Goal: Task Accomplishment & Management: Complete application form

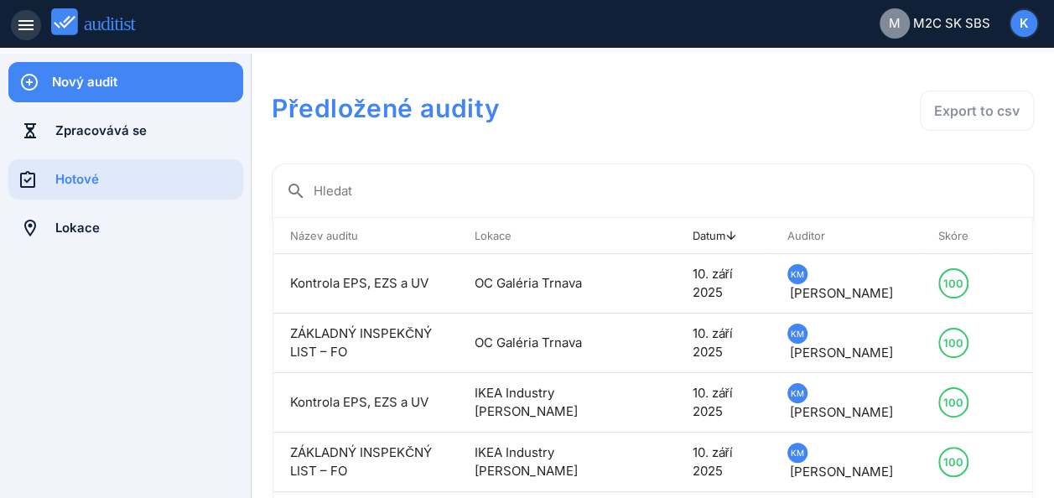
click at [29, 28] on icon "menu" at bounding box center [26, 25] width 20 height 20
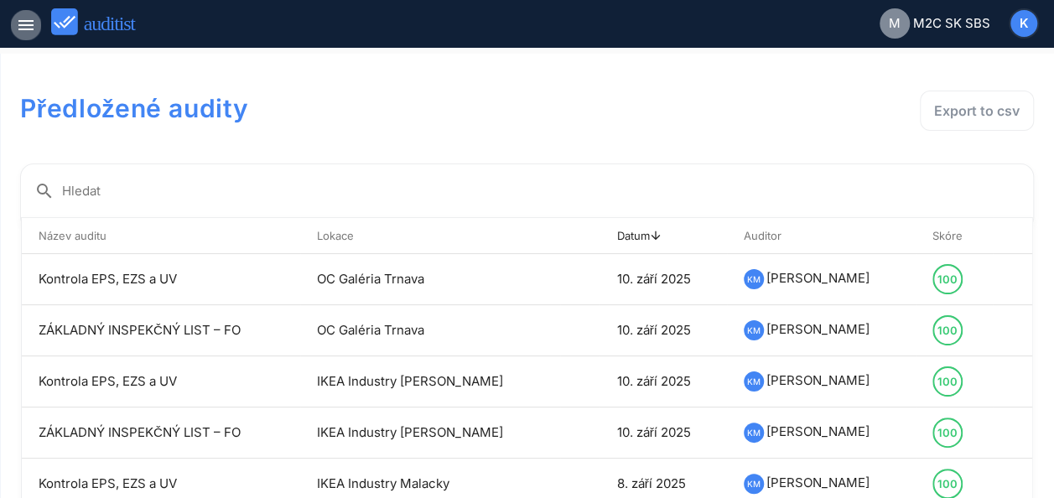
click at [25, 29] on icon "menu" at bounding box center [26, 25] width 20 height 20
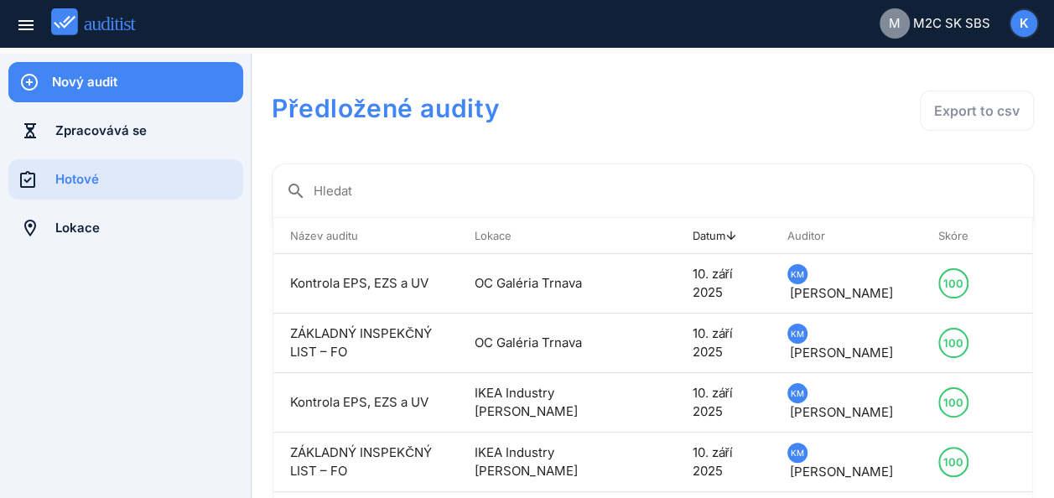
click at [124, 84] on div "Nový audit" at bounding box center [147, 82] width 191 height 18
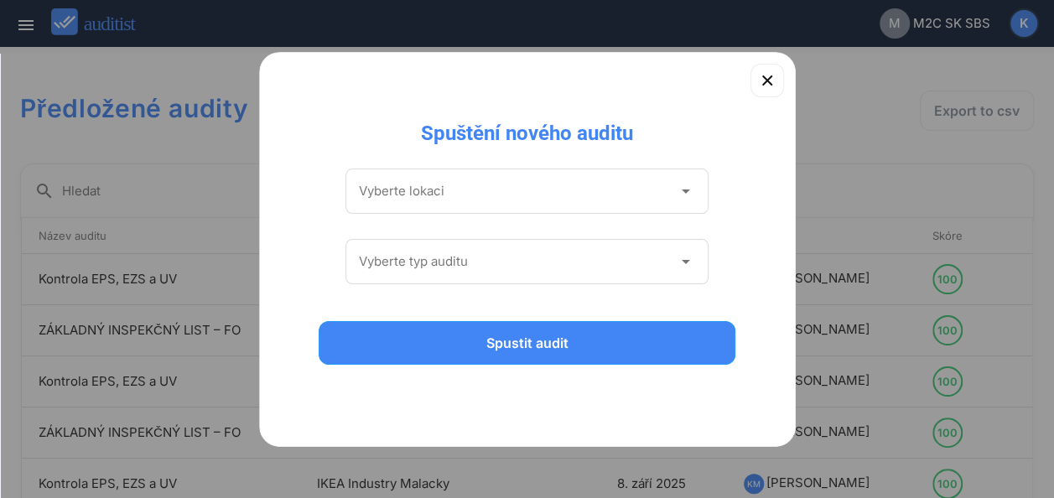
click at [681, 193] on icon "arrow_drop_down" at bounding box center [685, 191] width 20 height 20
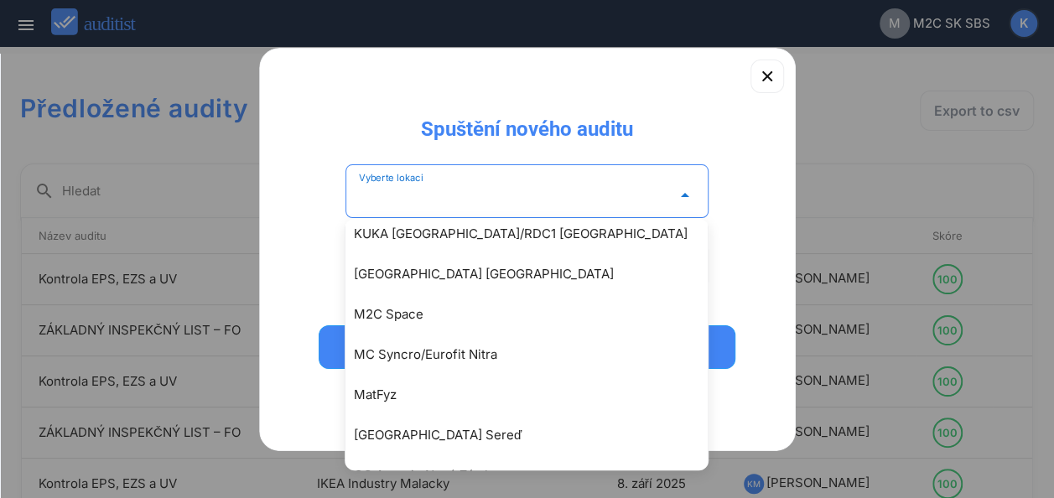
scroll to position [2217, 0]
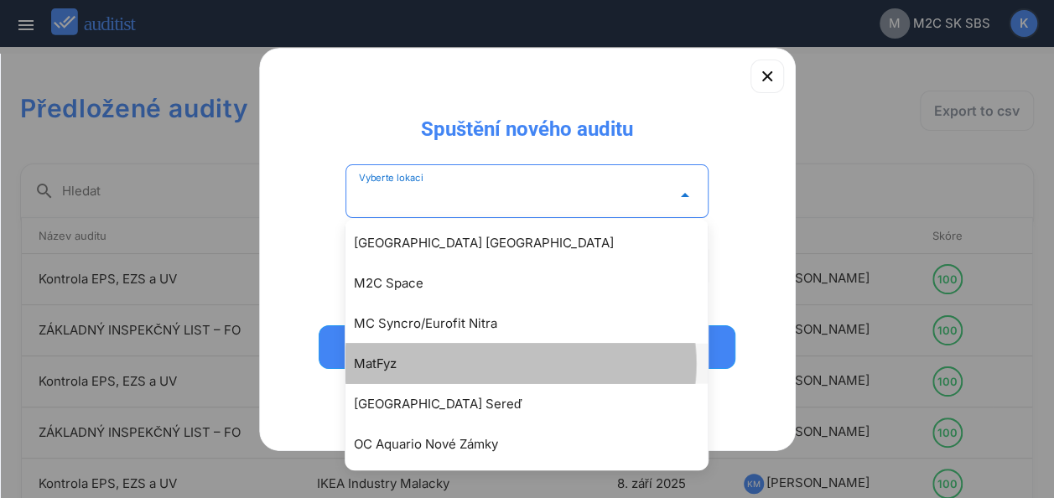
click at [367, 357] on div "MatFyz" at bounding box center [535, 364] width 362 height 20
type input "******"
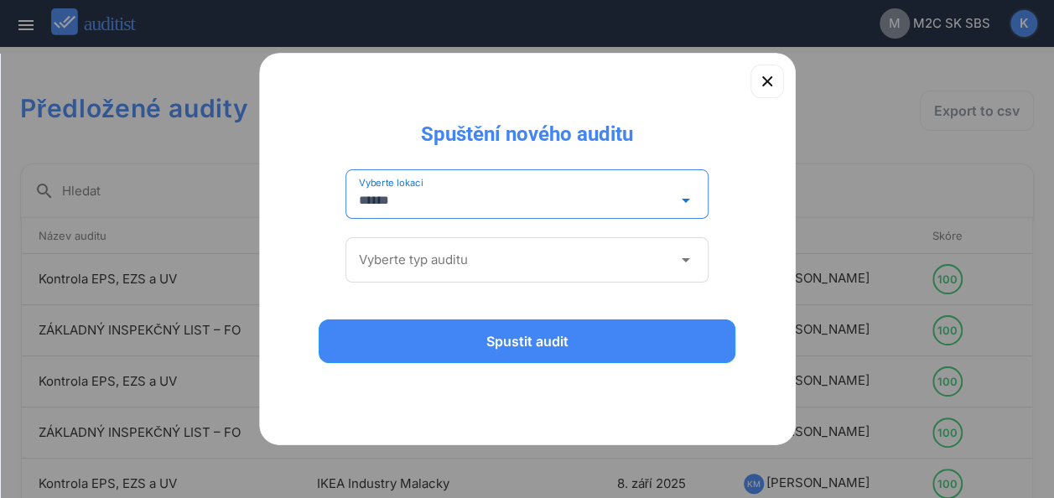
click at [678, 248] on div "Vyberte typ auditu arrow_drop_down" at bounding box center [527, 260] width 337 height 27
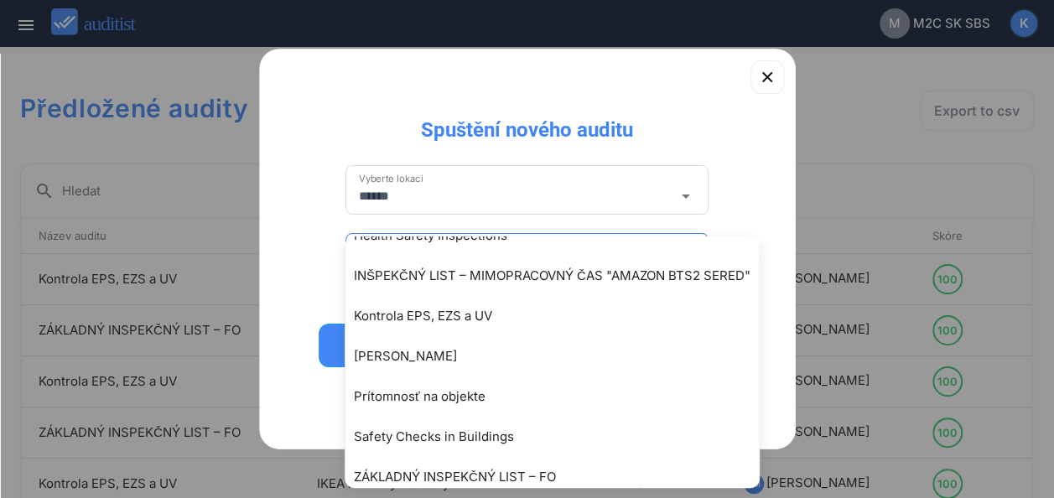
scroll to position [165, 0]
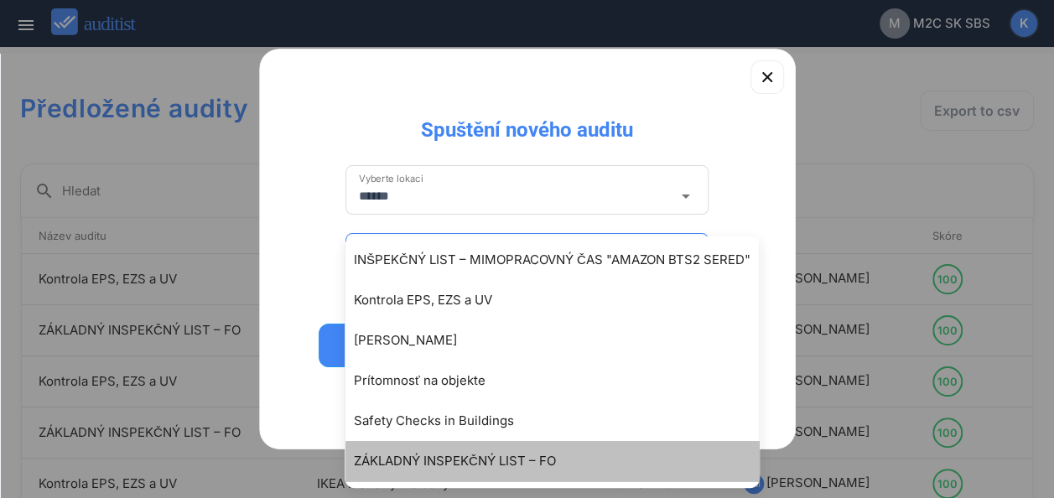
click at [423, 463] on div "ZÁKLADNÝ INSPEKČNÝ LIST – FO" at bounding box center [560, 461] width 413 height 20
type input "**********"
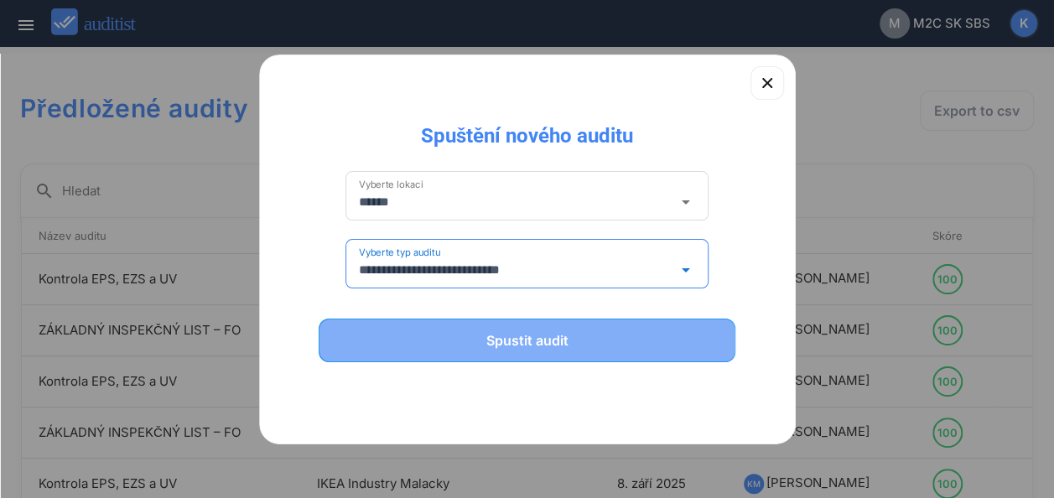
click at [507, 339] on div "Spustit audit" at bounding box center [527, 340] width 374 height 20
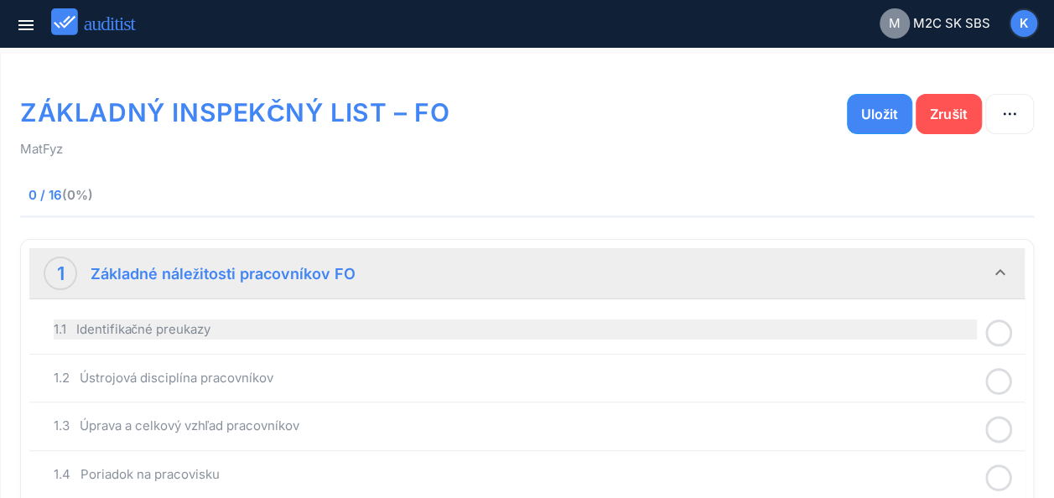
click at [606, 333] on div "1.1 Identifikačné preukazy" at bounding box center [515, 330] width 923 height 20
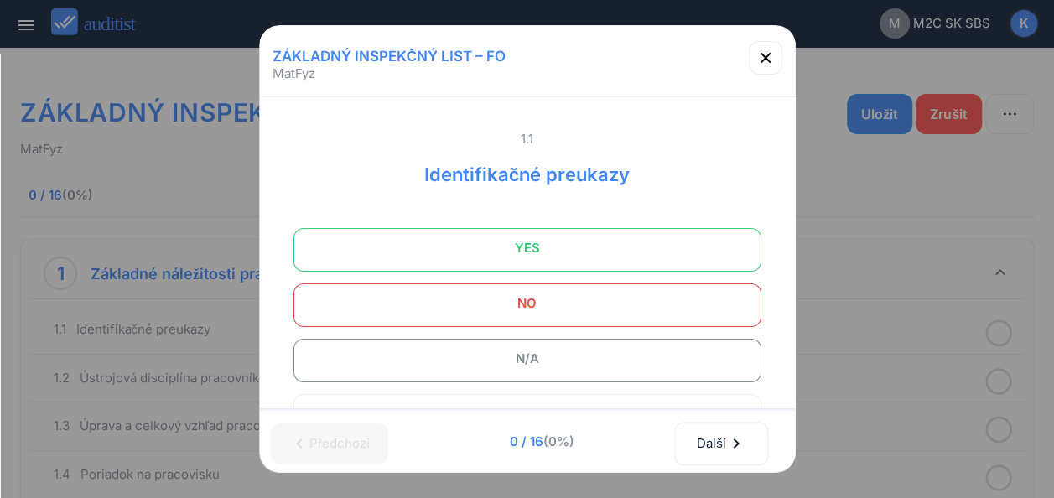
click at [548, 249] on span "YES" at bounding box center [527, 248] width 426 height 34
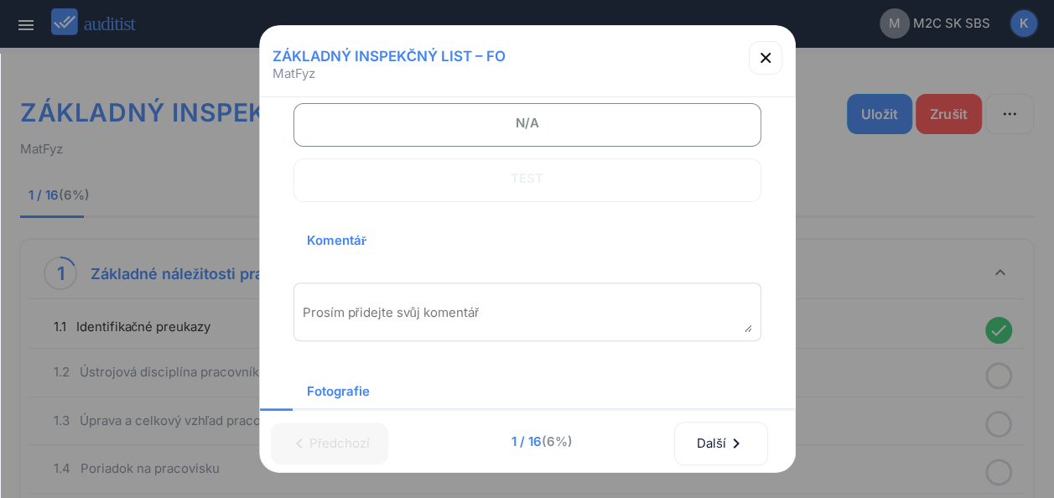
scroll to position [268, 0]
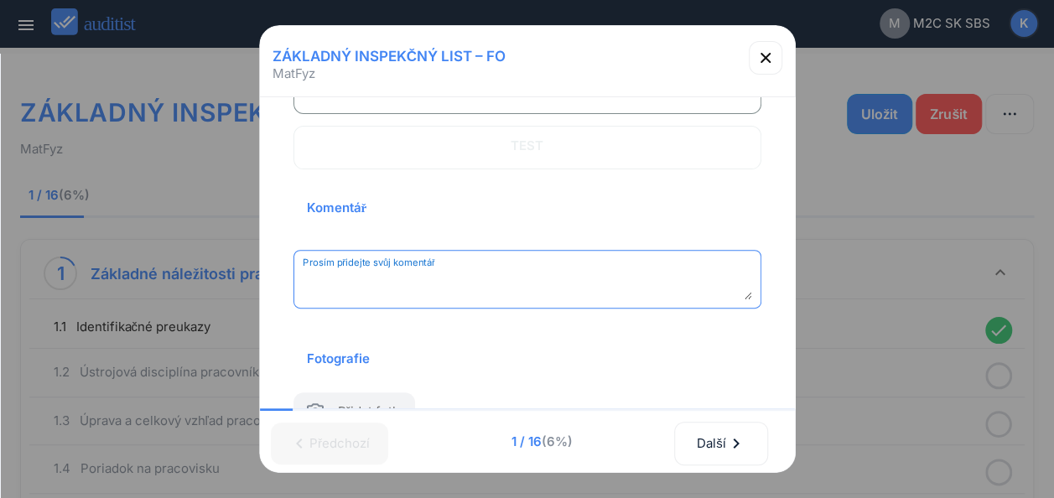
click at [395, 287] on textarea "Prosím přidejte svůj komentář" at bounding box center [528, 286] width 450 height 28
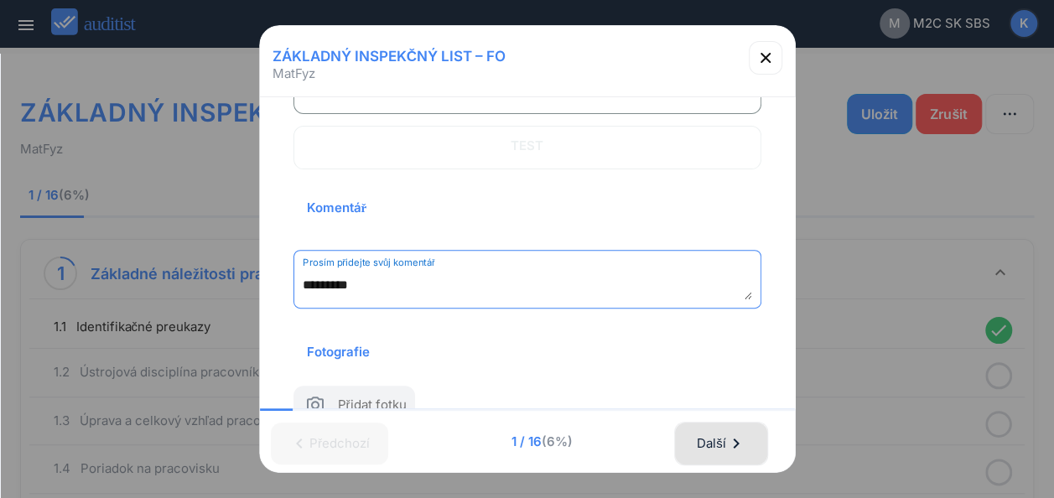
type textarea "*********"
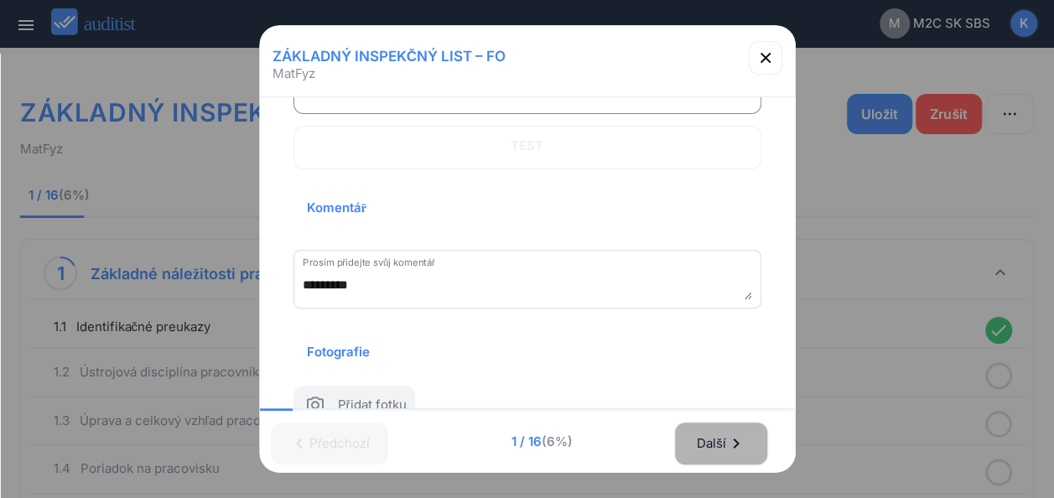
click at [714, 431] on div "Další chevron_right" at bounding box center [721, 443] width 50 height 37
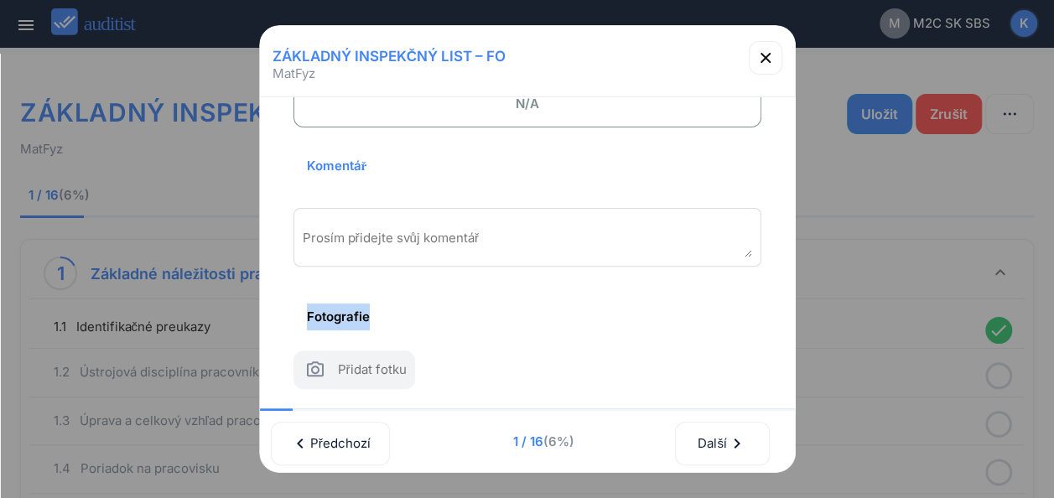
scroll to position [0, 3]
drag, startPoint x: 779, startPoint y: 292, endPoint x: 771, endPoint y: 173, distance: 119.4
click at [771, 173] on div "1.1 Identifikačné preukazy YES NO N/A TEST Komentář Prosím přidejte svůj koment…" at bounding box center [527, 253] width 535 height 312
drag, startPoint x: 771, startPoint y: 173, endPoint x: 777, endPoint y: 273, distance: 100.8
click at [777, 273] on div "1.1 Identifikačné preukazy YES NO N/A TEST Komentář Prosím přidejte svůj koment…" at bounding box center [527, 253] width 535 height 312
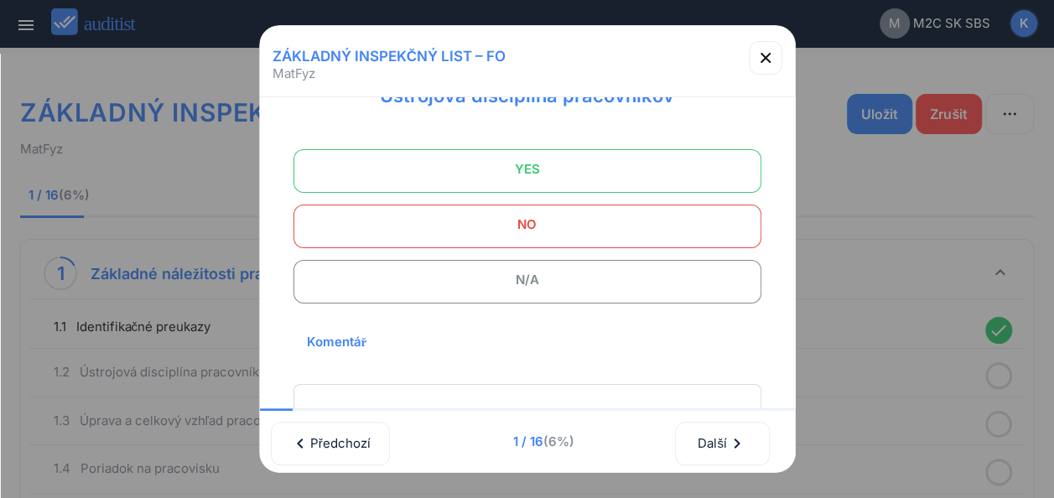
scroll to position [0, 0]
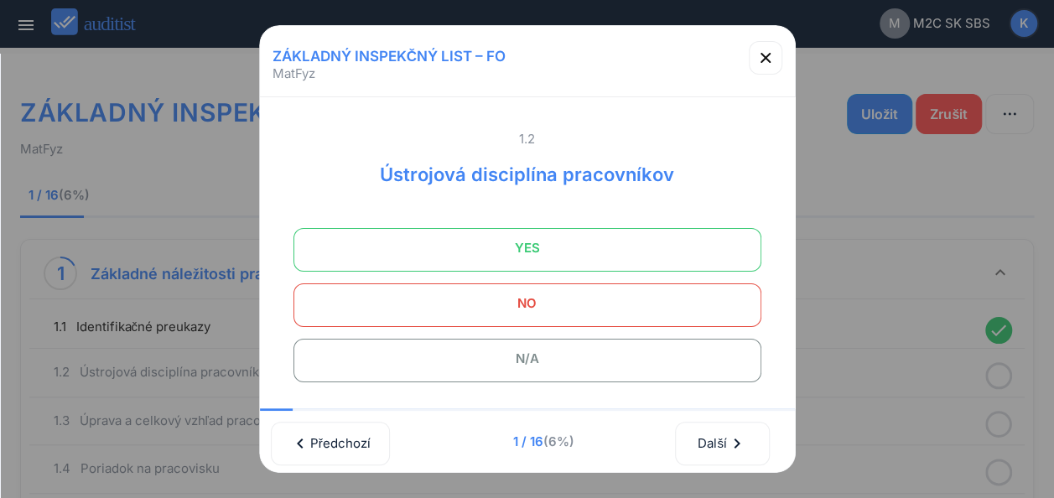
click at [528, 249] on span "YES" at bounding box center [527, 248] width 426 height 34
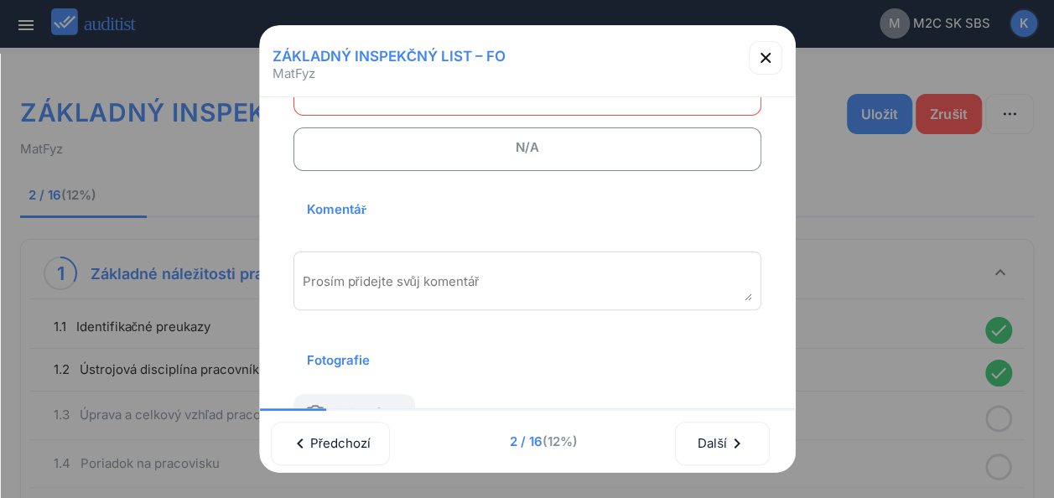
scroll to position [278, 0]
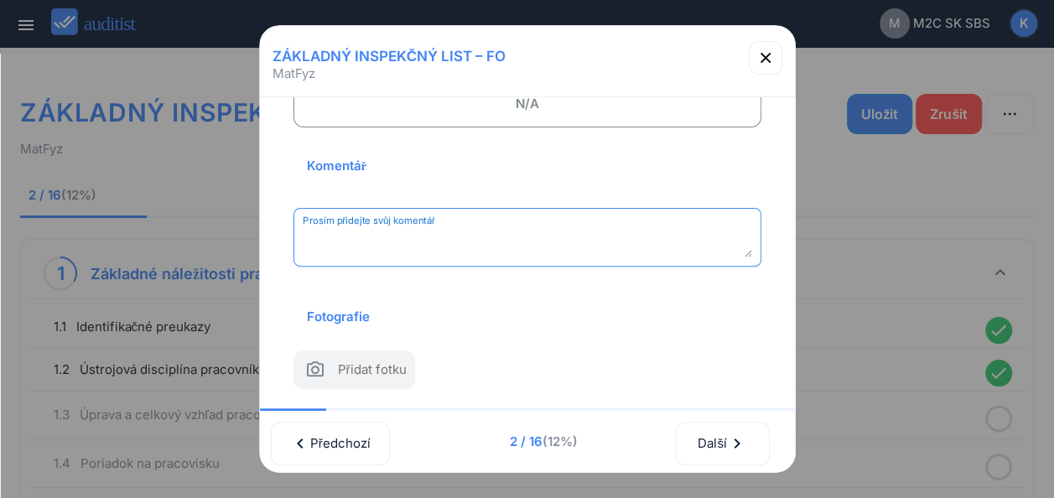
click at [427, 230] on textarea "Prosím přidejte svůj komentář" at bounding box center [528, 244] width 450 height 28
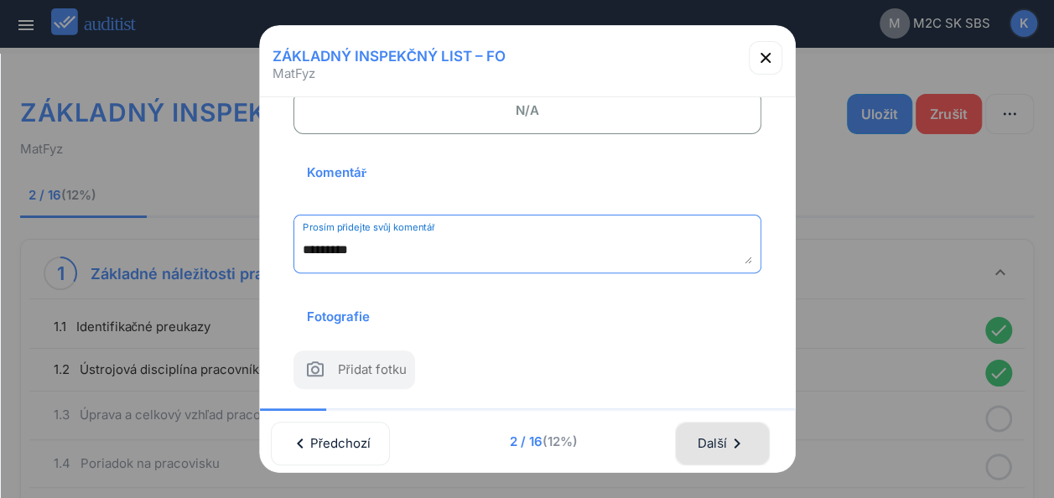
type textarea "*********"
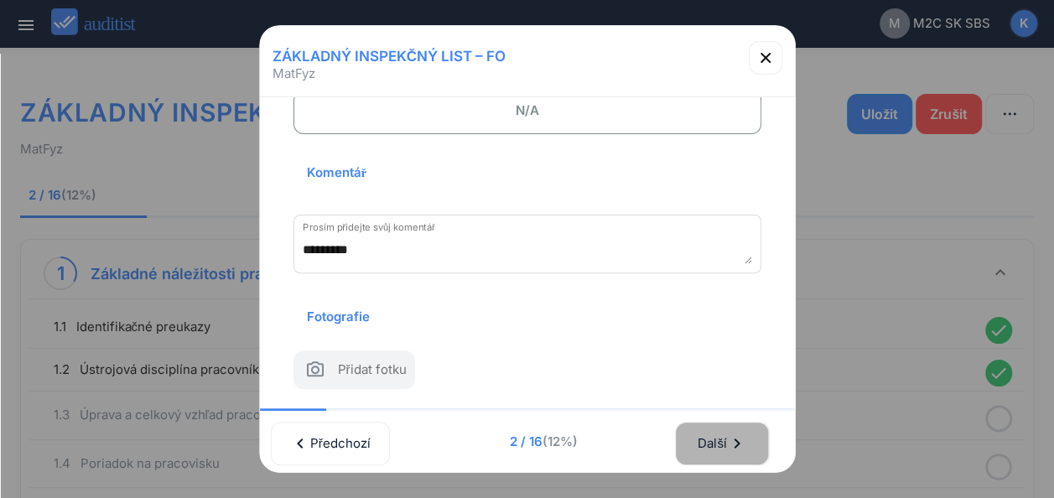
click at [702, 431] on div "Další chevron_right" at bounding box center [722, 443] width 50 height 37
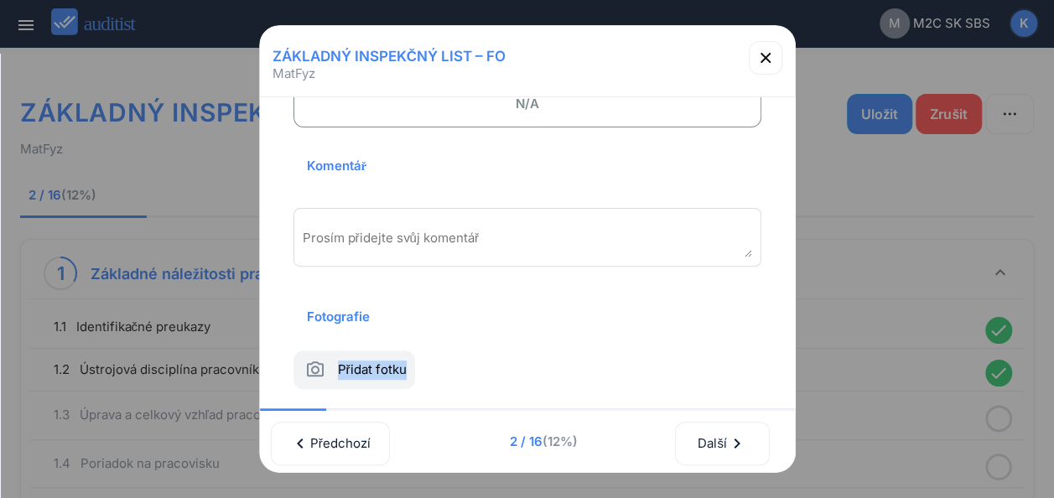
scroll to position [0, 6]
drag, startPoint x: 791, startPoint y: 332, endPoint x: 782, endPoint y: 324, distance: 12.5
click at [782, 324] on div "ZÁKLADNÝ INSPEKČNÝ LIST – FO MatFyz 1.1 Identifikačné preukazy YES NO N/A TEST …" at bounding box center [527, 249] width 537 height 449
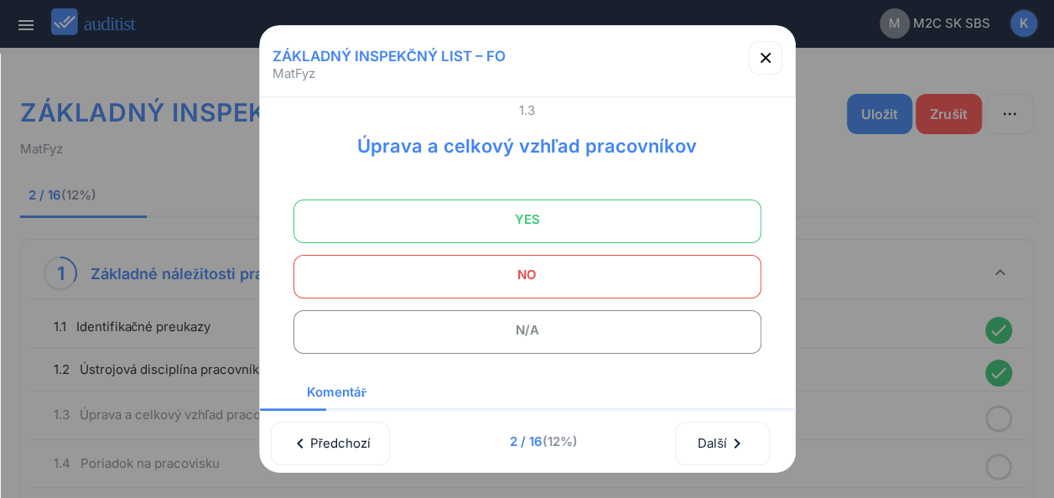
scroll to position [0, 0]
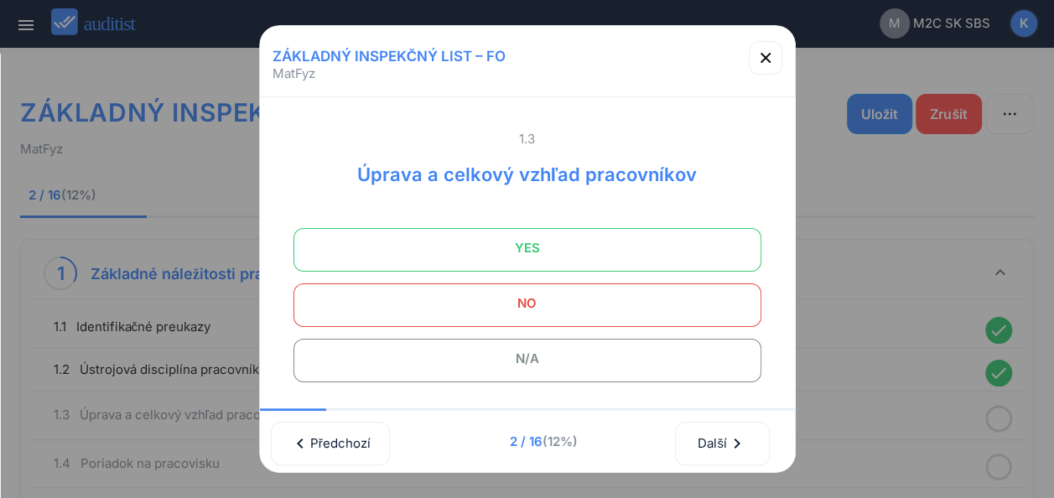
click at [485, 242] on span "YES" at bounding box center [527, 248] width 426 height 34
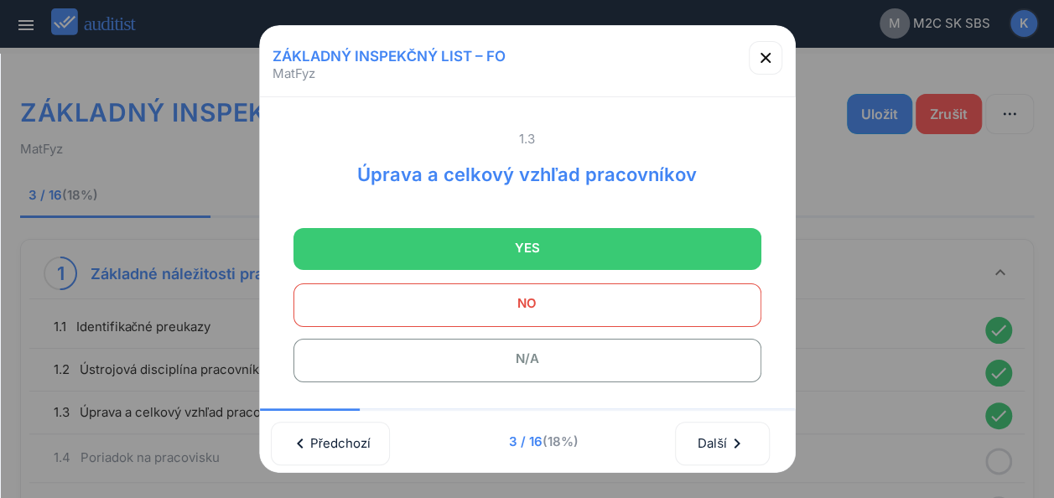
scroll to position [278, 0]
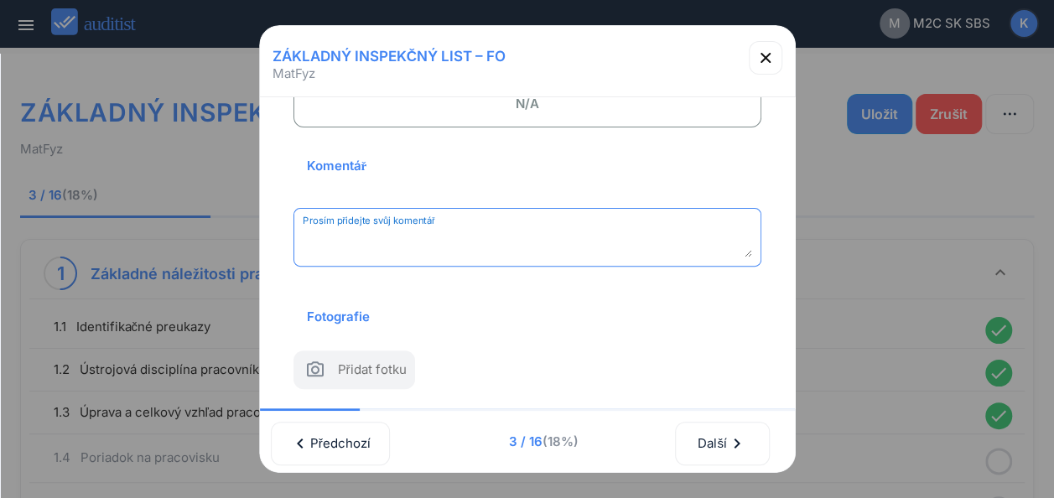
click at [375, 230] on textarea "Prosím přidejte svůj komentář" at bounding box center [528, 244] width 450 height 28
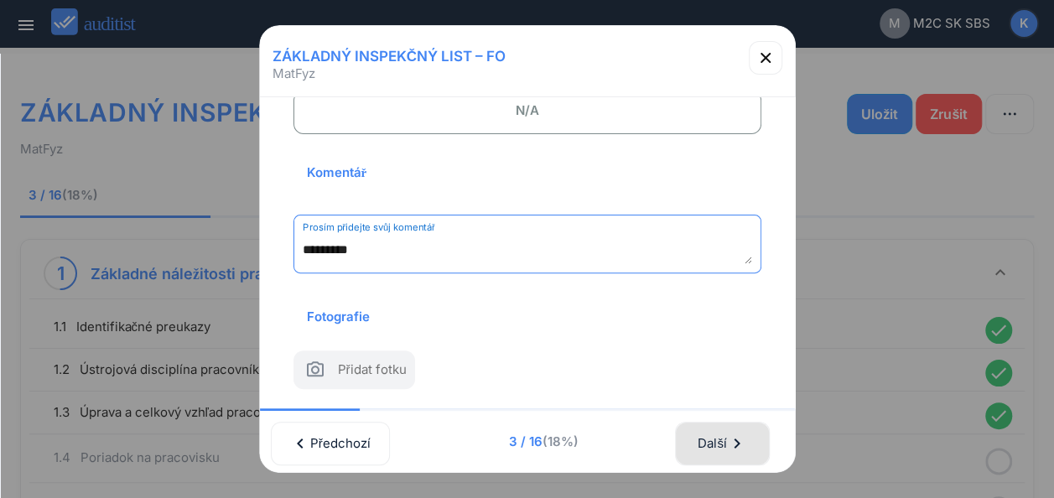
type textarea "*********"
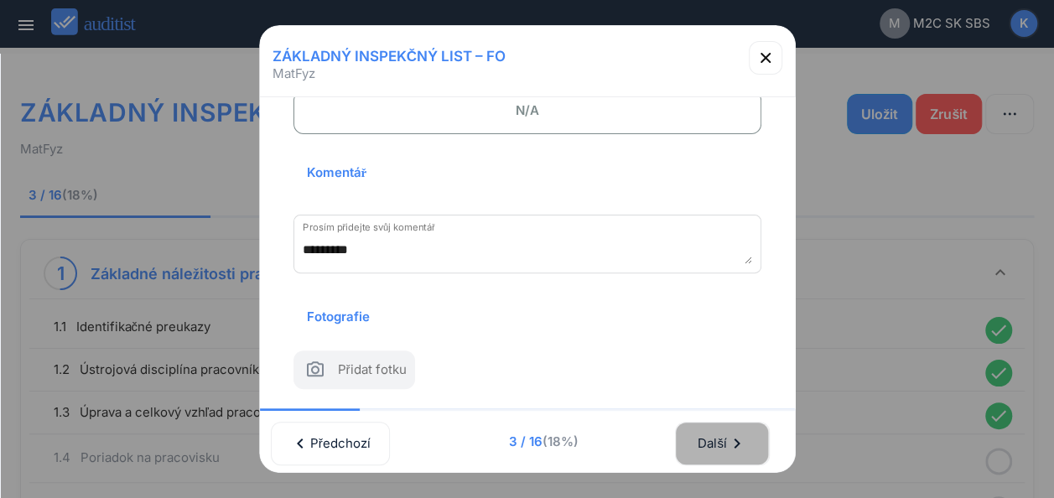
click at [716, 429] on div "Další chevron_right" at bounding box center [722, 443] width 50 height 37
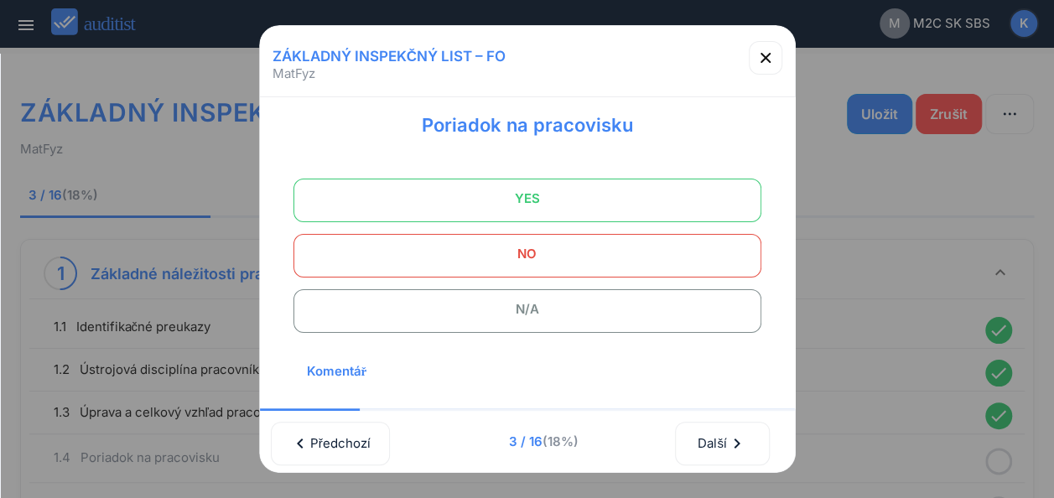
scroll to position [39, 0]
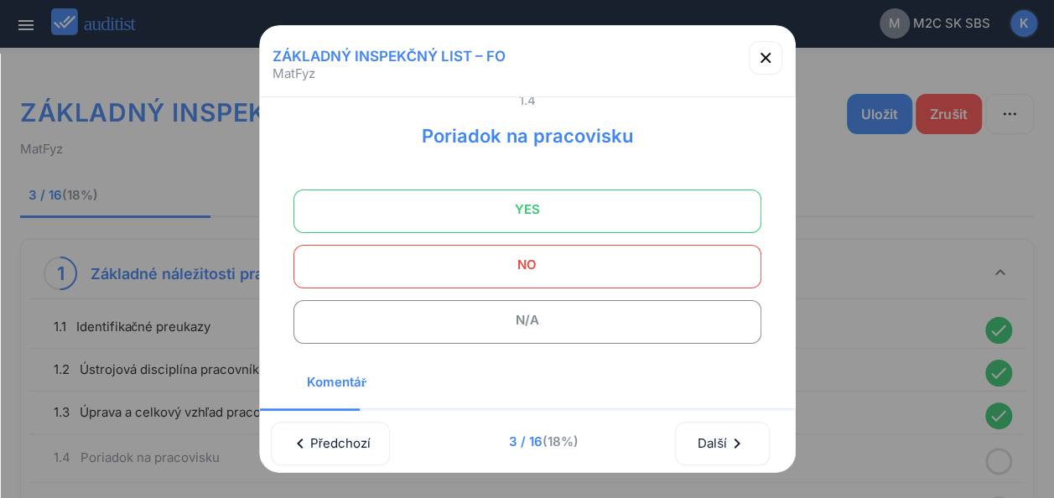
click at [523, 202] on span "YES" at bounding box center [527, 210] width 426 height 34
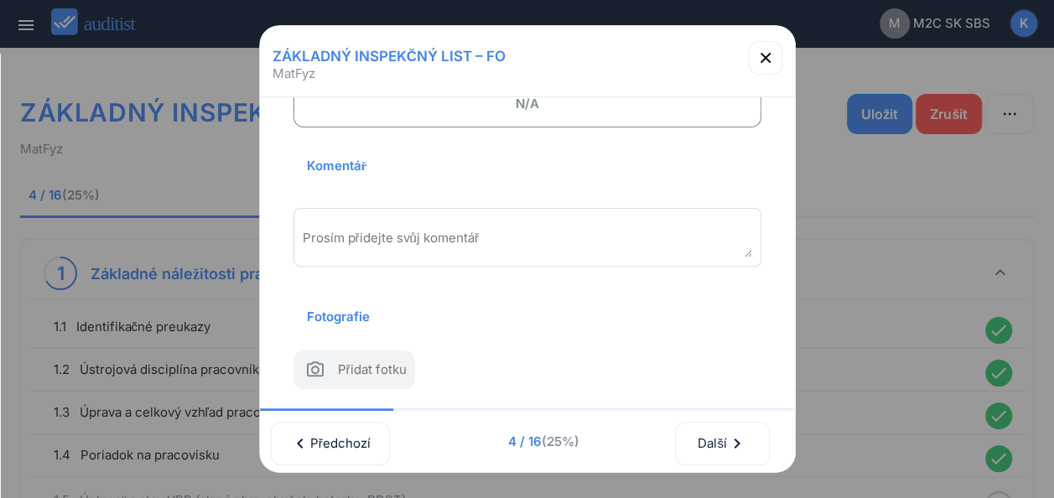
scroll to position [278, 0]
click at [505, 230] on textarea "Prosím přidejte svůj komentář" at bounding box center [528, 244] width 450 height 28
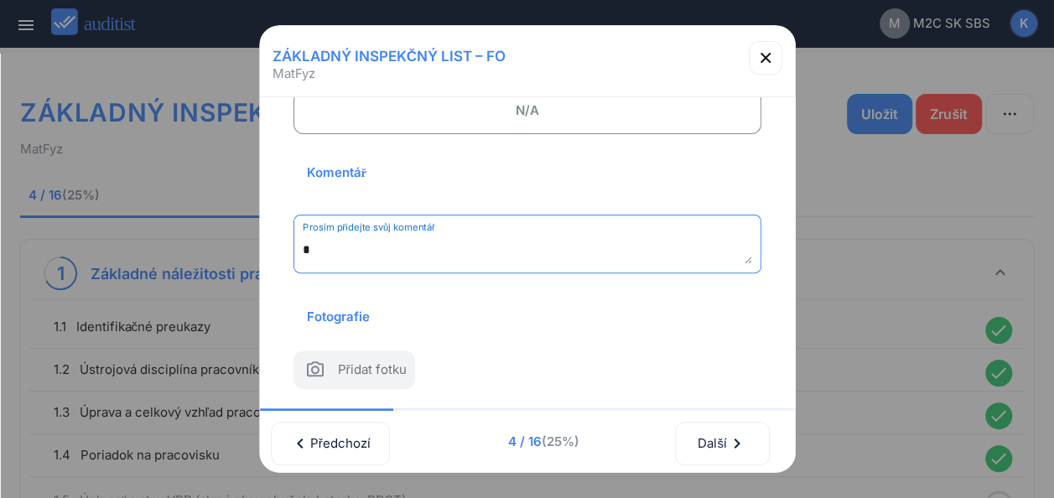
scroll to position [272, 0]
type textarea "*********"
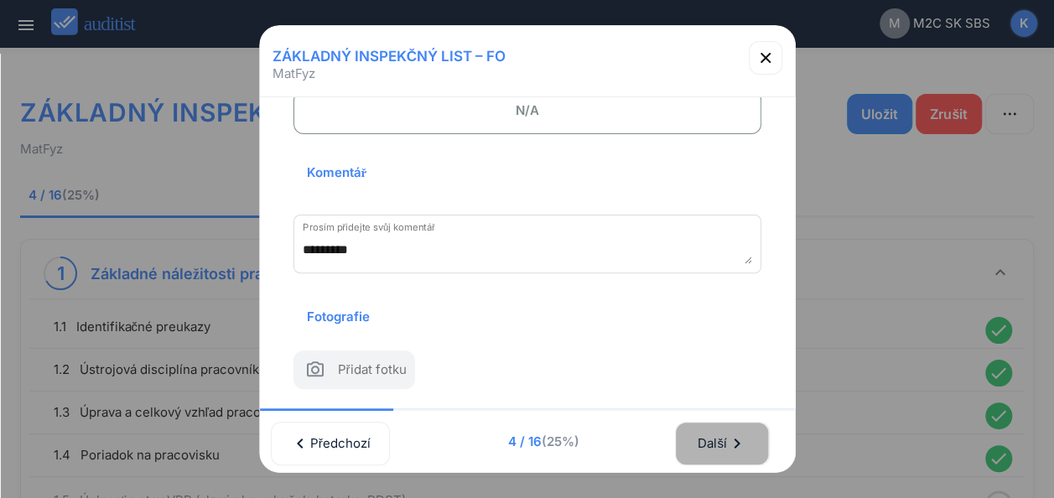
click at [721, 429] on div "Další chevron_right" at bounding box center [722, 443] width 50 height 37
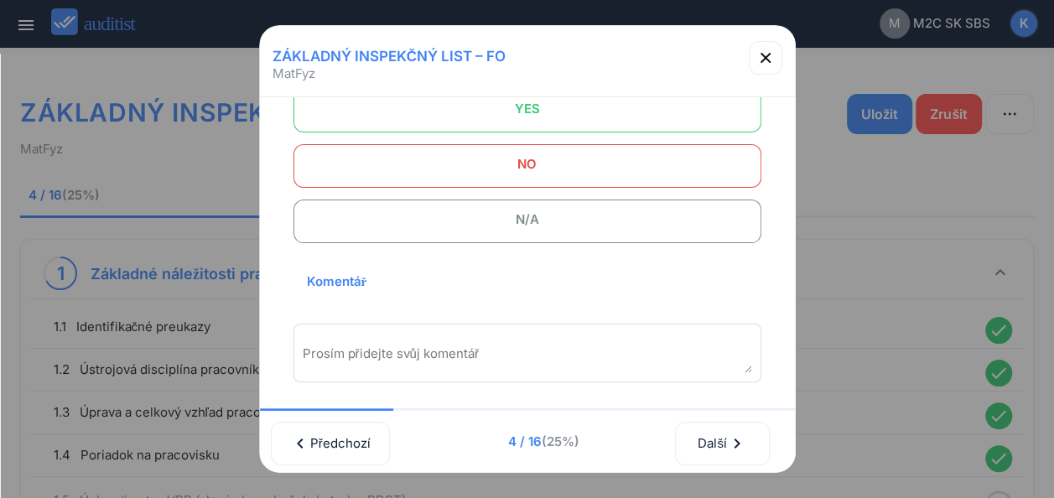
scroll to position [0, 0]
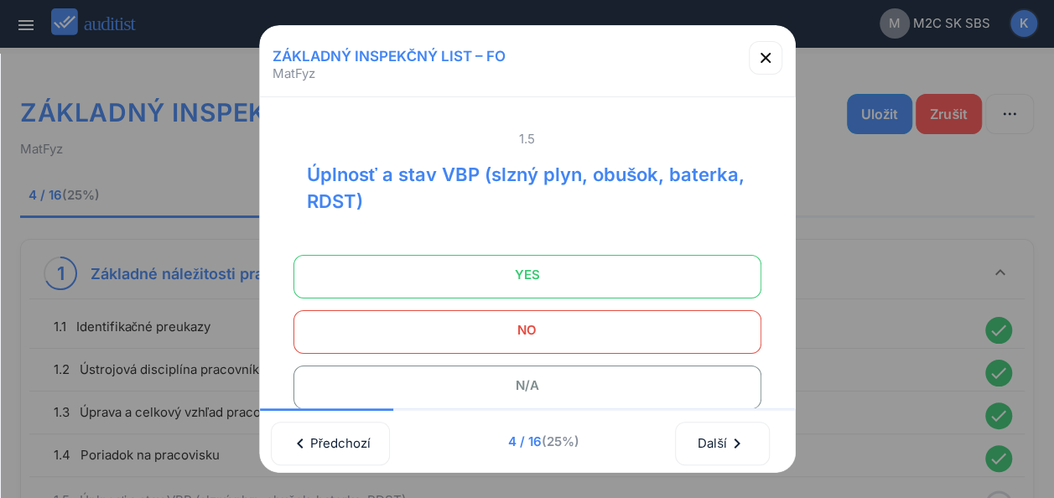
click at [508, 279] on span "YES" at bounding box center [527, 275] width 426 height 34
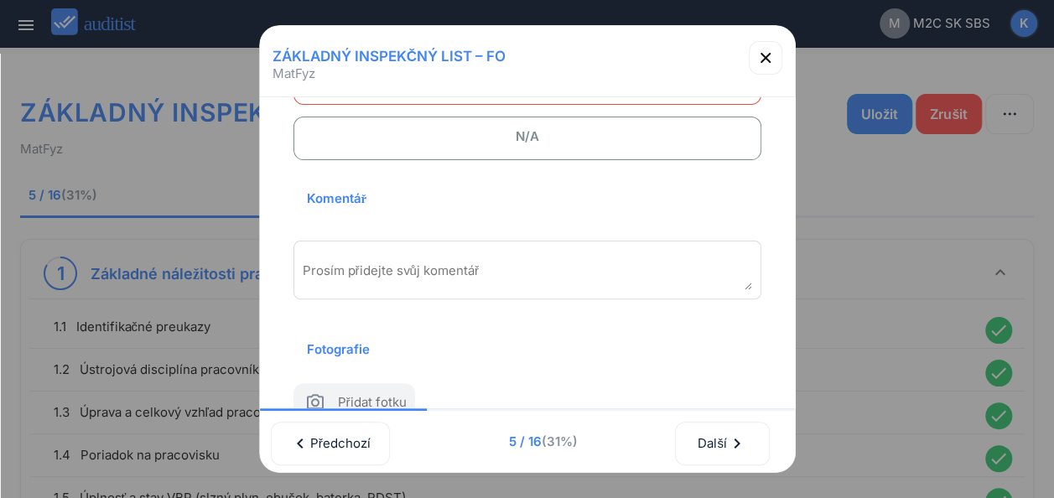
scroll to position [305, 0]
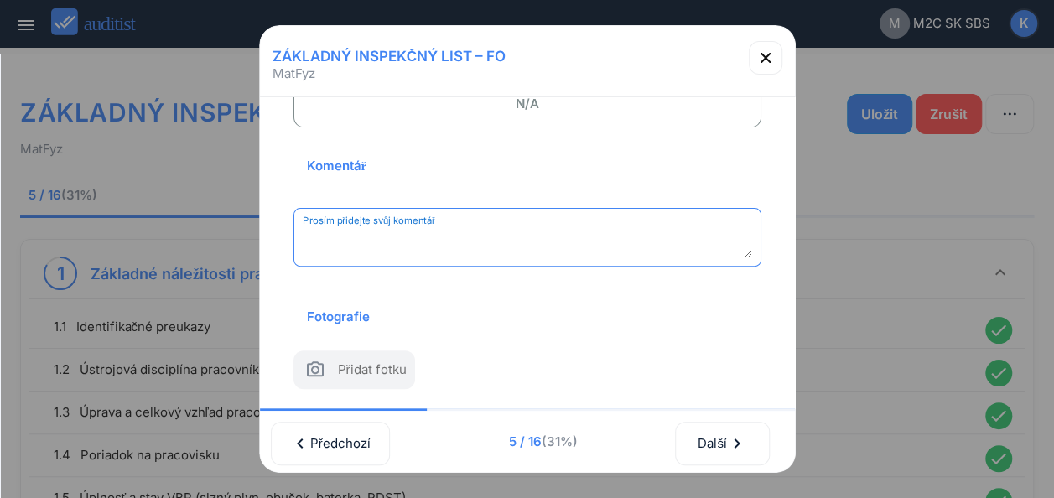
click at [431, 230] on textarea "Prosím přidejte svůj komentář" at bounding box center [528, 244] width 450 height 28
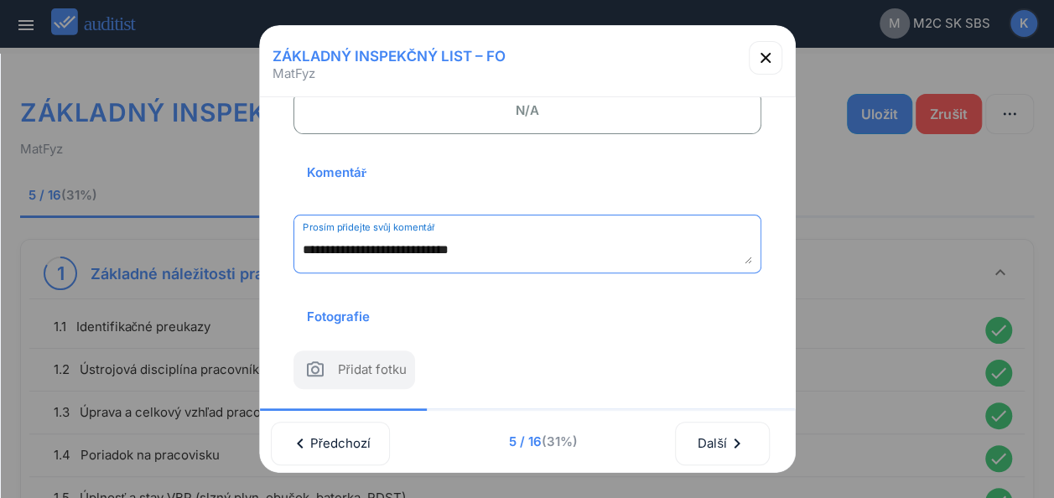
type textarea "**********"
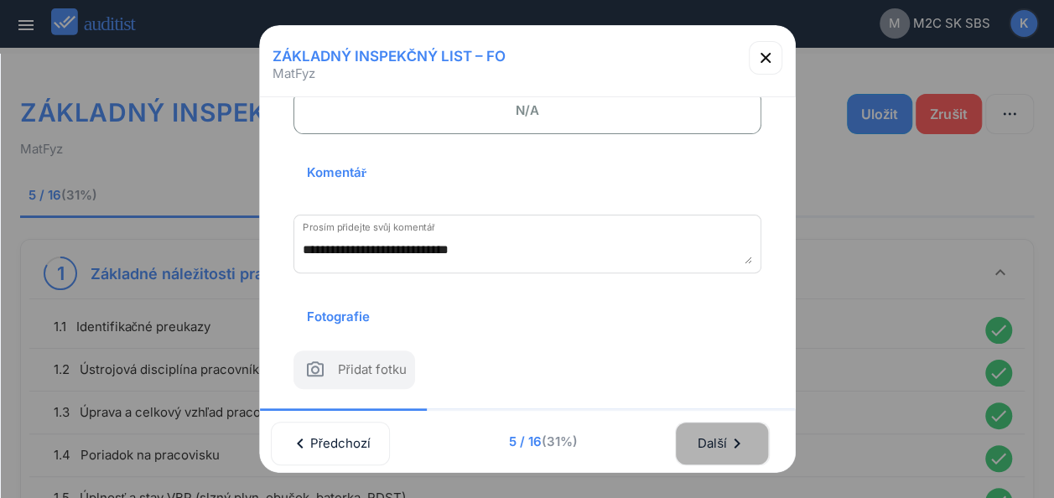
click at [707, 431] on div "Další chevron_right" at bounding box center [722, 443] width 50 height 37
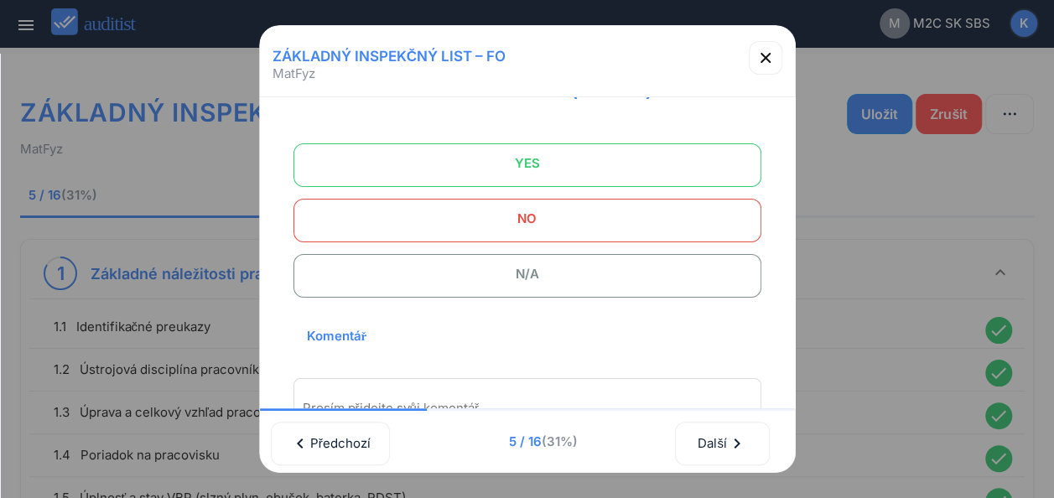
scroll to position [0, 0]
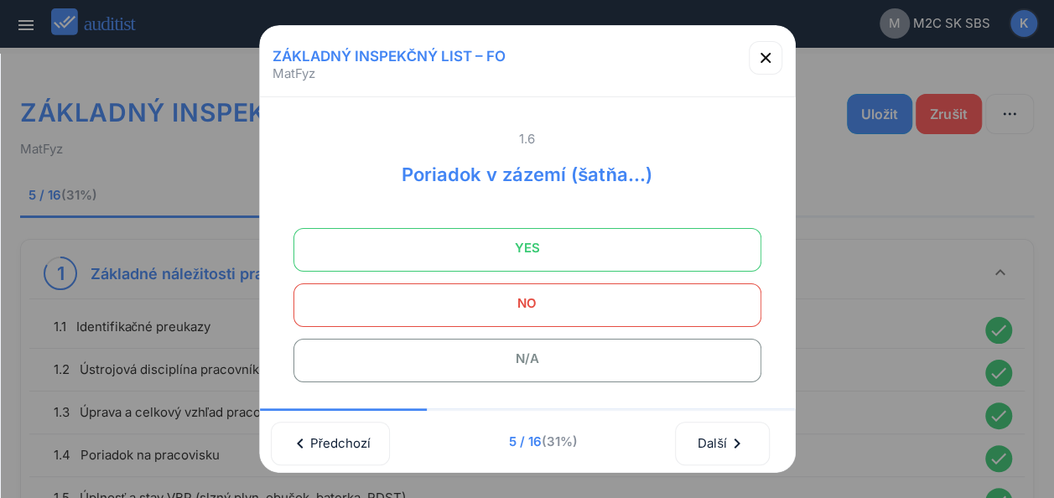
click at [544, 250] on span "YES" at bounding box center [527, 248] width 426 height 34
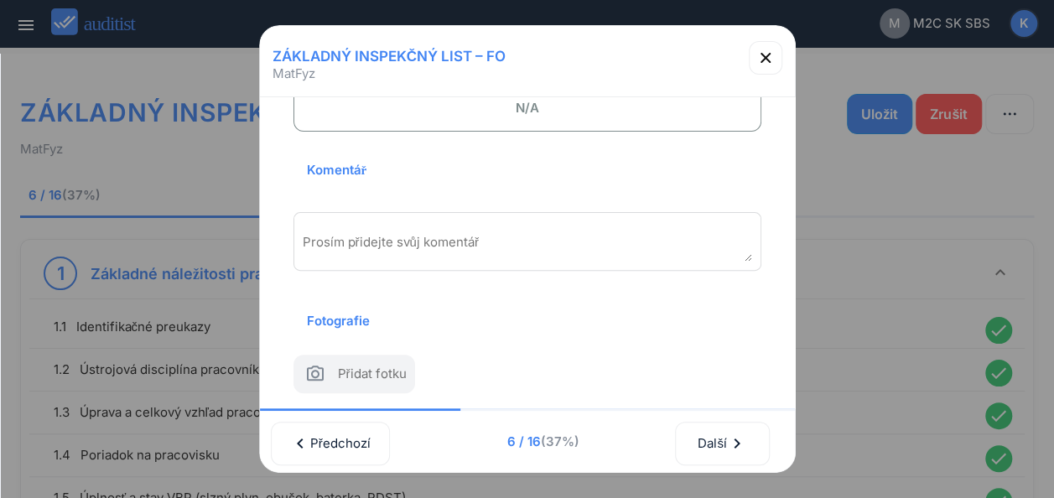
scroll to position [278, 0]
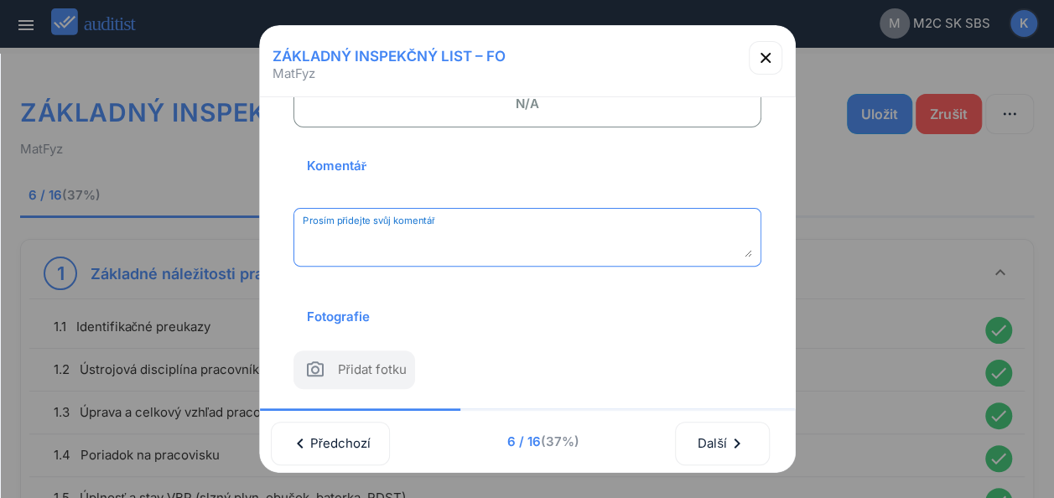
click at [476, 230] on textarea "Prosím přidejte svůj komentář" at bounding box center [528, 244] width 450 height 28
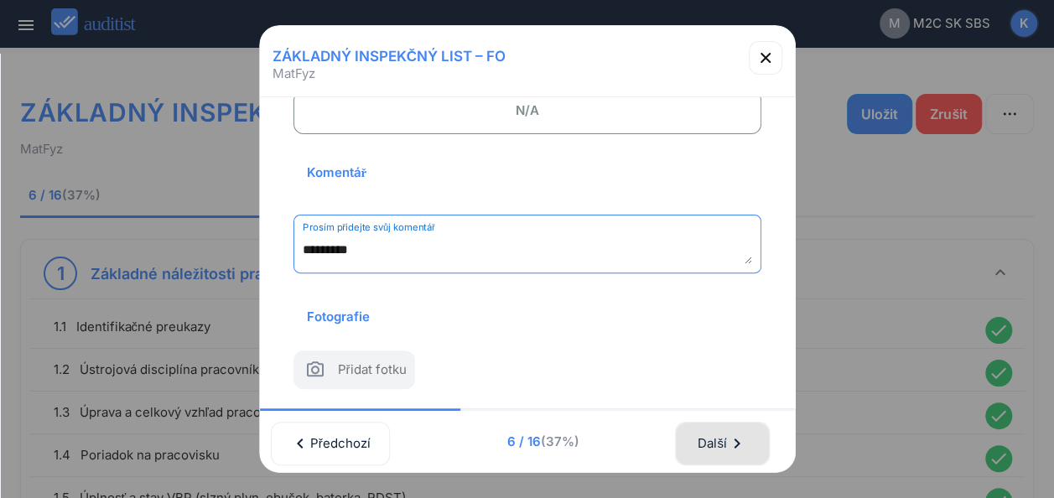
type textarea "*********"
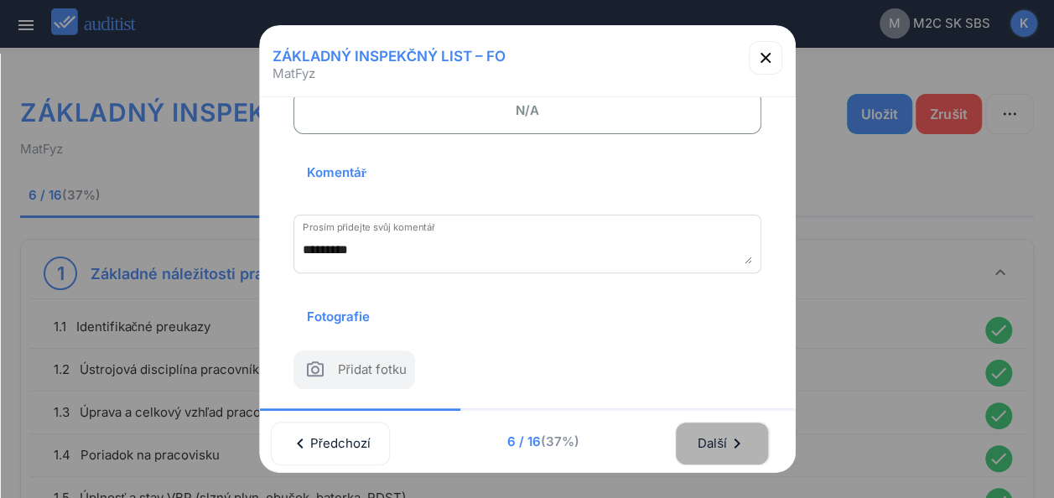
click at [699, 429] on div "Další chevron_right" at bounding box center [722, 443] width 50 height 37
click at [716, 433] on div "Další chevron_right" at bounding box center [722, 443] width 50 height 37
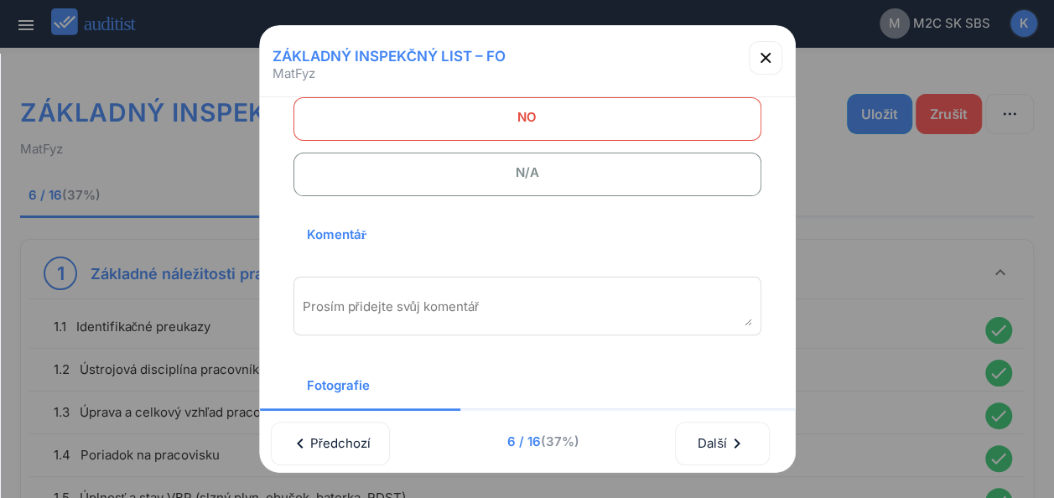
scroll to position [235, 0]
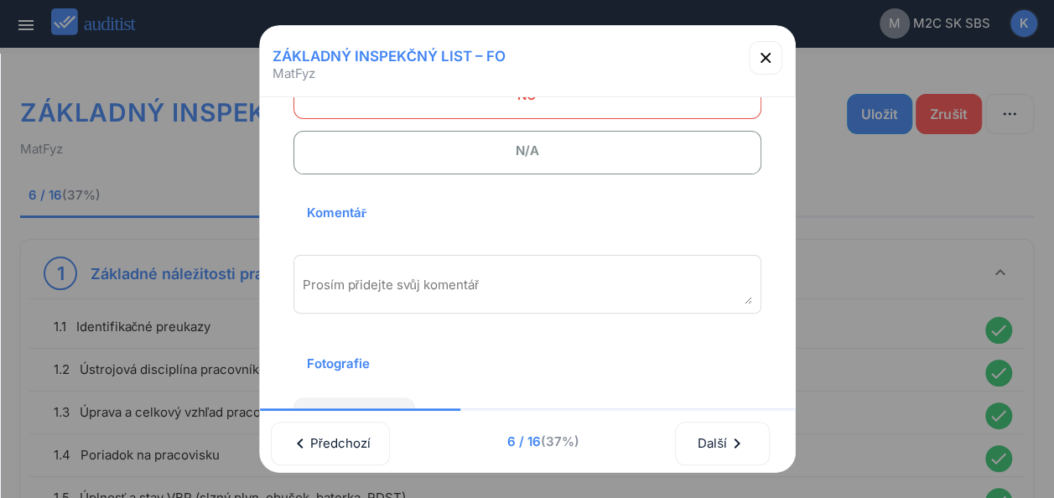
click at [461, 153] on span "N/A" at bounding box center [527, 151] width 426 height 34
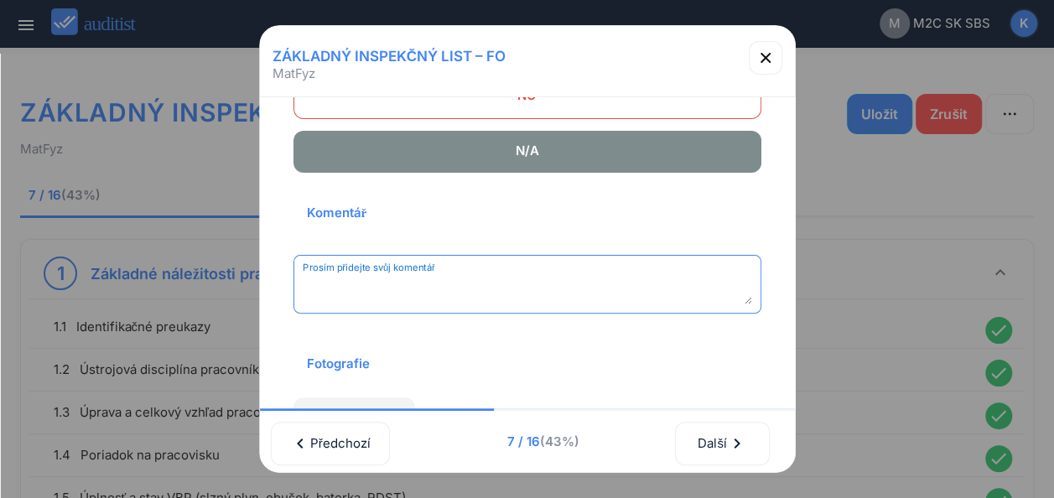
click at [366, 285] on textarea "Prosím přidejte svůj komentář" at bounding box center [528, 291] width 450 height 28
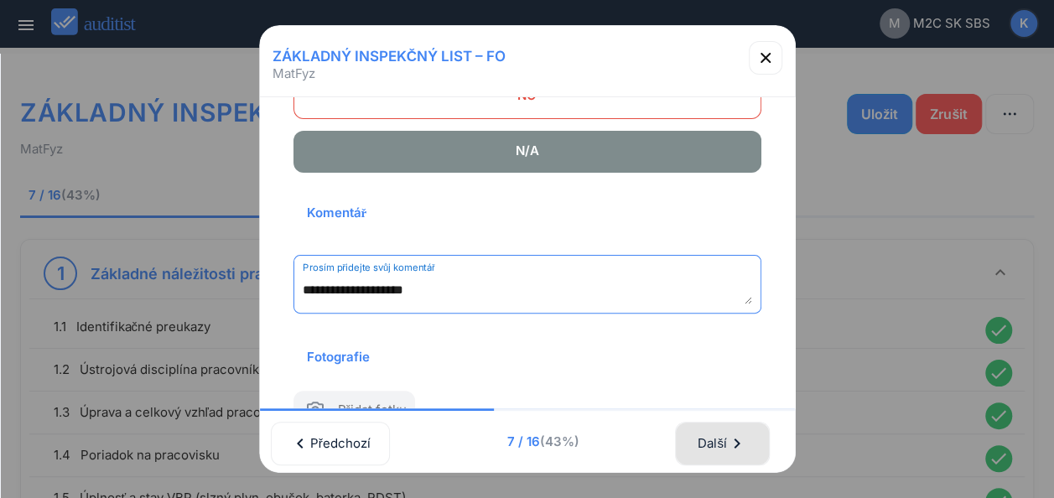
type textarea "**********"
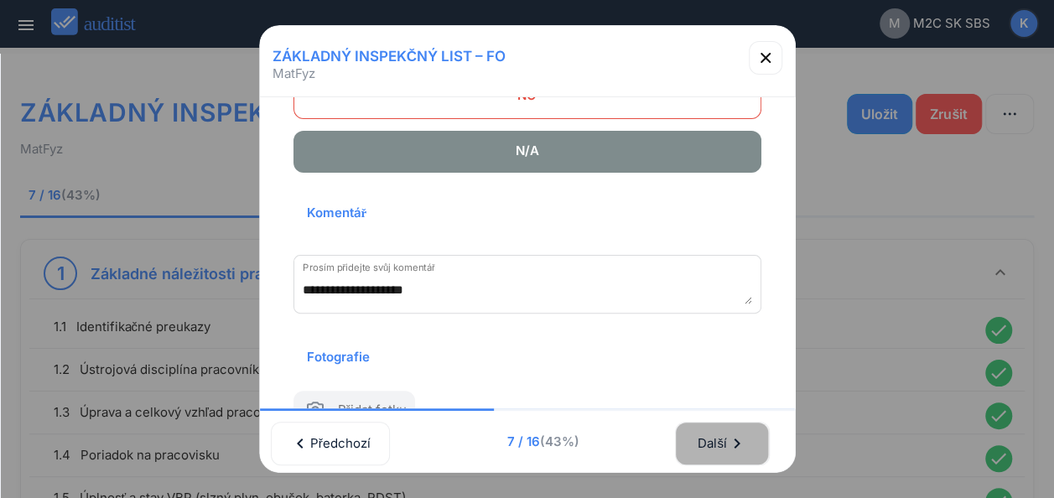
click at [719, 439] on div "Další chevron_right" at bounding box center [722, 443] width 50 height 37
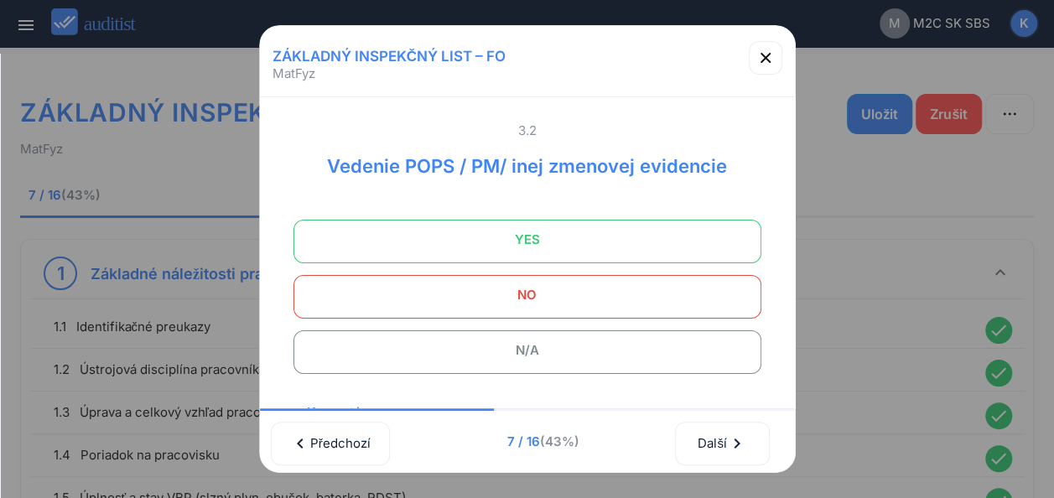
scroll to position [0, 0]
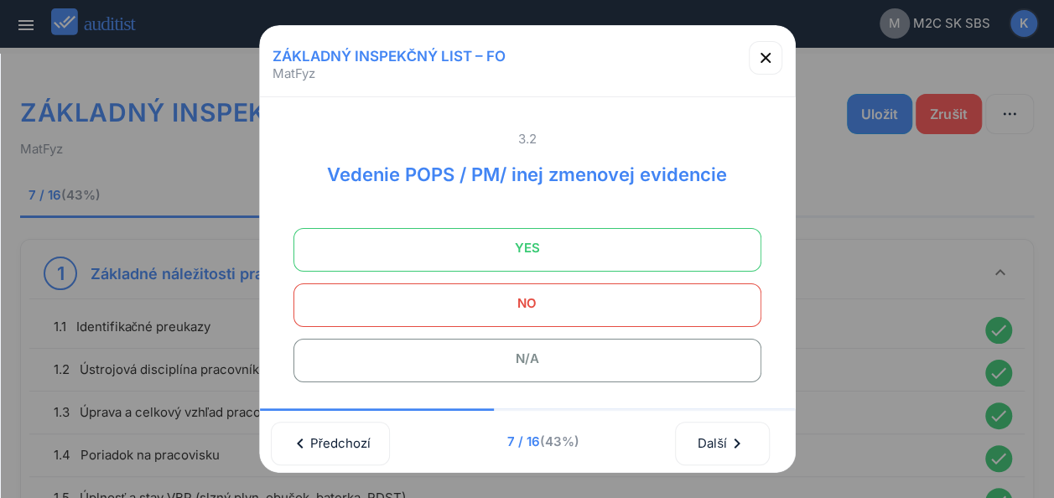
click at [528, 255] on span "YES" at bounding box center [527, 248] width 426 height 34
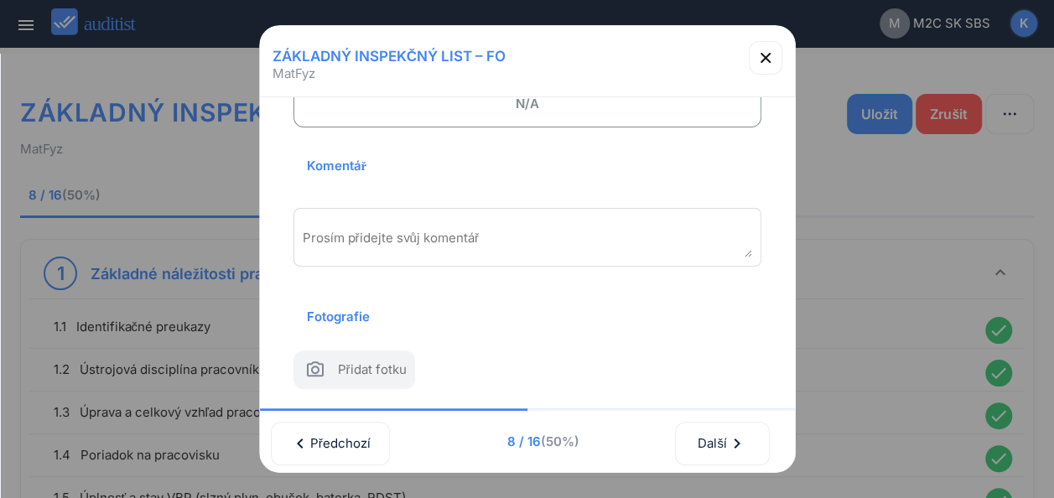
scroll to position [268, 0]
click at [398, 230] on textarea "Prosím přidejte svůj komentář" at bounding box center [528, 244] width 450 height 28
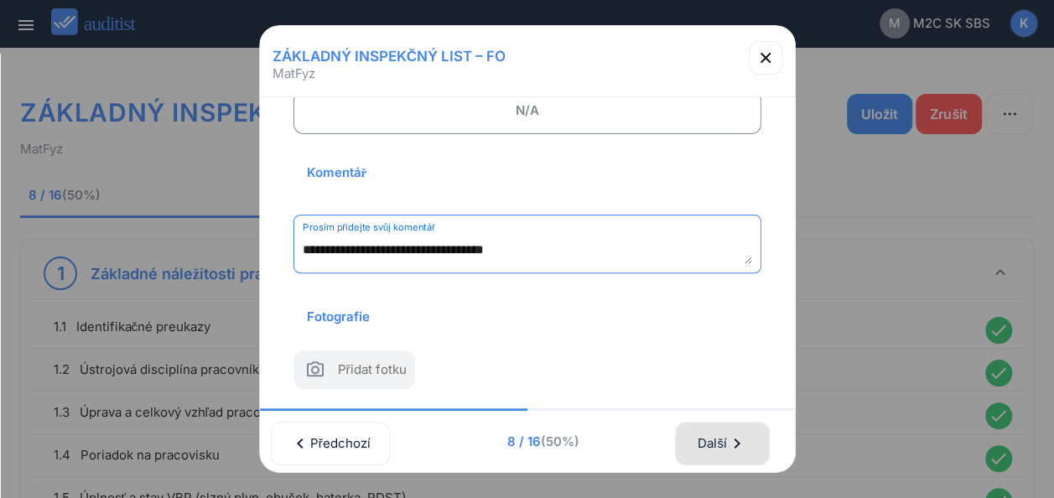
type textarea "**********"
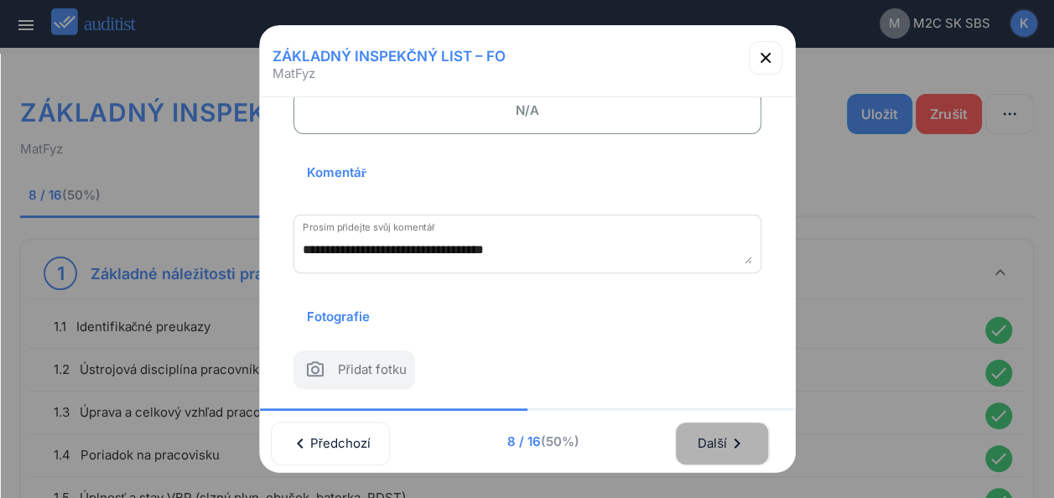
click at [731, 425] on div "Další chevron_right" at bounding box center [722, 443] width 50 height 37
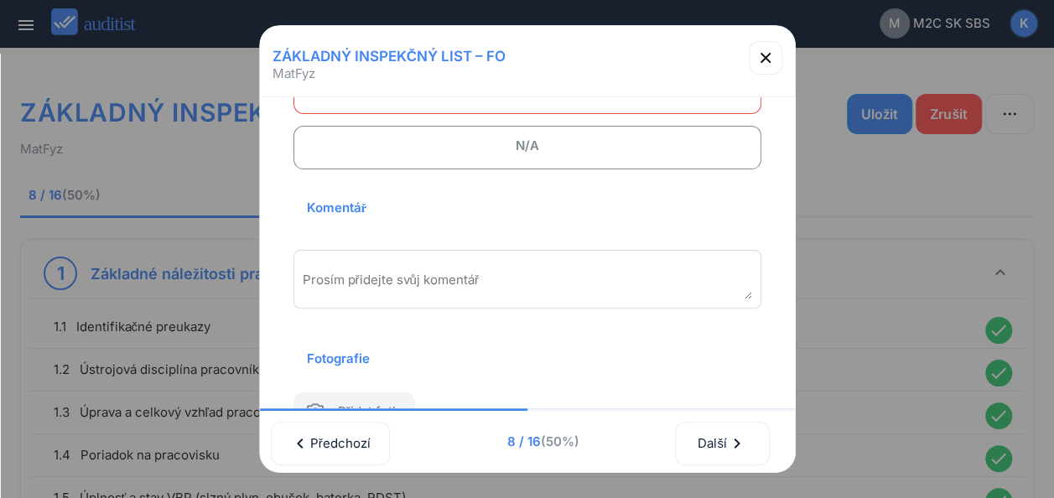
click at [788, 109] on div "**********" at bounding box center [527, 253] width 535 height 312
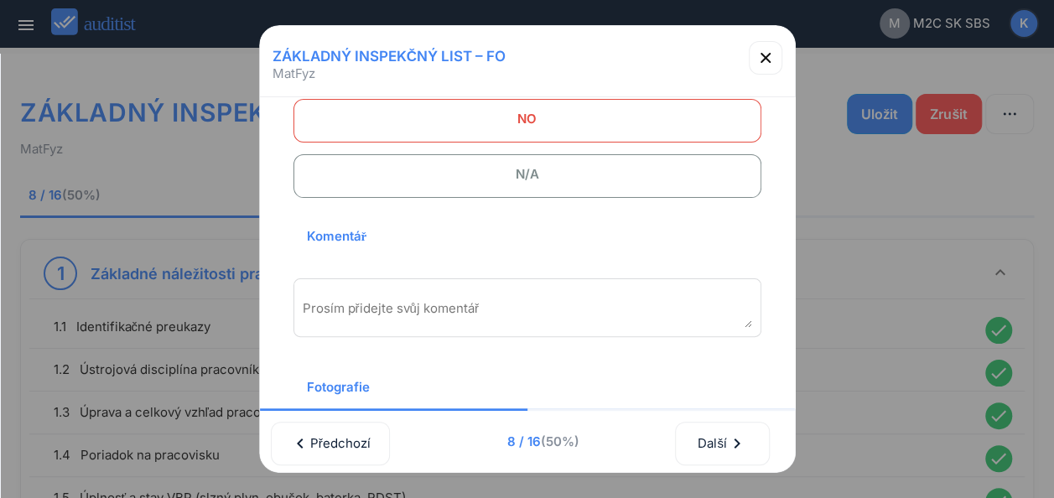
click at [788, 109] on div "**********" at bounding box center [527, 253] width 535 height 312
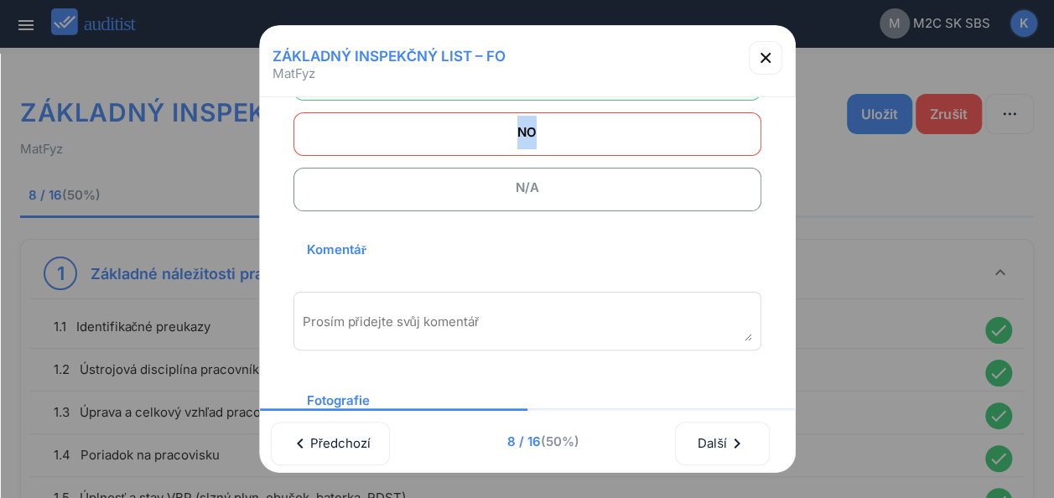
click at [788, 109] on div "**********" at bounding box center [527, 253] width 535 height 312
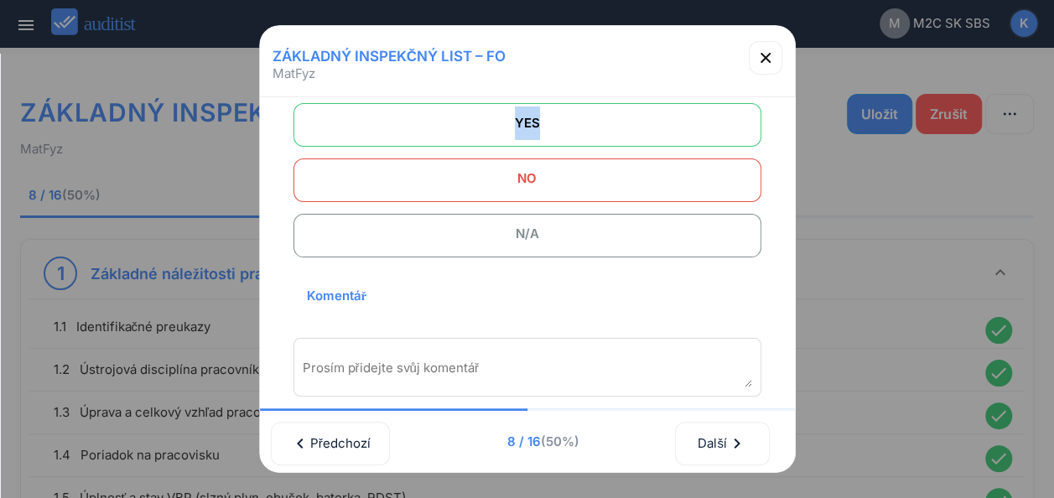
click at [788, 109] on div "**********" at bounding box center [527, 253] width 535 height 312
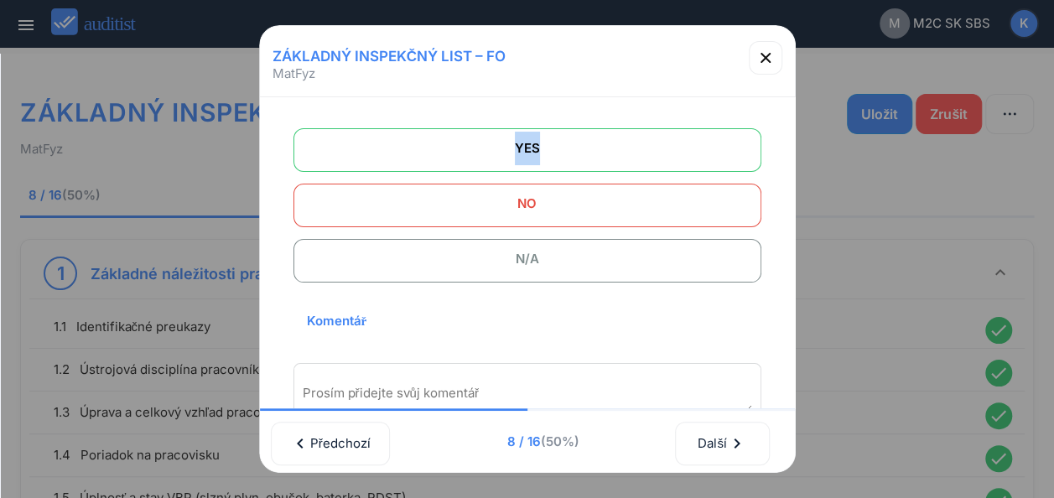
click at [788, 109] on div "**********" at bounding box center [527, 253] width 535 height 312
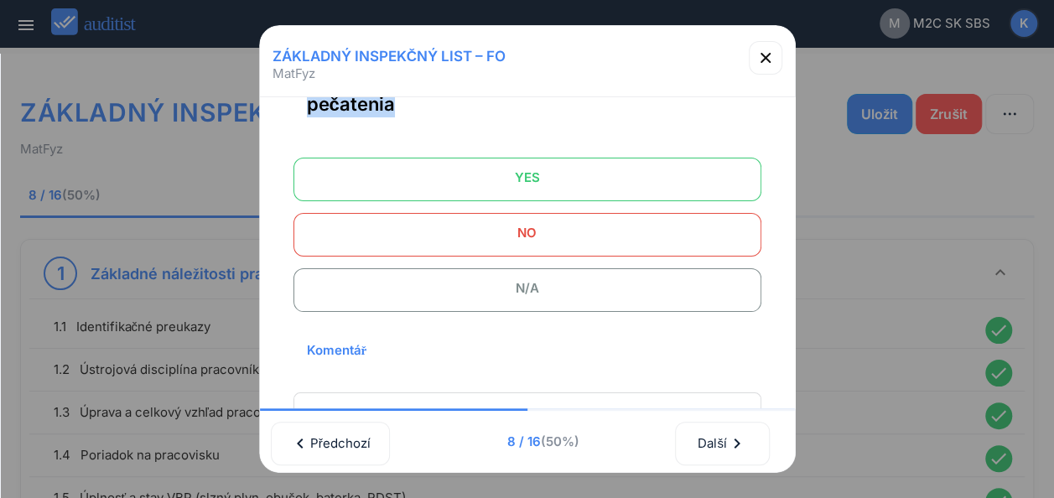
click at [788, 109] on div "**********" at bounding box center [527, 253] width 535 height 312
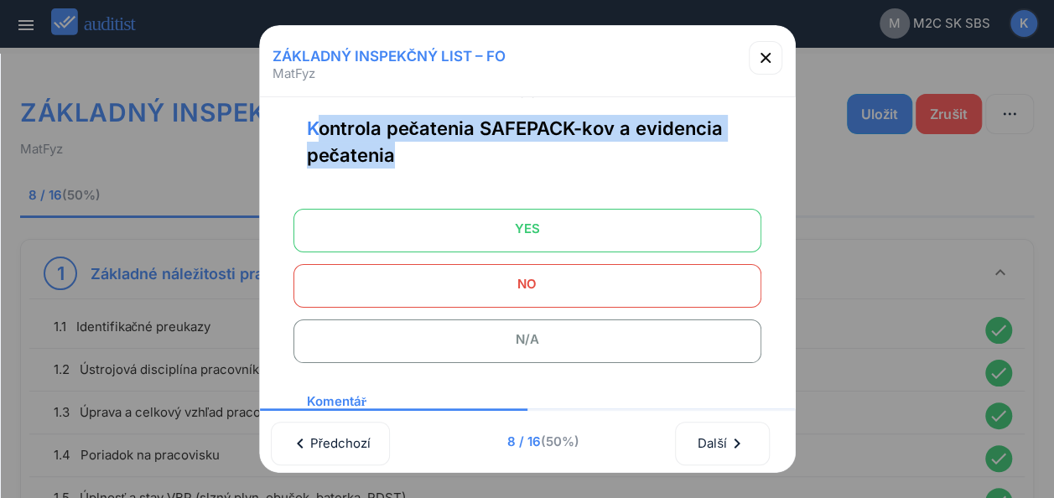
click at [788, 109] on div "**********" at bounding box center [527, 253] width 535 height 312
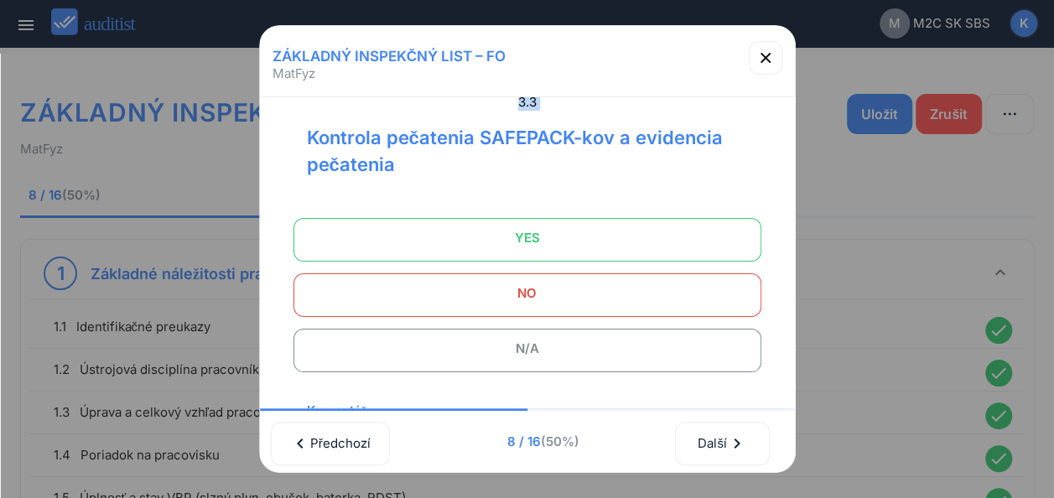
scroll to position [13, 0]
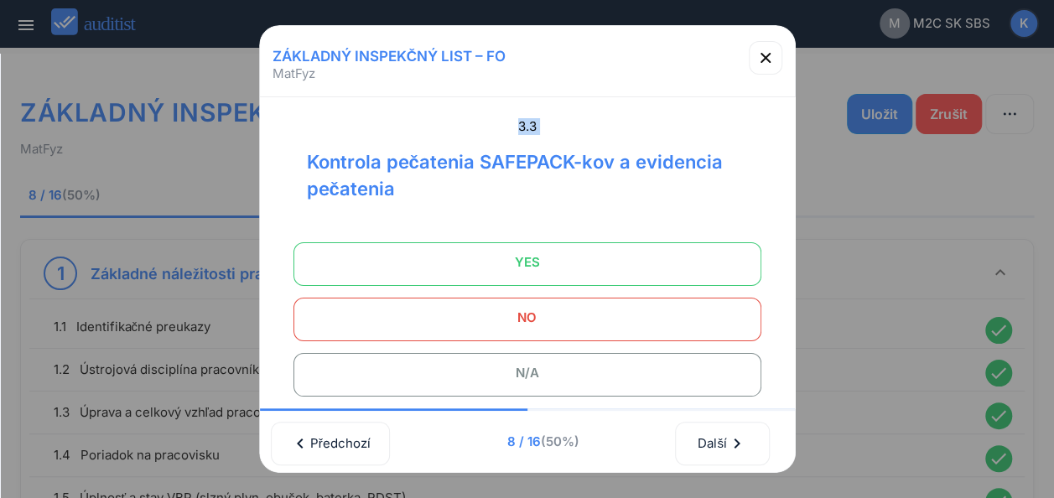
click at [788, 109] on div "**********" at bounding box center [527, 253] width 535 height 312
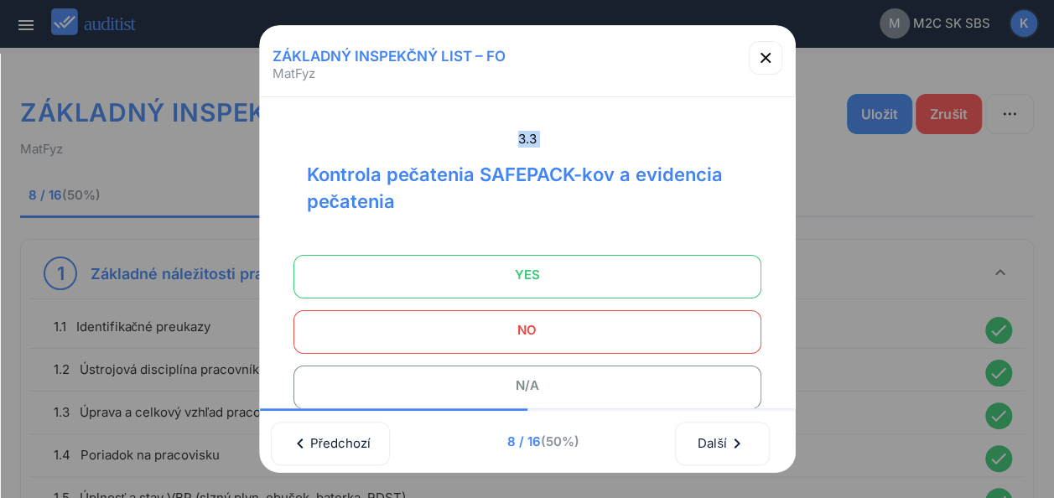
click at [616, 121] on div "3.3 Kontrola pečatenia SAFEPACK-kov a evidencia pečatenia YES NO N/A Komentář […" at bounding box center [527, 401] width 508 height 580
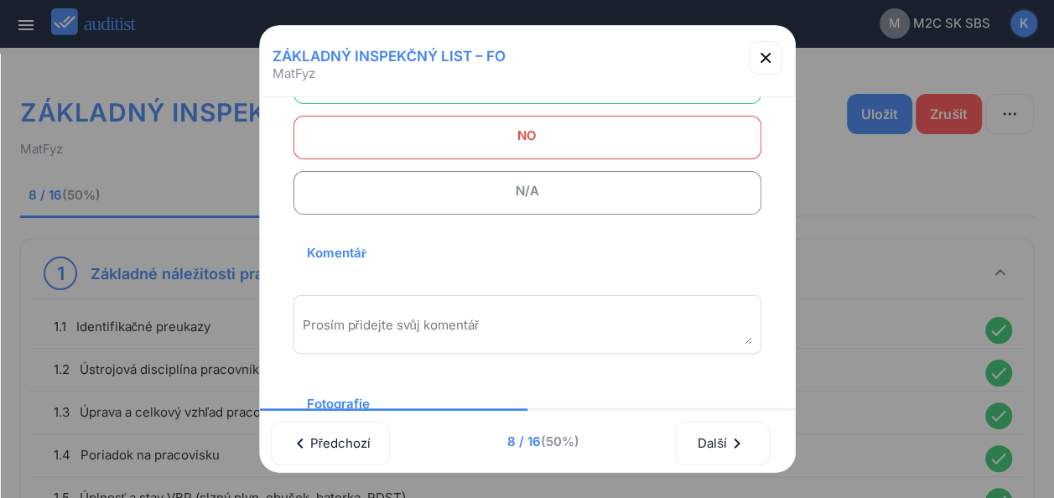
scroll to position [201, 0]
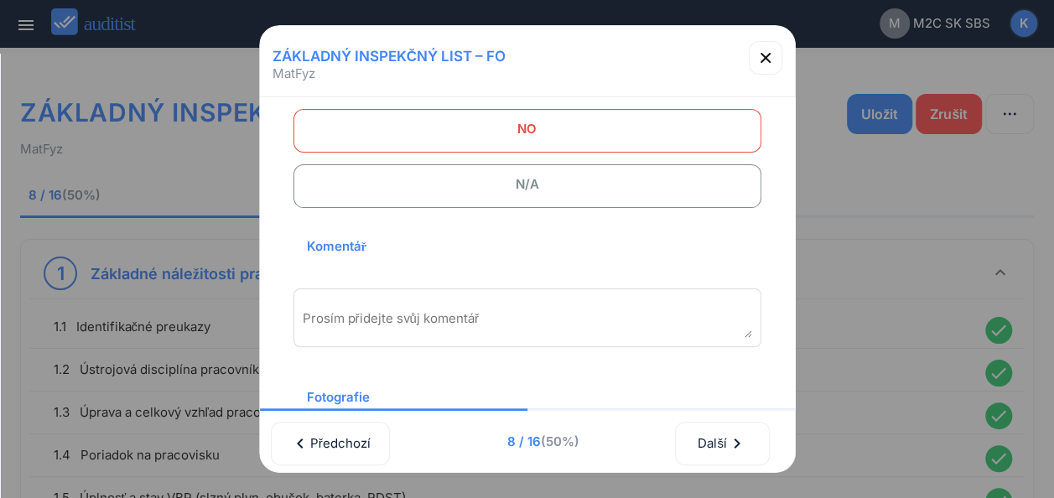
click at [480, 185] on span "N/A" at bounding box center [527, 185] width 426 height 34
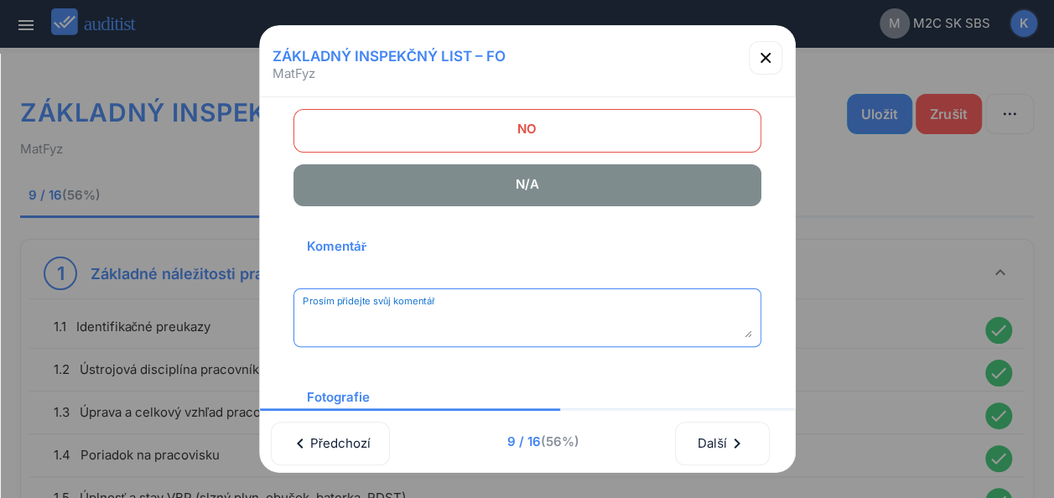
click at [490, 317] on textarea "Prosím přidejte svůj komentář" at bounding box center [528, 324] width 450 height 28
type textarea "**********"
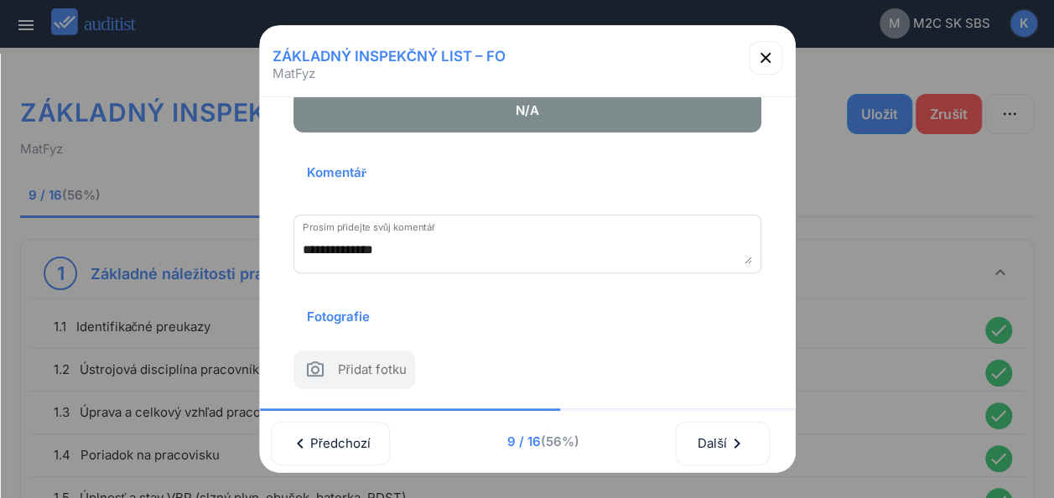
scroll to position [299, 0]
click at [712, 425] on div "Další chevron_right" at bounding box center [722, 443] width 50 height 37
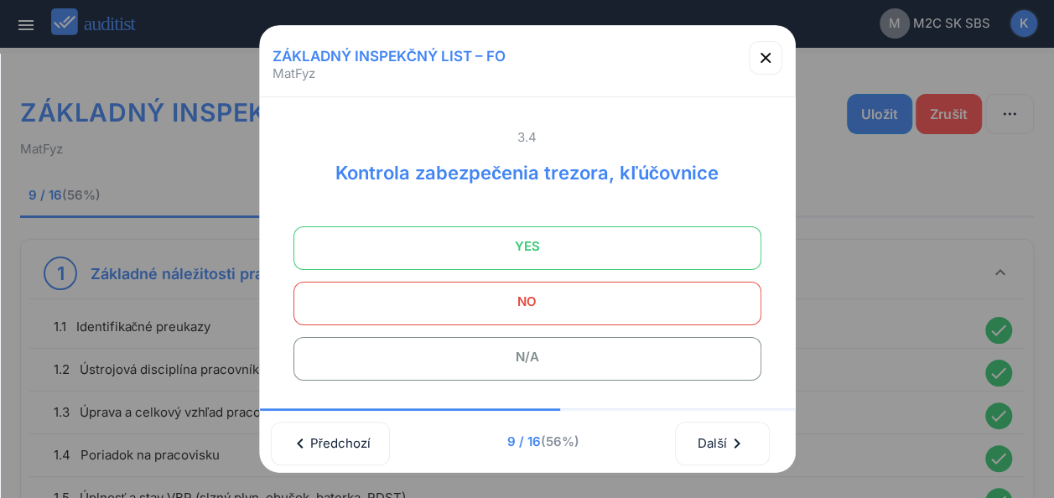
scroll to position [0, 0]
click at [616, 356] on span "N/A" at bounding box center [527, 359] width 426 height 34
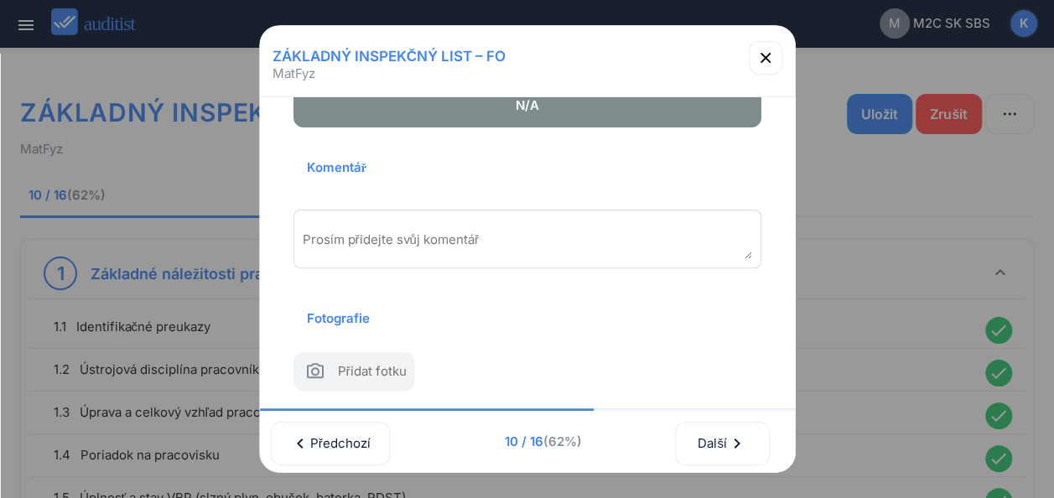
scroll to position [268, 0]
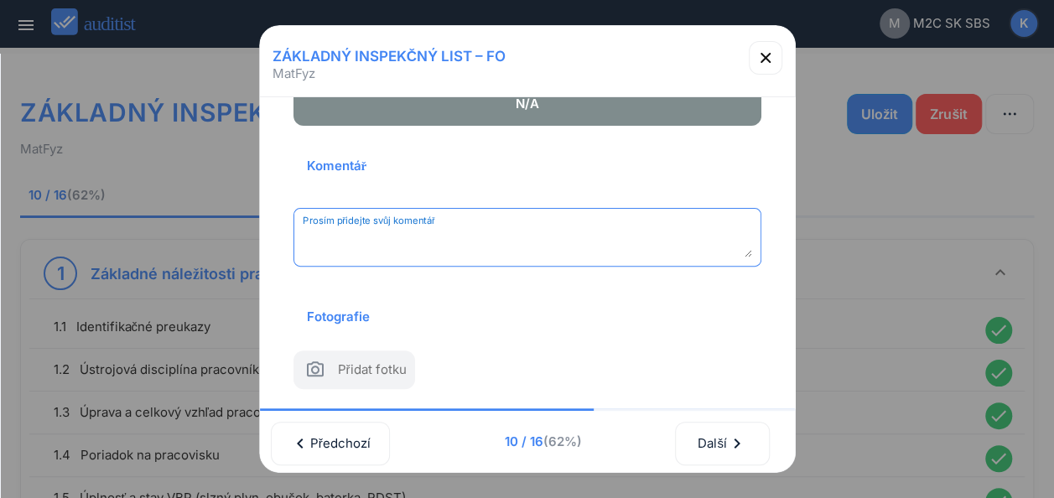
click at [401, 230] on textarea "Prosím přidejte svůj komentář" at bounding box center [528, 244] width 450 height 28
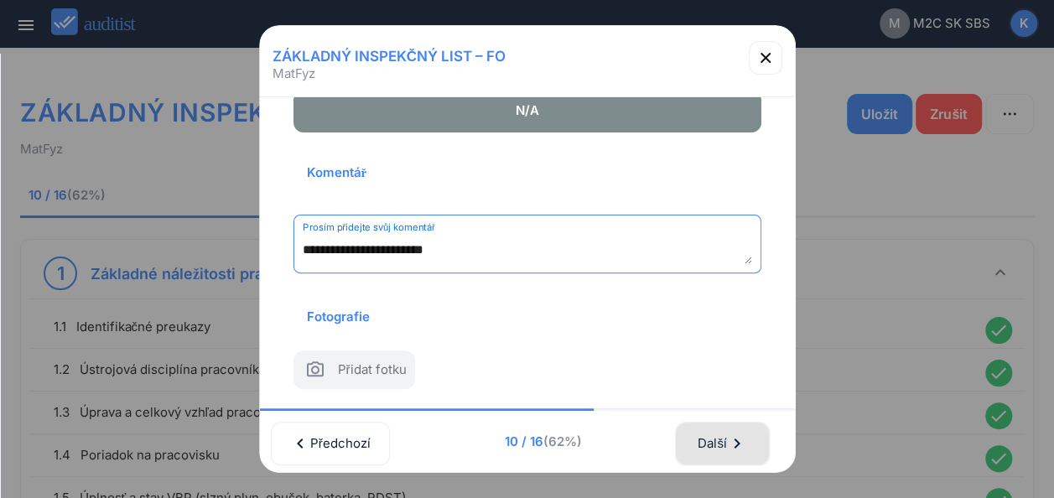
type textarea "**********"
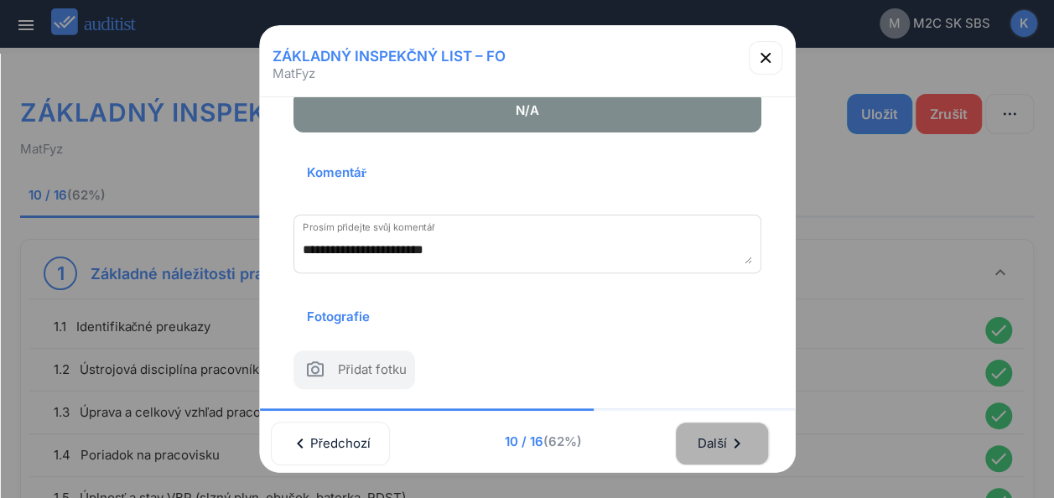
click at [721, 431] on div "Další chevron_right" at bounding box center [722, 443] width 50 height 37
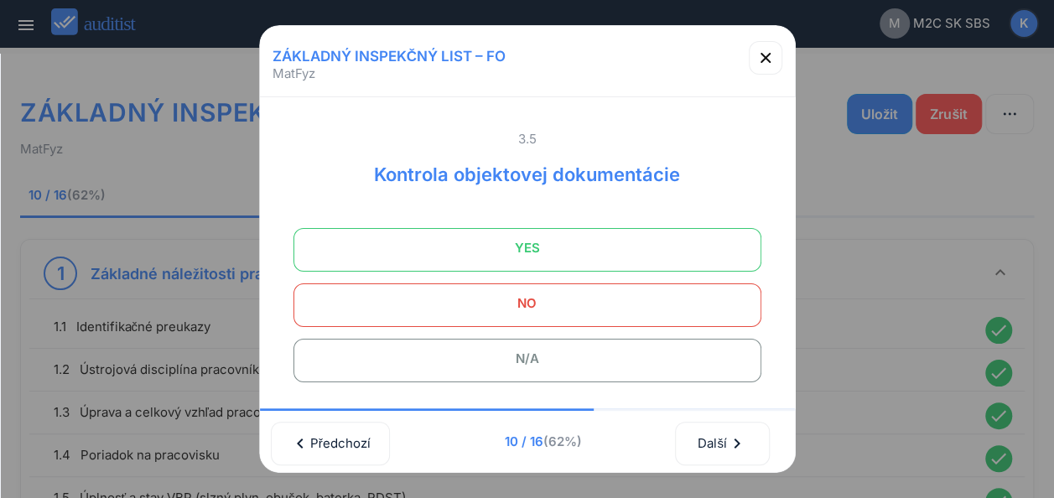
scroll to position [34, 0]
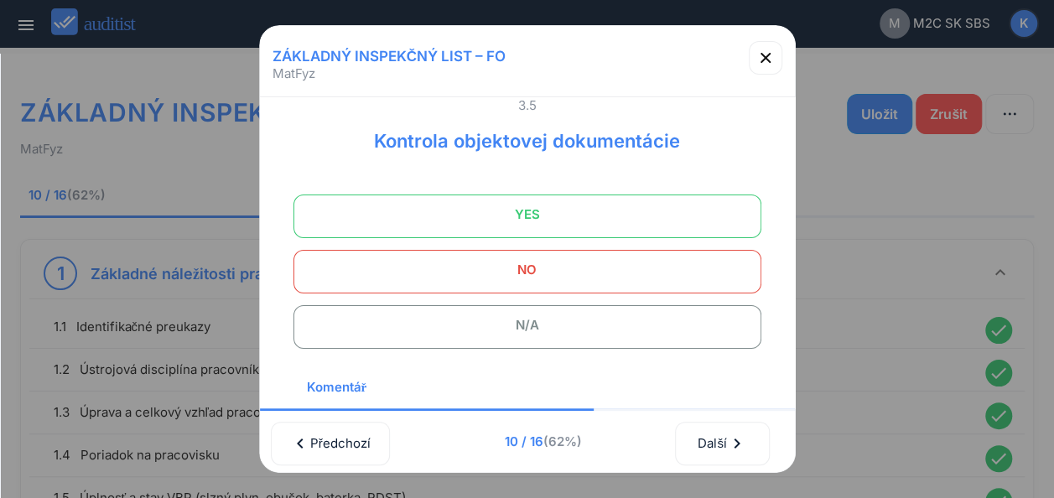
click at [561, 328] on span "N/A" at bounding box center [527, 326] width 426 height 34
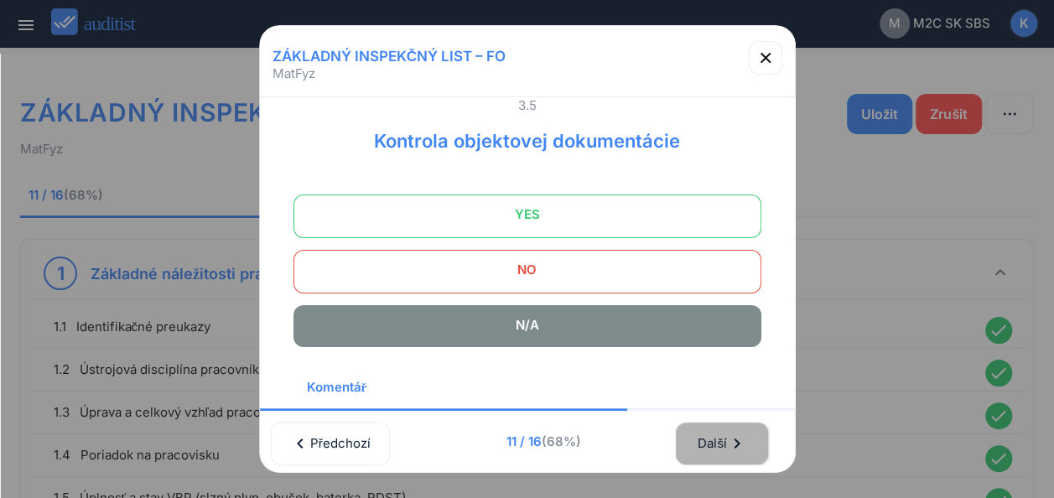
click at [731, 433] on div "Další chevron_right" at bounding box center [722, 443] width 50 height 37
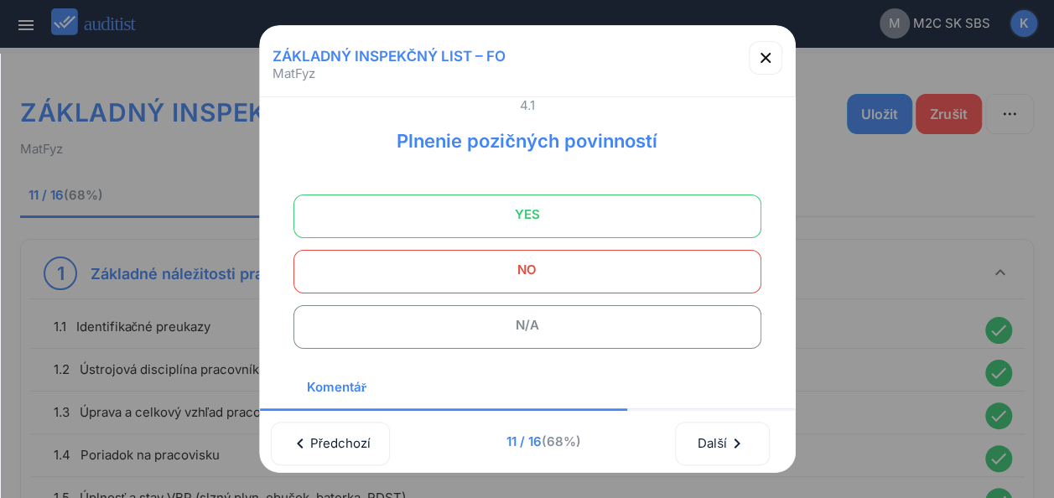
click at [518, 214] on span "YES" at bounding box center [527, 215] width 426 height 34
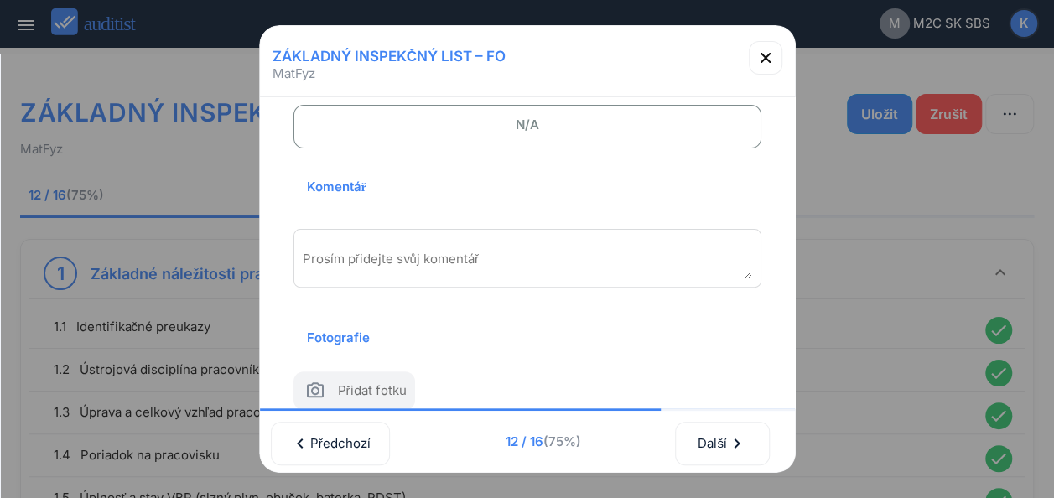
scroll to position [235, 0]
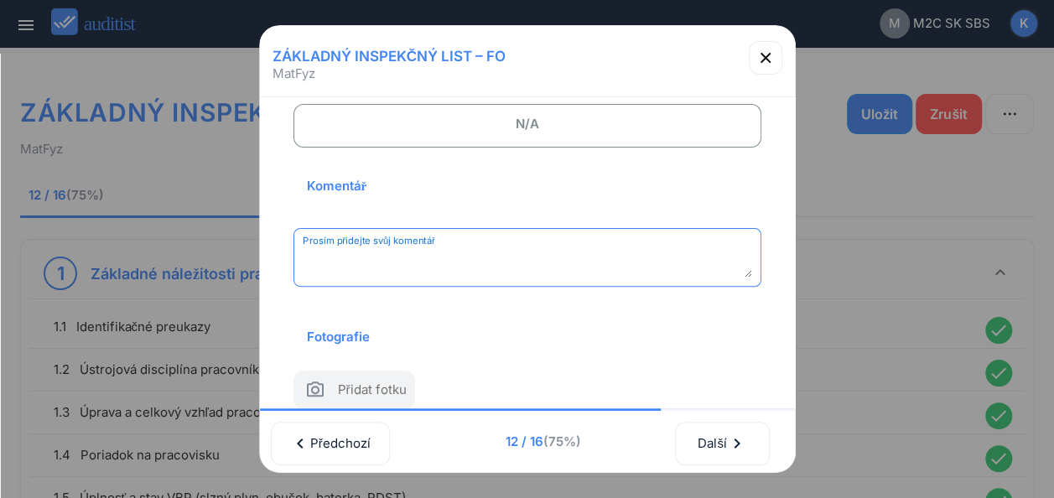
click at [414, 262] on textarea "Prosím přidejte svůj komentář" at bounding box center [528, 264] width 450 height 28
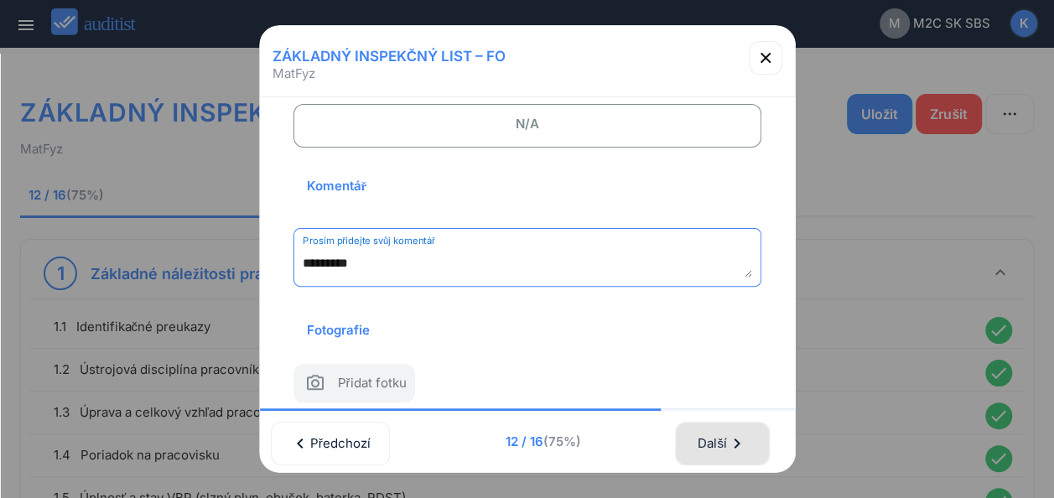
type textarea "*********"
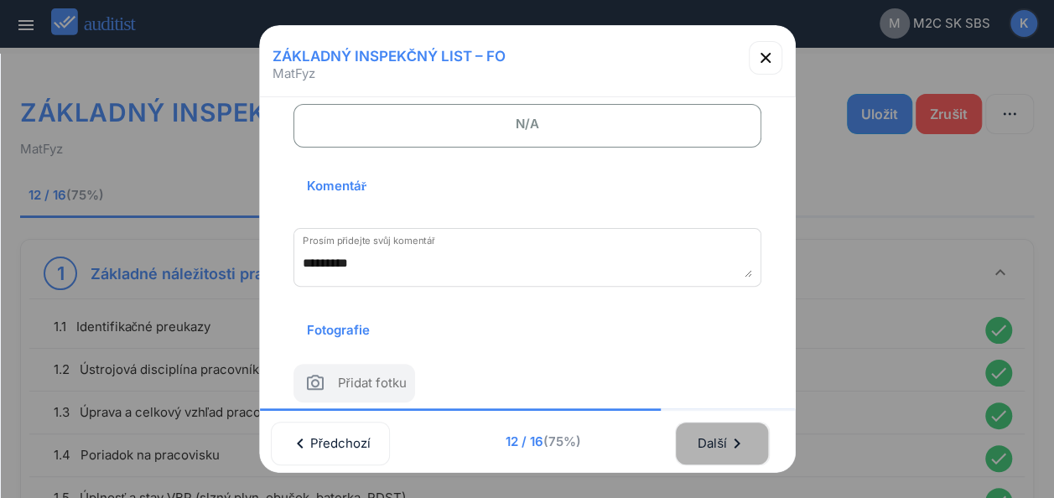
click at [720, 429] on div "Další chevron_right" at bounding box center [722, 443] width 50 height 37
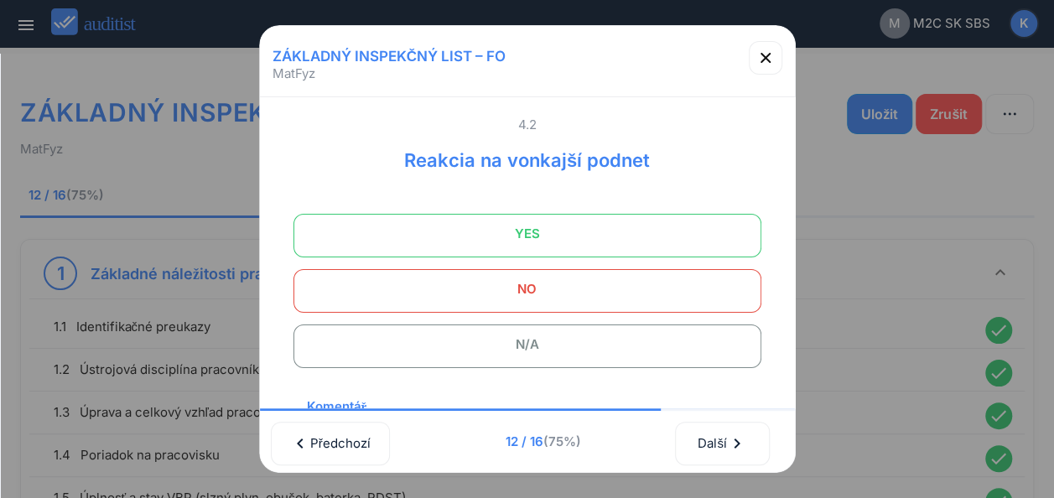
scroll to position [0, 0]
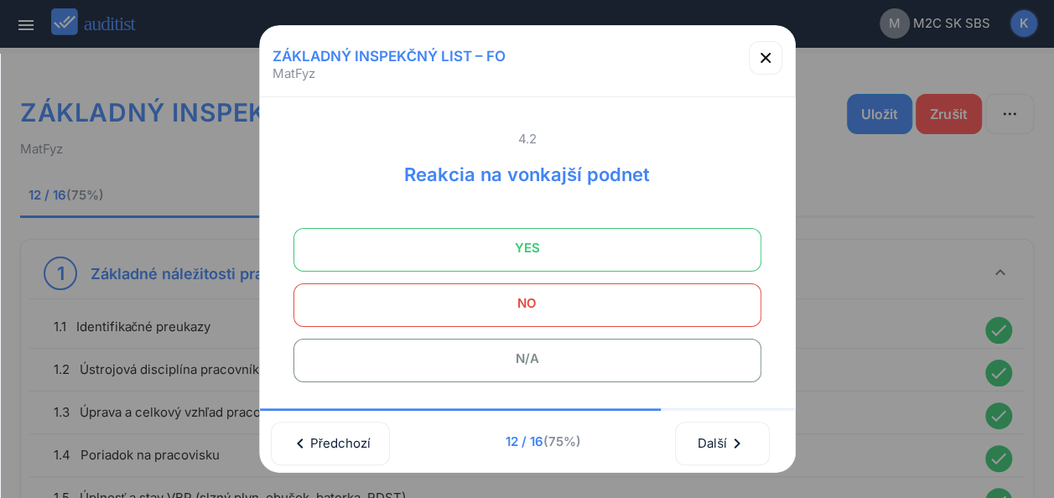
click at [516, 240] on span "YES" at bounding box center [527, 248] width 426 height 34
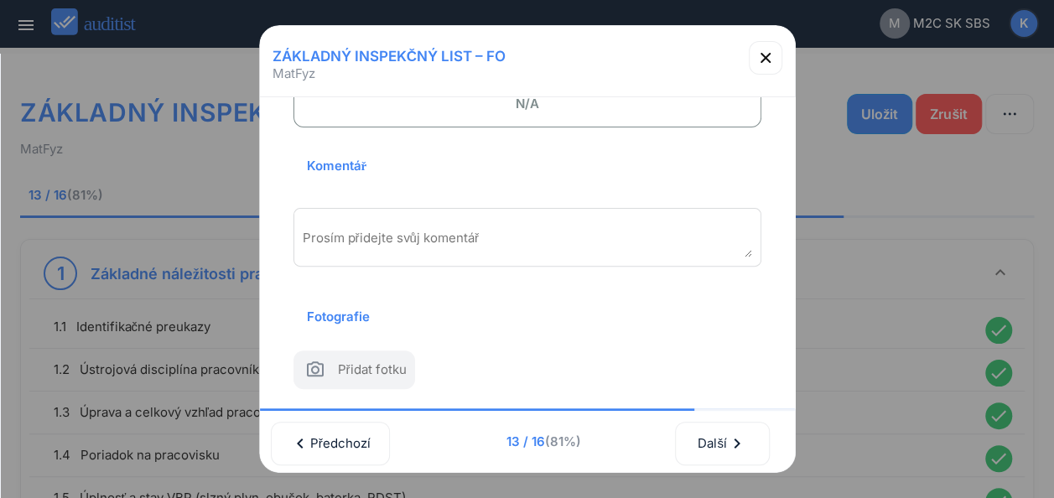
scroll to position [278, 0]
click at [353, 230] on textarea "Prosím přidejte svůj komentář" at bounding box center [528, 244] width 450 height 28
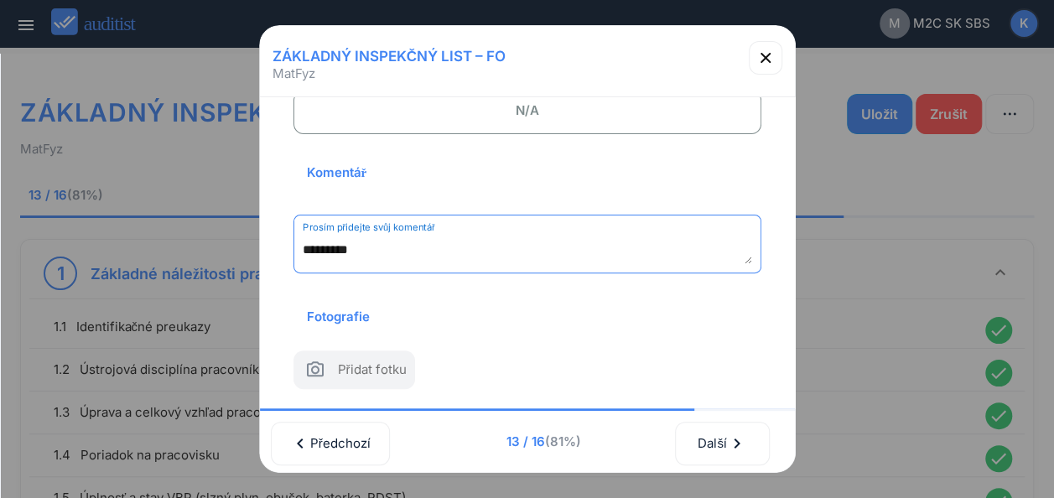
click at [305, 237] on textarea "*********" at bounding box center [528, 251] width 450 height 28
type textarea "*********"
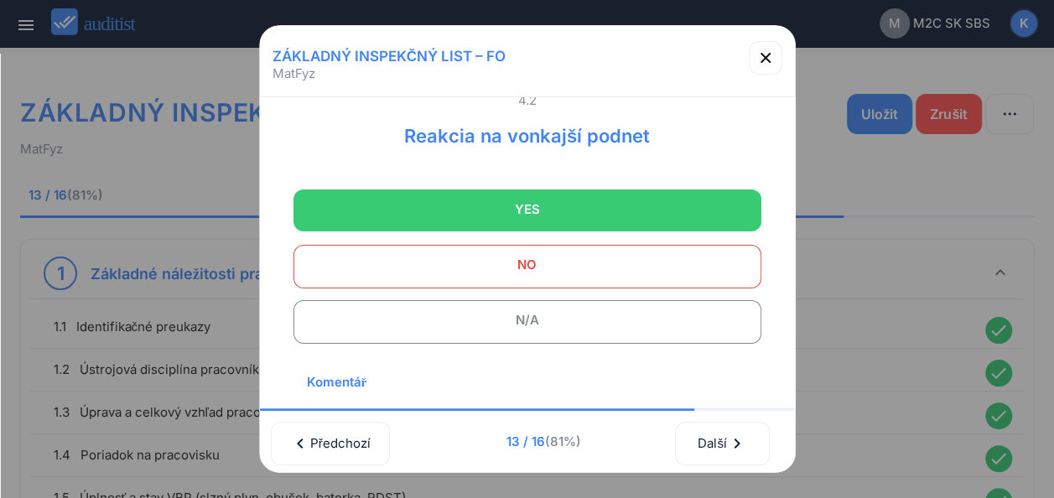
scroll to position [37, 0]
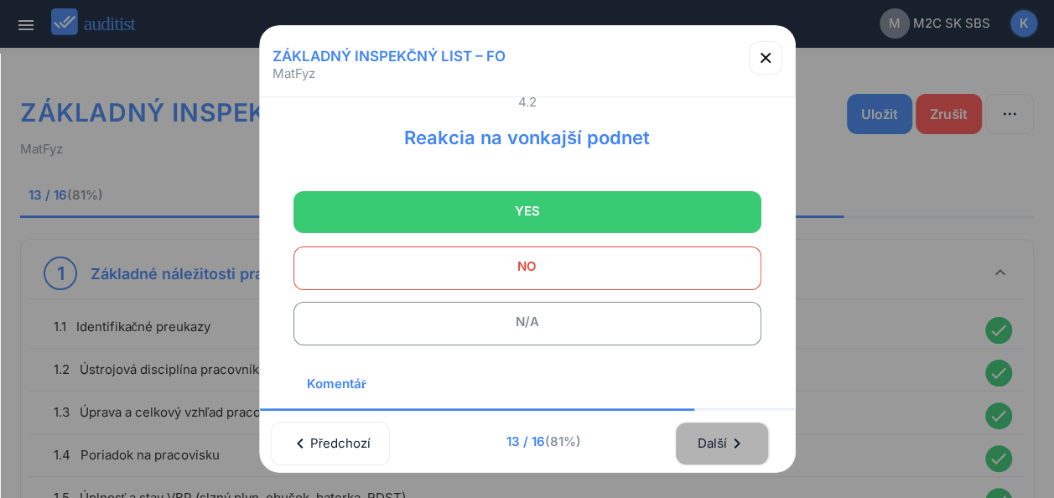
click at [718, 429] on div "Další chevron_right" at bounding box center [722, 443] width 50 height 37
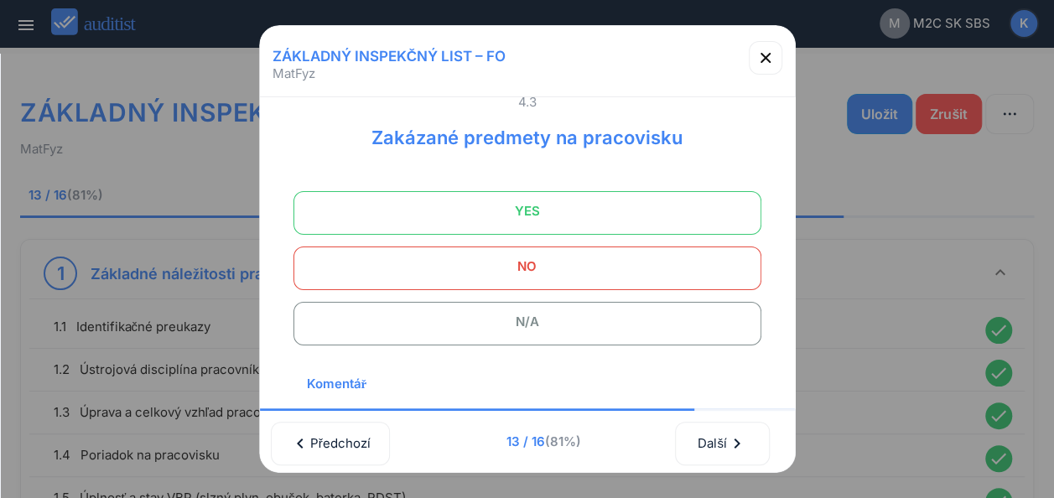
click at [764, 257] on div "4.1 Plnenie pozičných povinností YES NO N/A Komentář Prosím přidejte svůj komen…" at bounding box center [527, 253] width 535 height 312
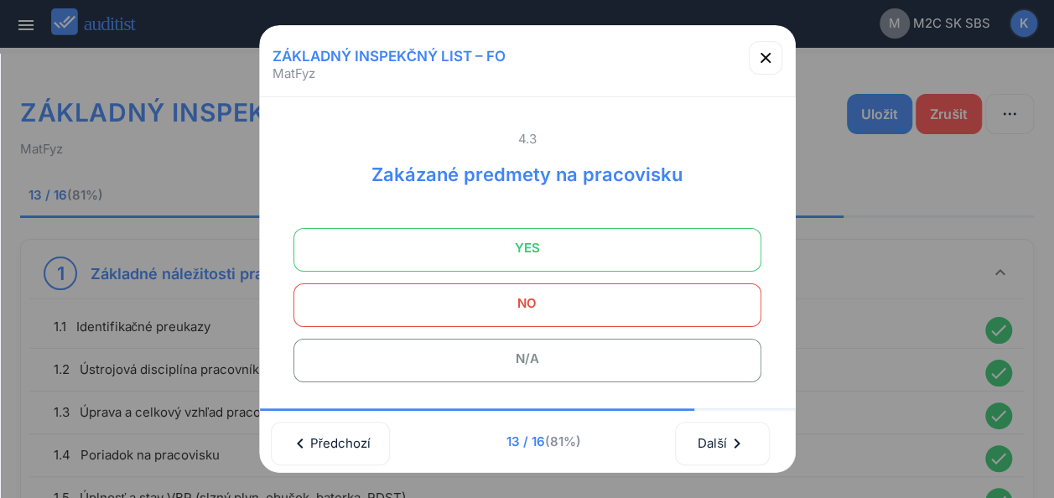
scroll to position [104, 0]
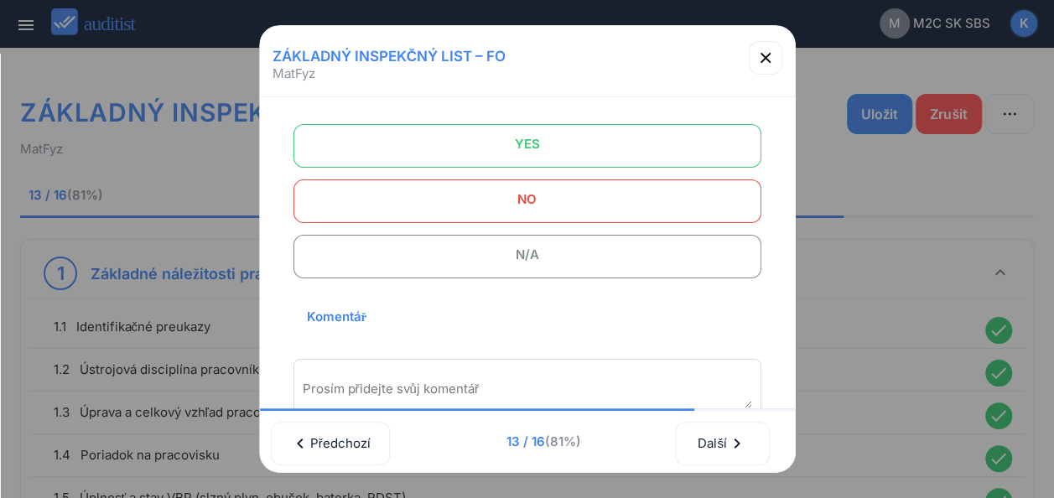
click at [537, 136] on span "YES" at bounding box center [527, 144] width 426 height 34
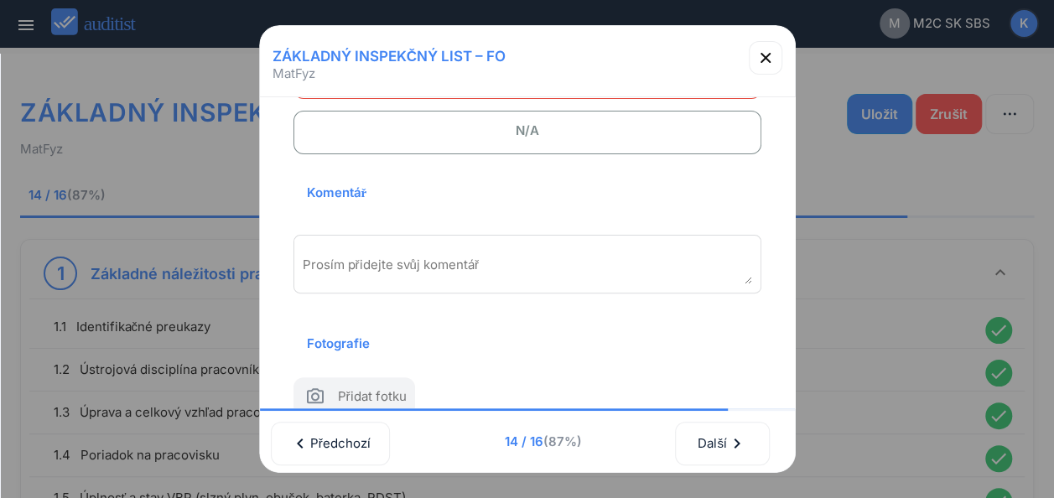
scroll to position [252, 0]
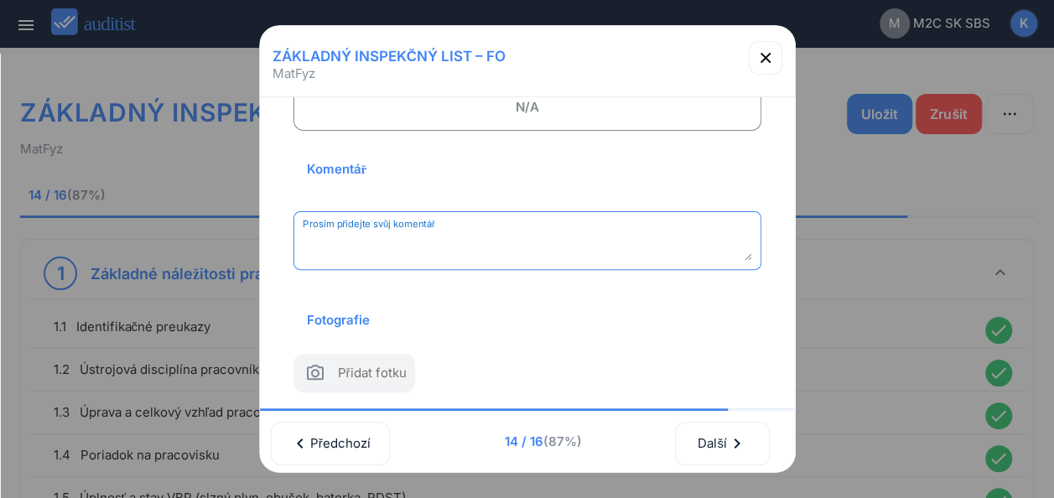
click at [409, 233] on textarea "Prosím přidejte svůj komentář" at bounding box center [528, 247] width 450 height 28
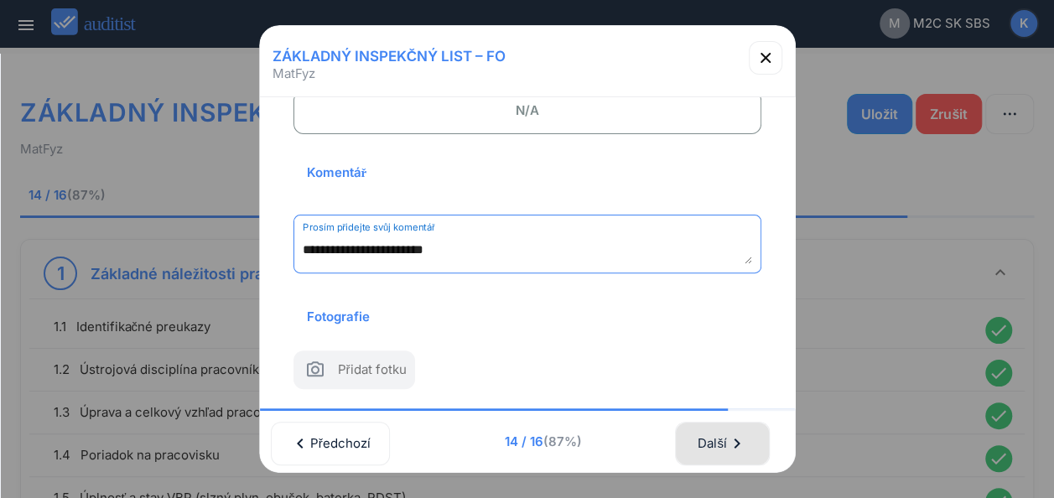
type textarea "**********"
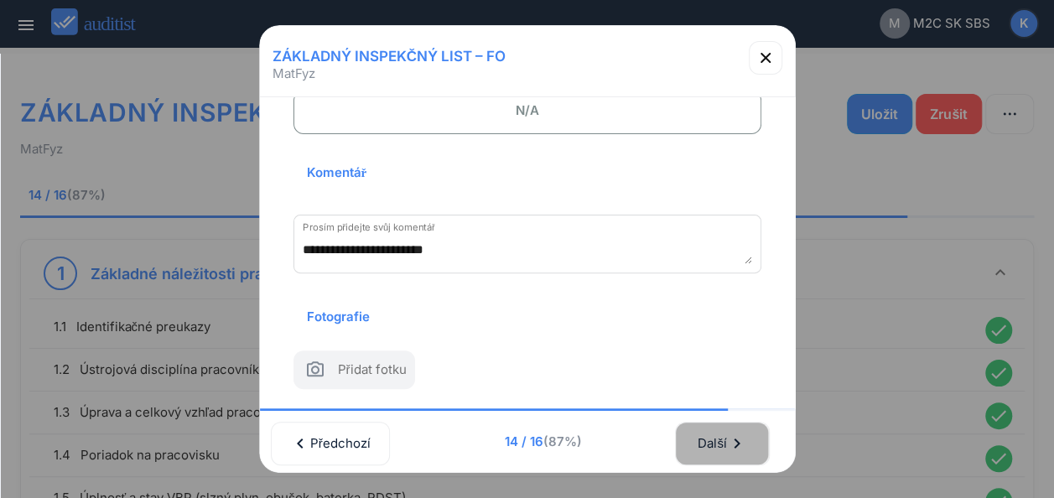
click at [716, 425] on div "Další chevron_right" at bounding box center [722, 443] width 50 height 37
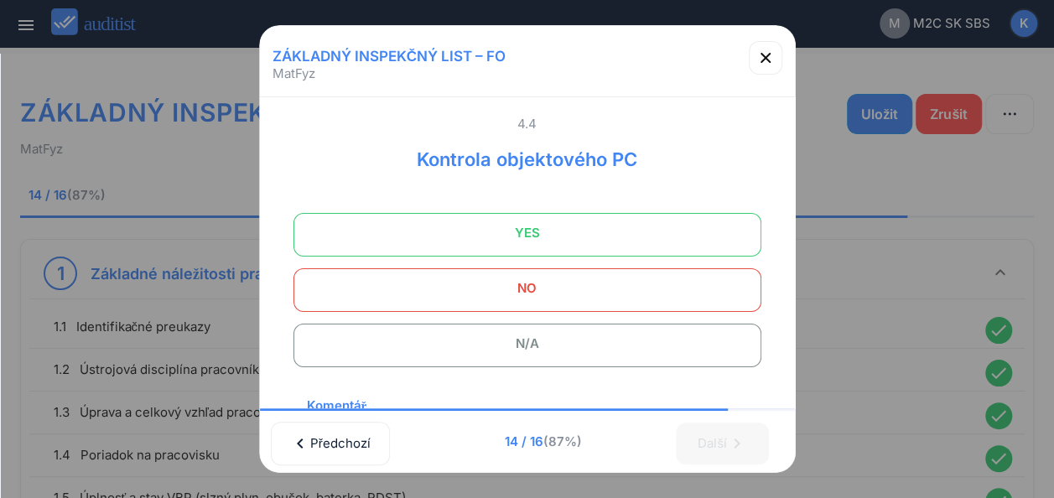
scroll to position [0, 0]
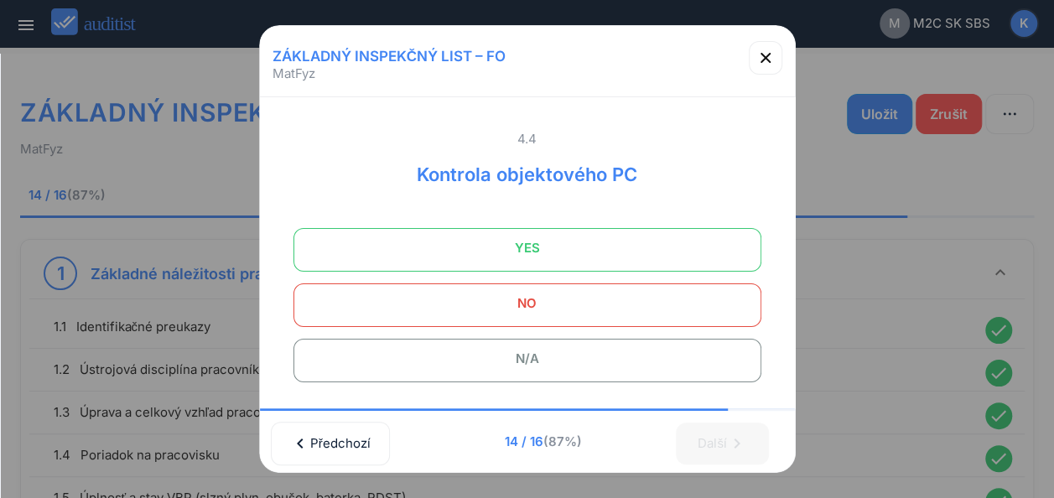
click at [537, 238] on span "YES" at bounding box center [527, 248] width 426 height 34
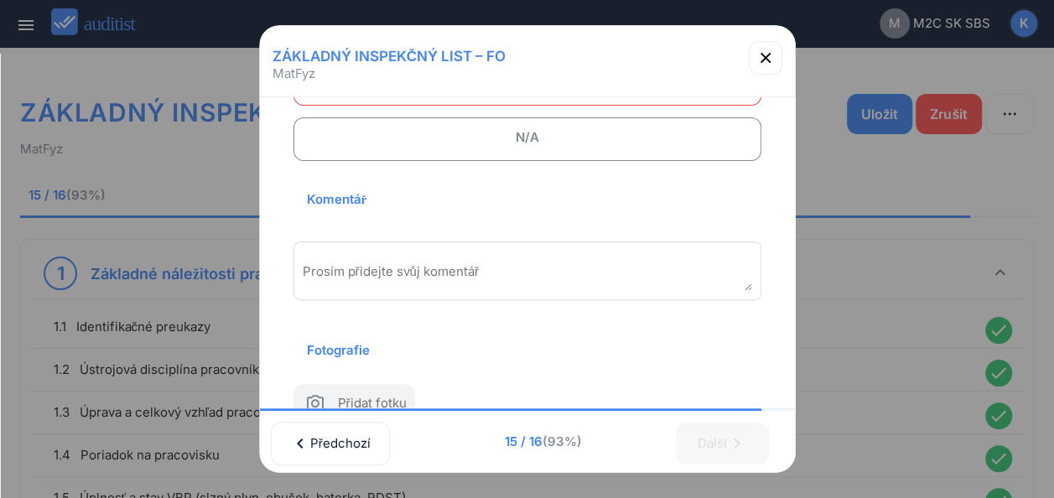
scroll to position [245, 0]
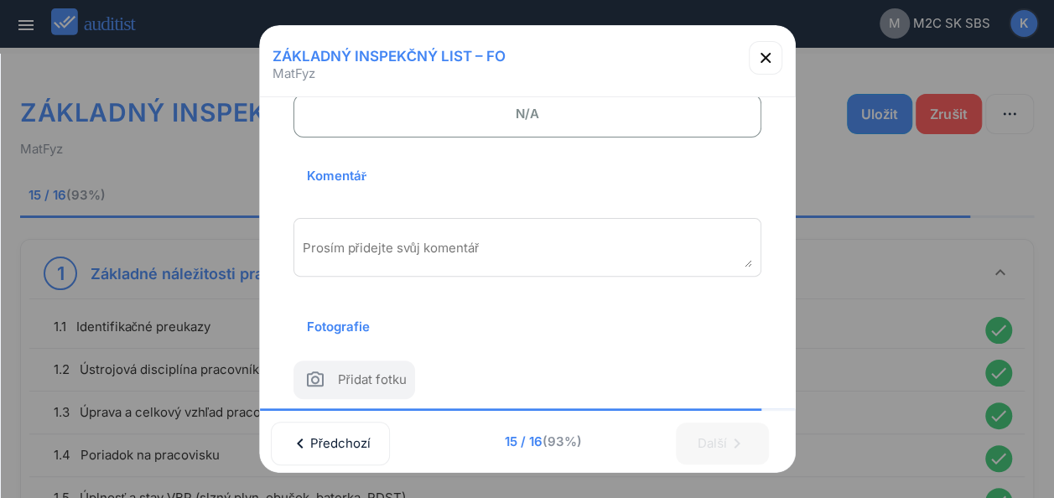
click at [424, 237] on div "Prosím přidejte svůj komentář" at bounding box center [528, 247] width 468 height 59
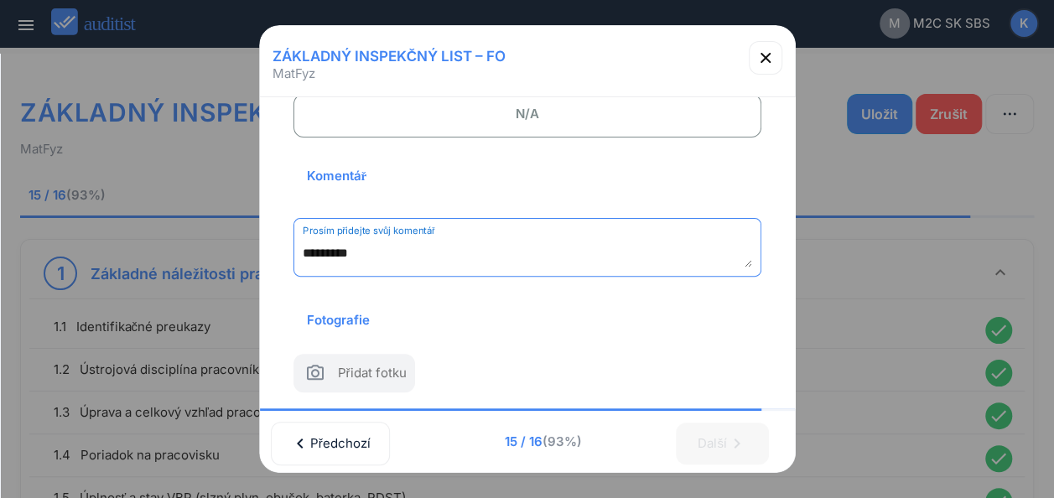
type textarea "*********"
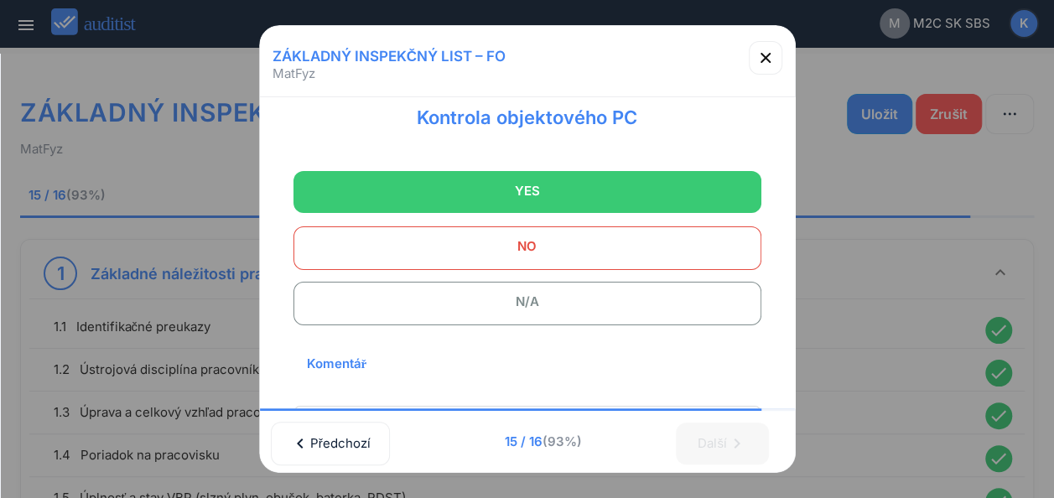
scroll to position [0, 0]
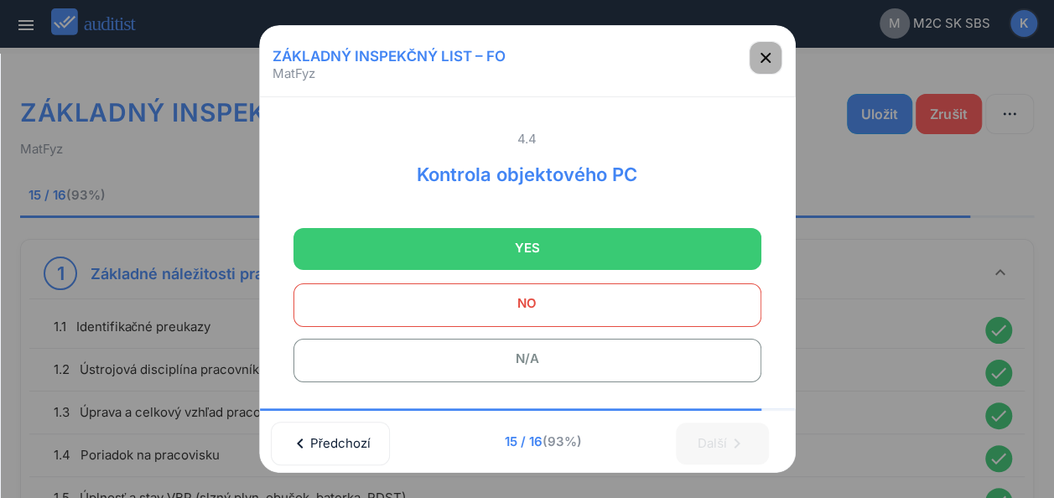
click at [765, 60] on icon "button" at bounding box center [766, 58] width 20 height 20
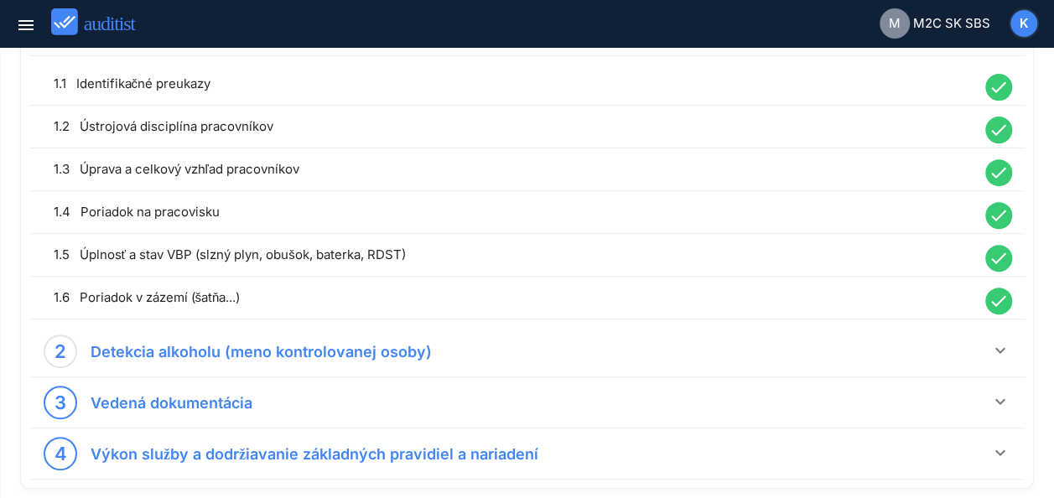
scroll to position [295, 0]
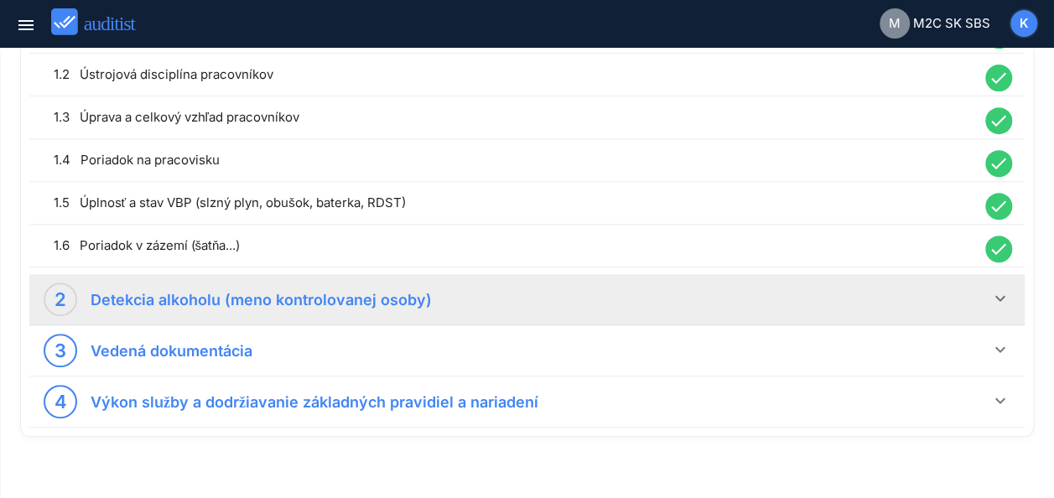
click at [1001, 297] on icon "keyboard_arrow_down" at bounding box center [1000, 299] width 20 height 20
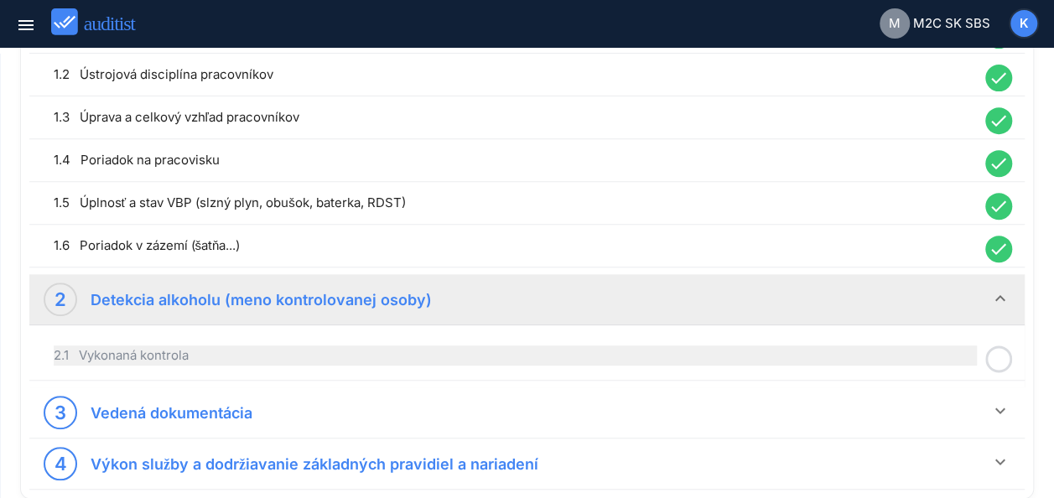
click at [775, 347] on div "2.1 Vykonaná kontrola" at bounding box center [515, 356] width 923 height 20
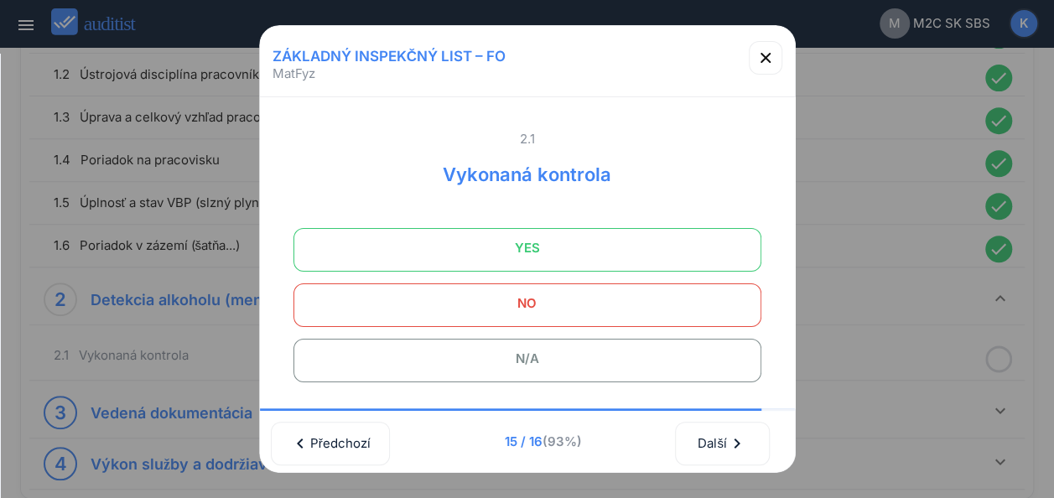
click at [547, 238] on span "YES" at bounding box center [527, 248] width 426 height 34
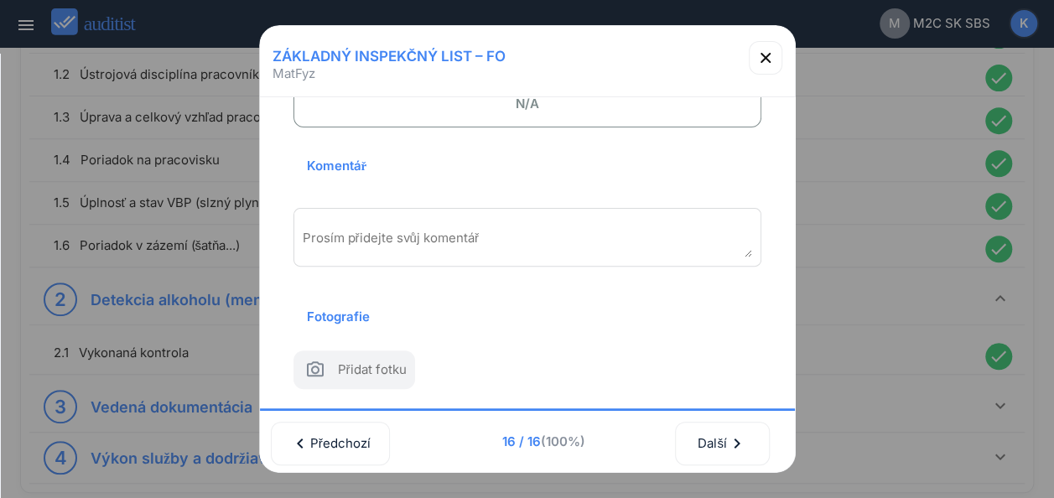
scroll to position [278, 0]
click at [530, 230] on textarea "Prosím přidejte svůj komentář" at bounding box center [528, 244] width 450 height 28
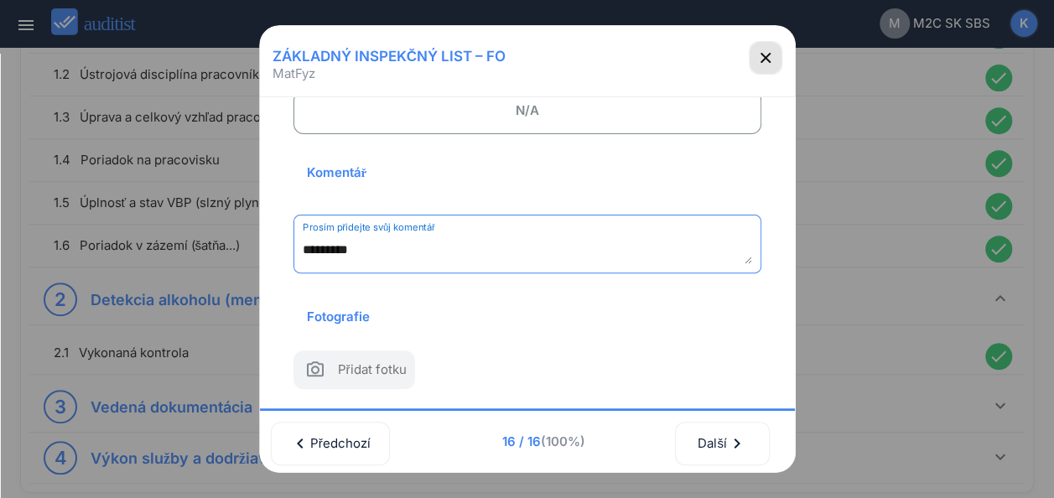
type textarea "*********"
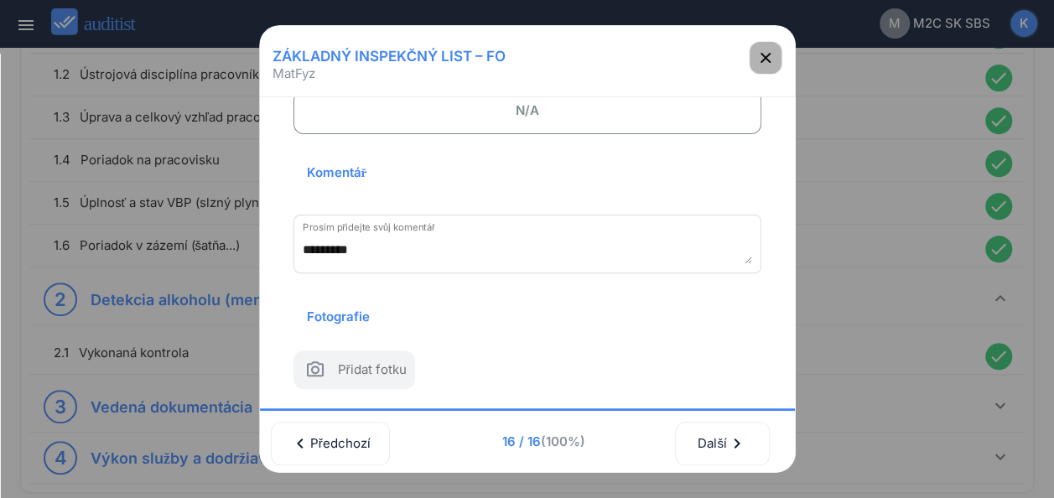
click at [761, 55] on icon "button" at bounding box center [766, 58] width 10 height 10
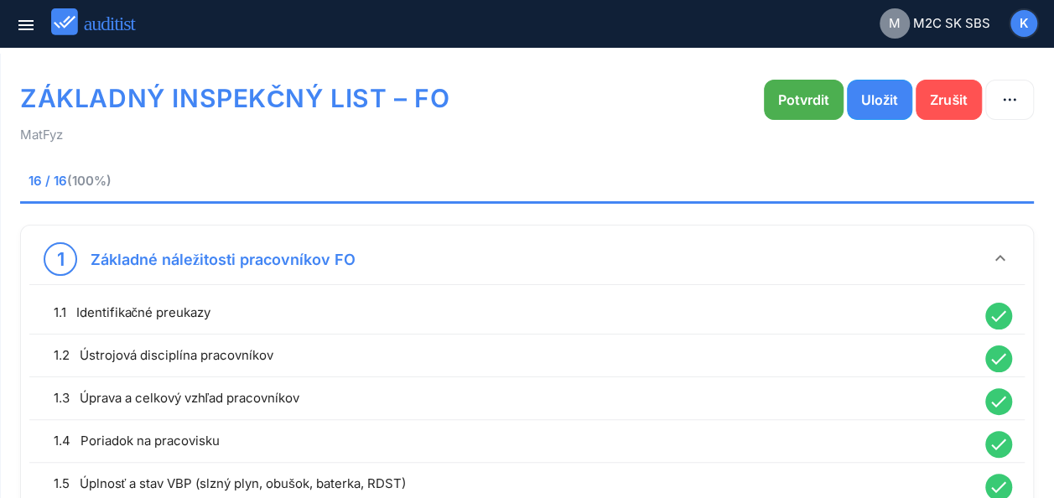
scroll to position [0, 0]
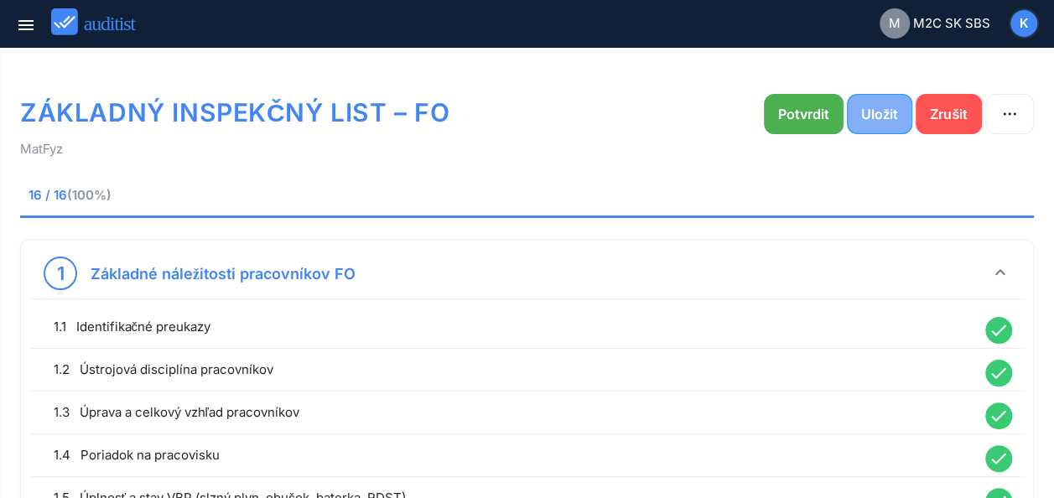
click at [867, 124] on button "Uložit" at bounding box center [879, 114] width 65 height 40
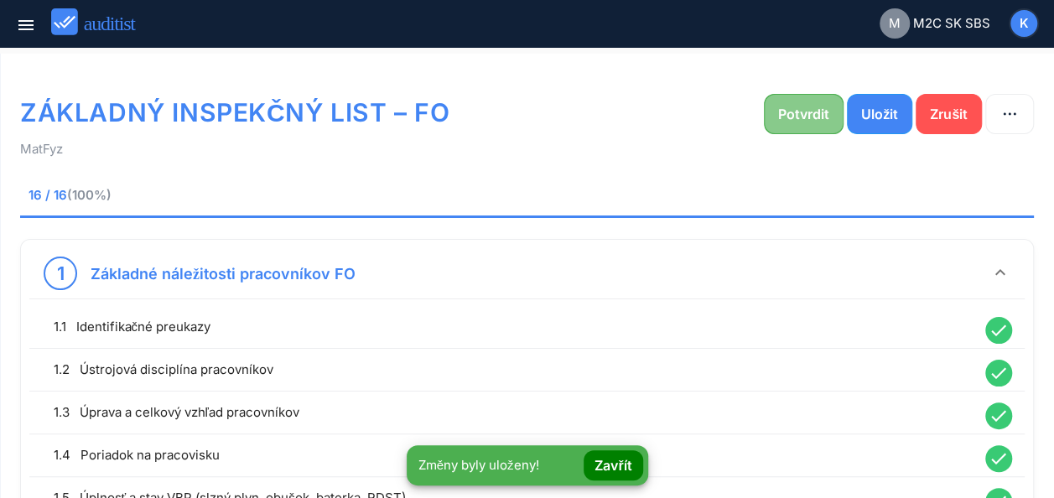
click at [808, 111] on div "Potvrdit" at bounding box center [803, 114] width 51 height 20
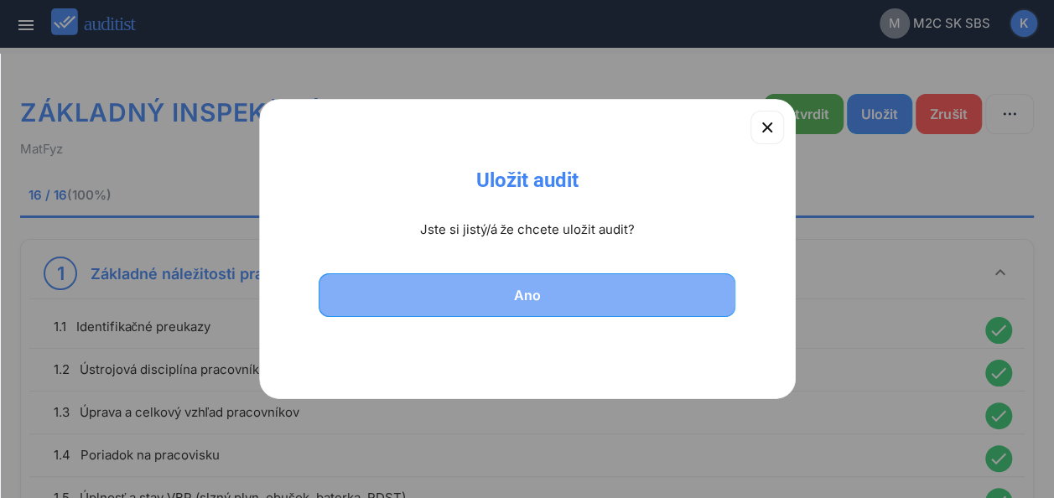
click at [537, 286] on div "Ano" at bounding box center [527, 295] width 374 height 20
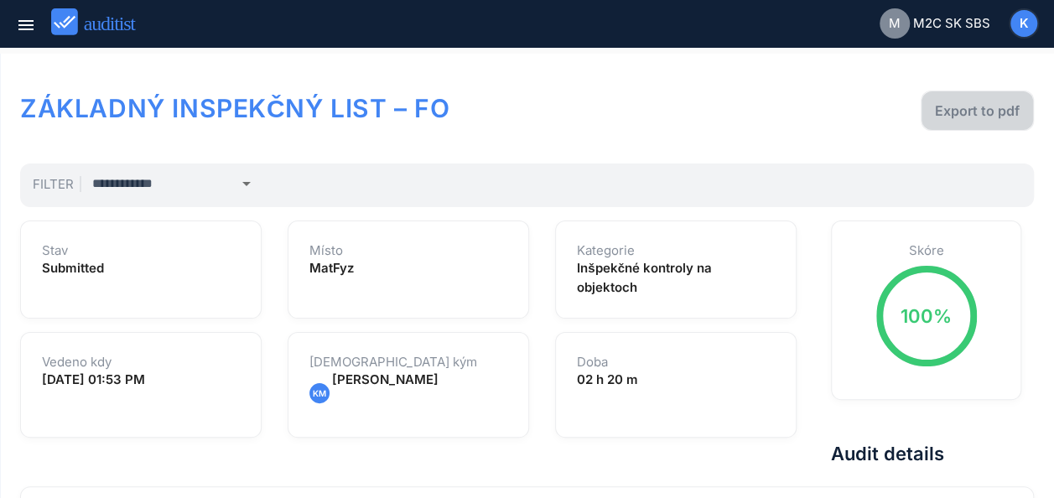
click at [985, 106] on div "Export to pdf" at bounding box center [977, 111] width 85 height 20
click at [28, 32] on icon "menu" at bounding box center [26, 25] width 20 height 20
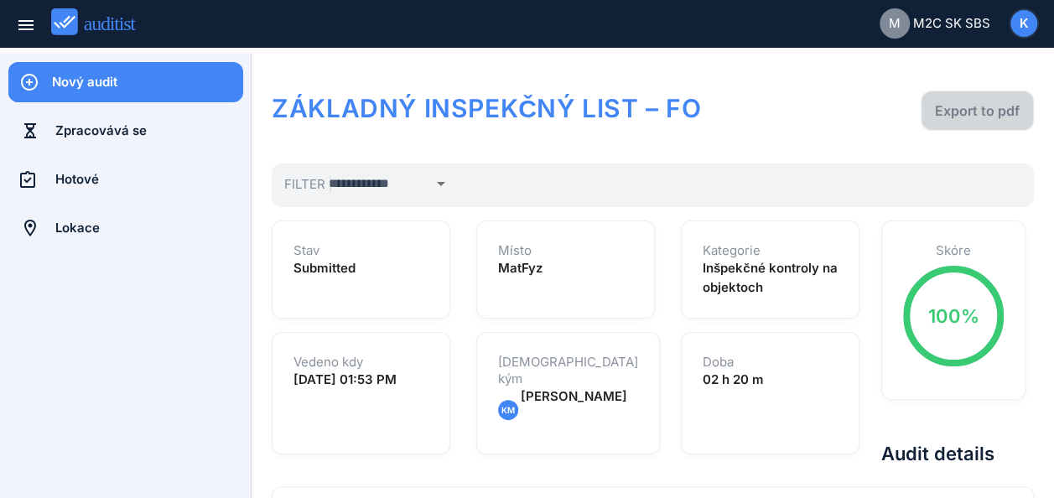
click at [977, 113] on div "Export to pdf" at bounding box center [977, 111] width 85 height 20
click at [79, 79] on div "Nový audit" at bounding box center [147, 82] width 191 height 18
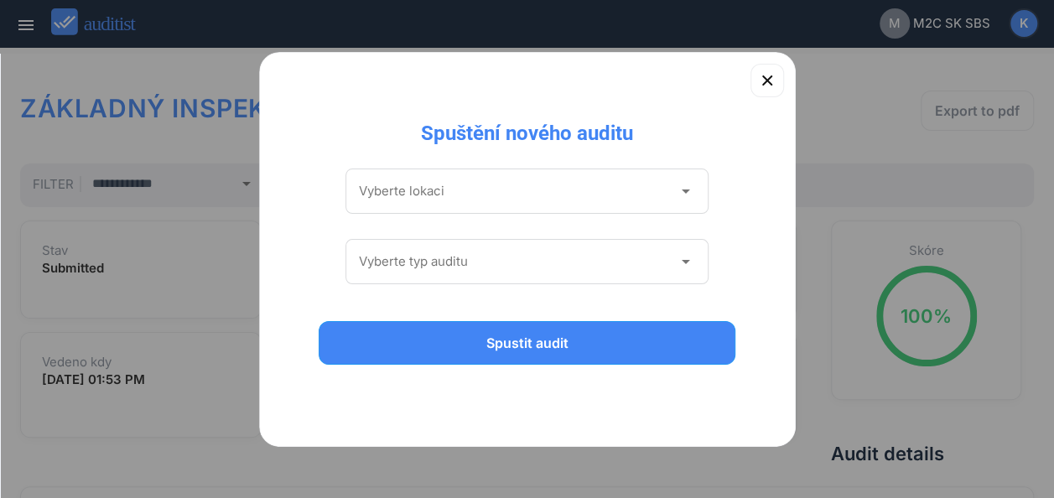
click at [688, 194] on icon "arrow_drop_down" at bounding box center [685, 191] width 20 height 20
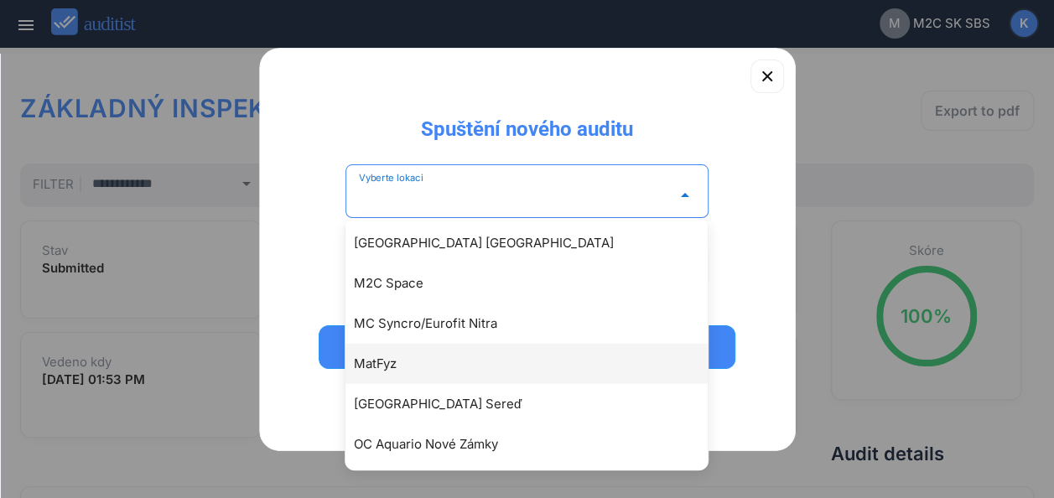
click at [386, 365] on div "MatFyz" at bounding box center [535, 364] width 362 height 20
type input "******"
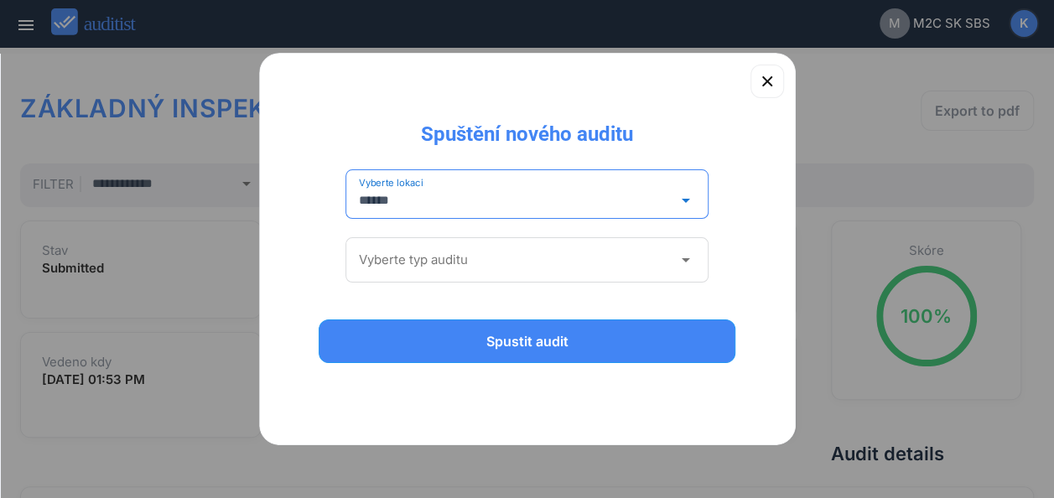
click at [690, 258] on icon "arrow_drop_down" at bounding box center [685, 260] width 20 height 20
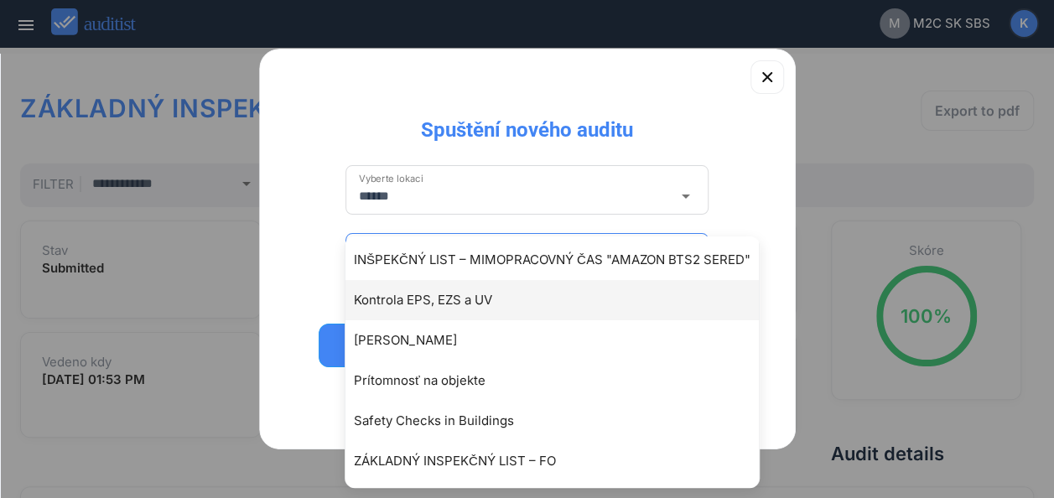
click at [473, 302] on div "Kontrola EPS, EZS a UV" at bounding box center [560, 300] width 413 height 20
type input "**********"
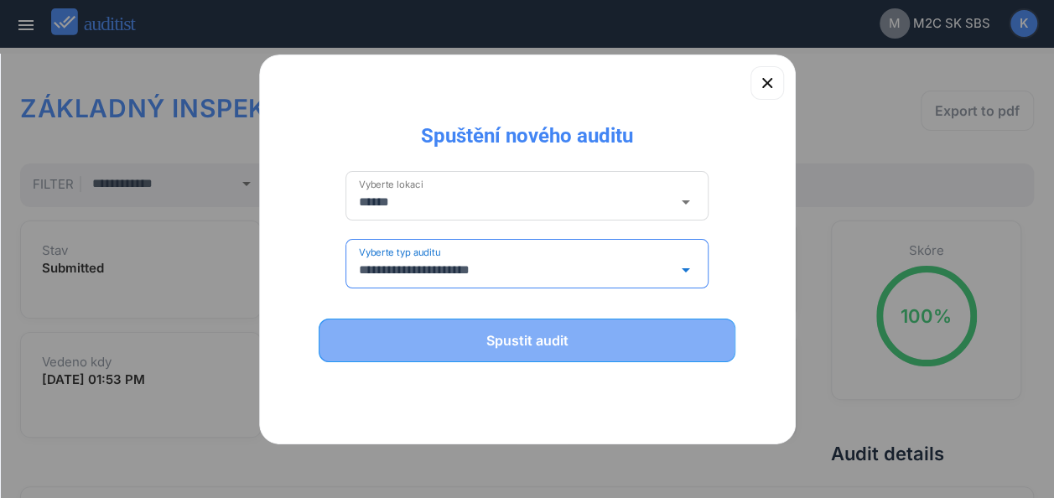
click at [524, 336] on div "Spustit audit" at bounding box center [527, 340] width 374 height 20
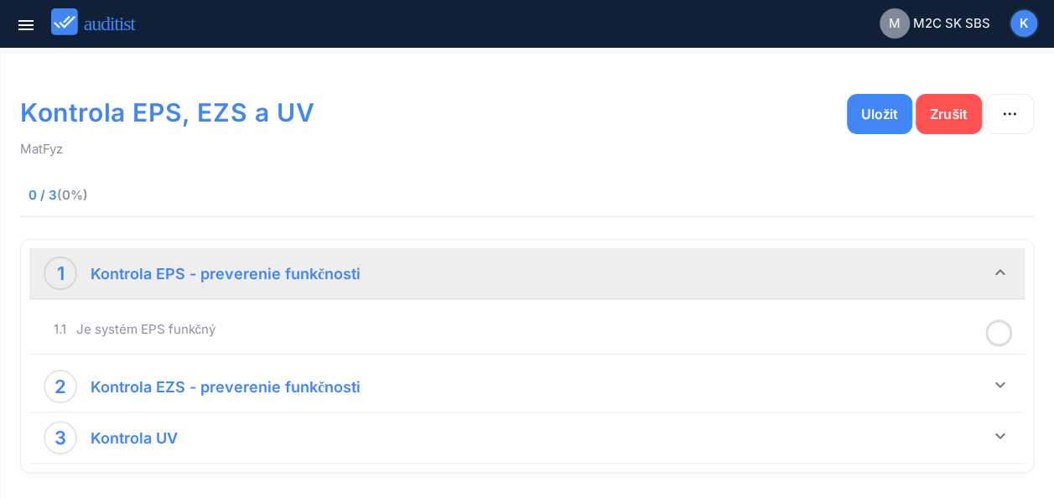
click at [533, 288] on div "1 Kontrola EPS - preverenie funkčnosti" at bounding box center [517, 274] width 947 height 34
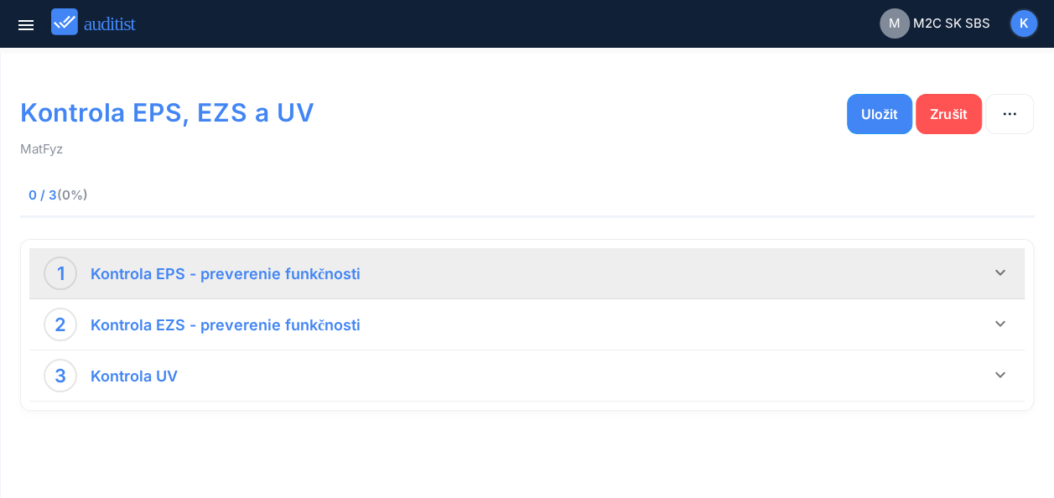
click at [533, 288] on div "1 Kontrola EPS - preverenie funkčnosti" at bounding box center [517, 274] width 947 height 34
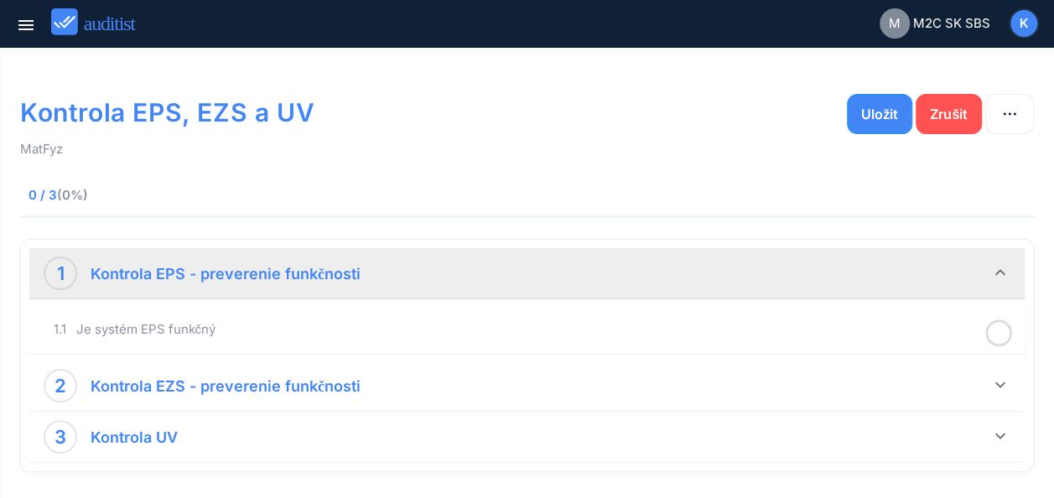
click at [533, 288] on div "1 Kontrola EPS - preverenie funkčnosti" at bounding box center [517, 274] width 947 height 34
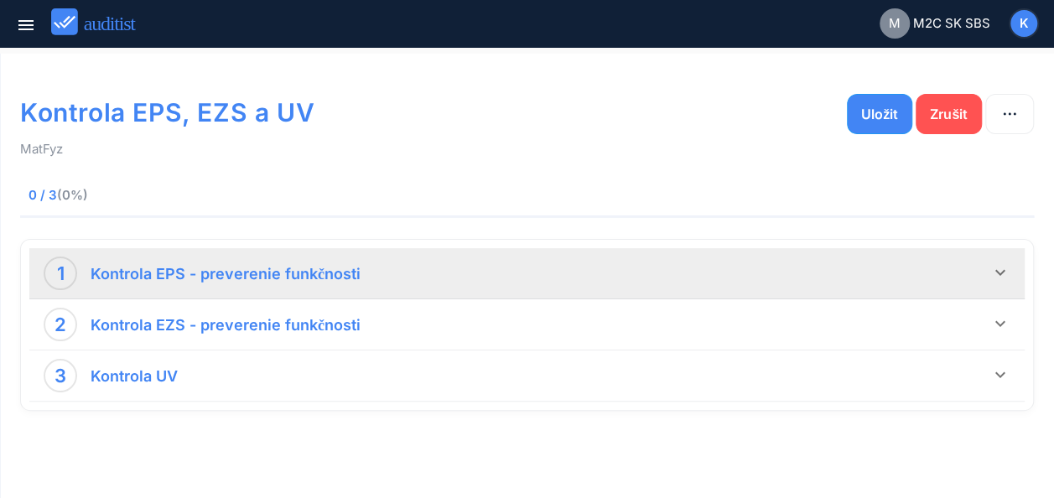
click at [495, 285] on div "1 Kontrola EPS - preverenie funkčnosti" at bounding box center [517, 274] width 947 height 34
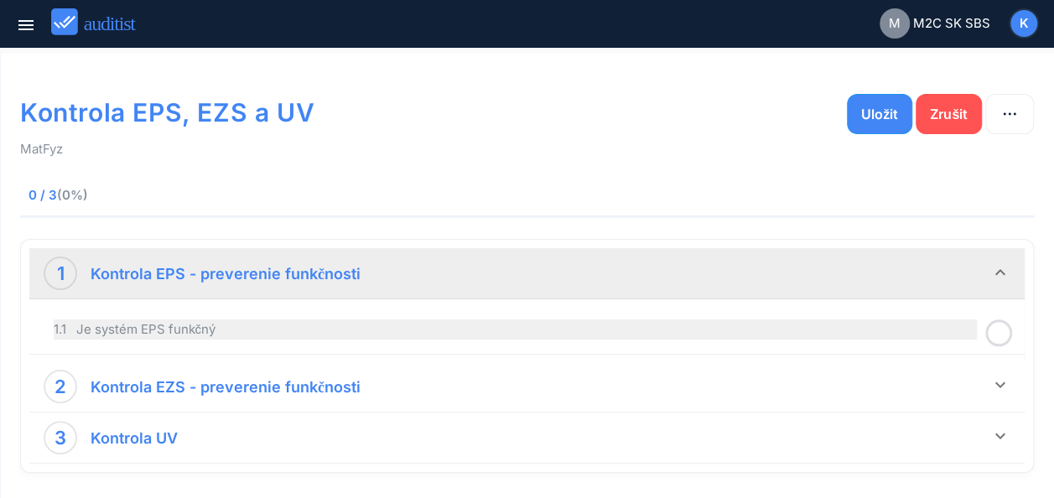
click at [481, 322] on div "1.1 Je systém EPS funkčný" at bounding box center [515, 330] width 923 height 20
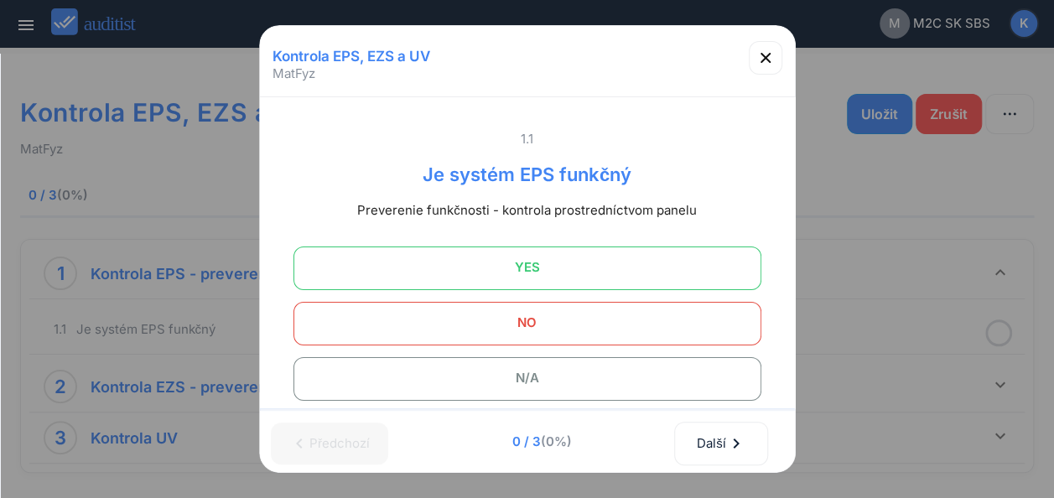
click at [522, 268] on span "YES" at bounding box center [527, 268] width 426 height 34
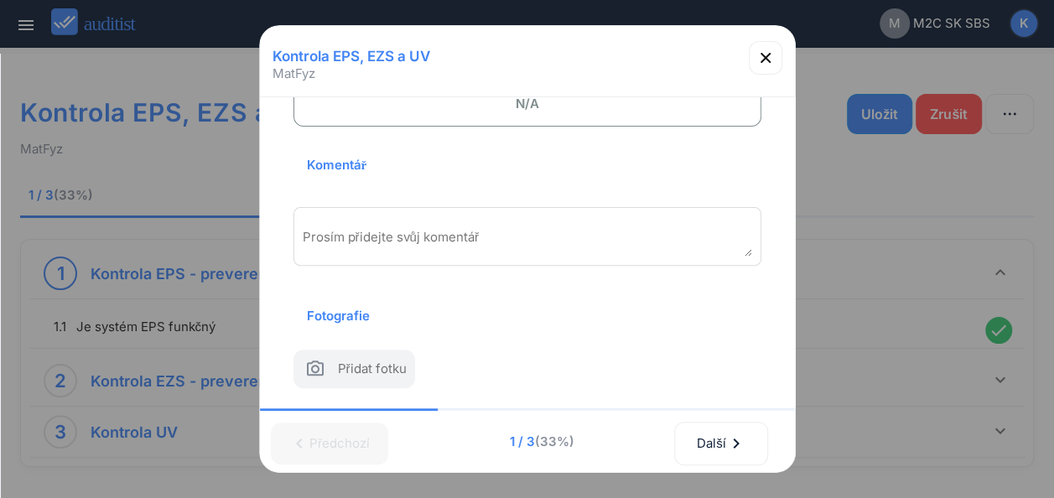
scroll to position [298, 0]
click at [438, 229] on textarea "Prosím přidejte svůj komentář" at bounding box center [528, 243] width 450 height 28
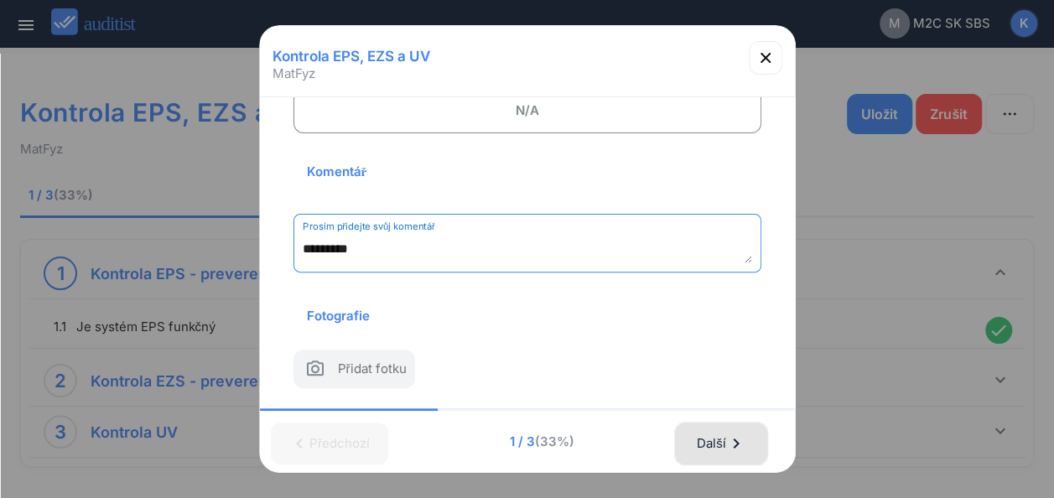
type textarea "*********"
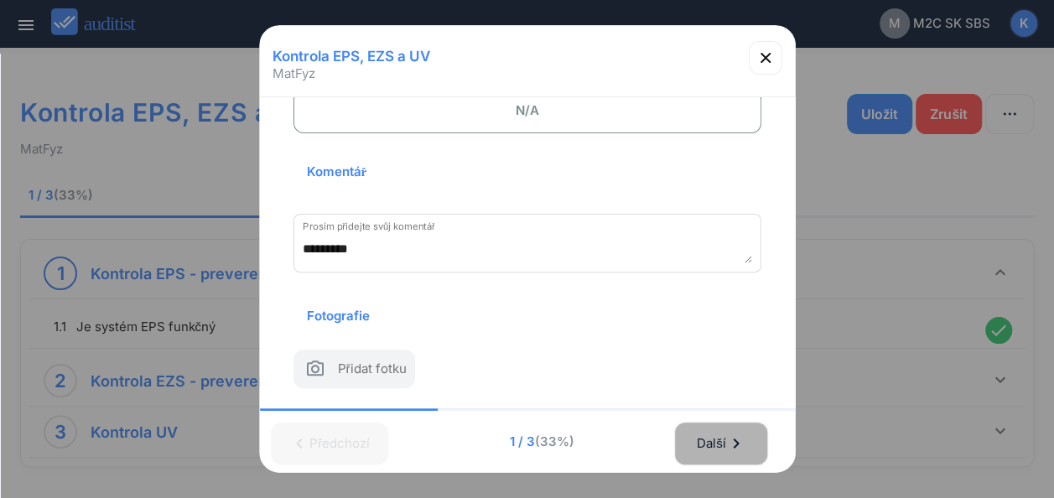
click at [736, 433] on div "Další chevron_right" at bounding box center [721, 443] width 50 height 37
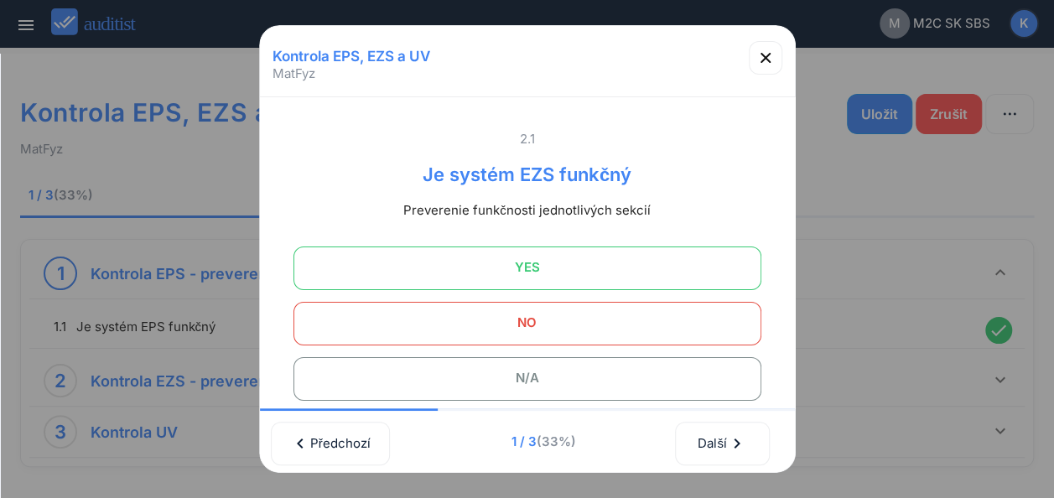
scroll to position [0, 0]
click at [541, 366] on span "N/A" at bounding box center [527, 378] width 426 height 34
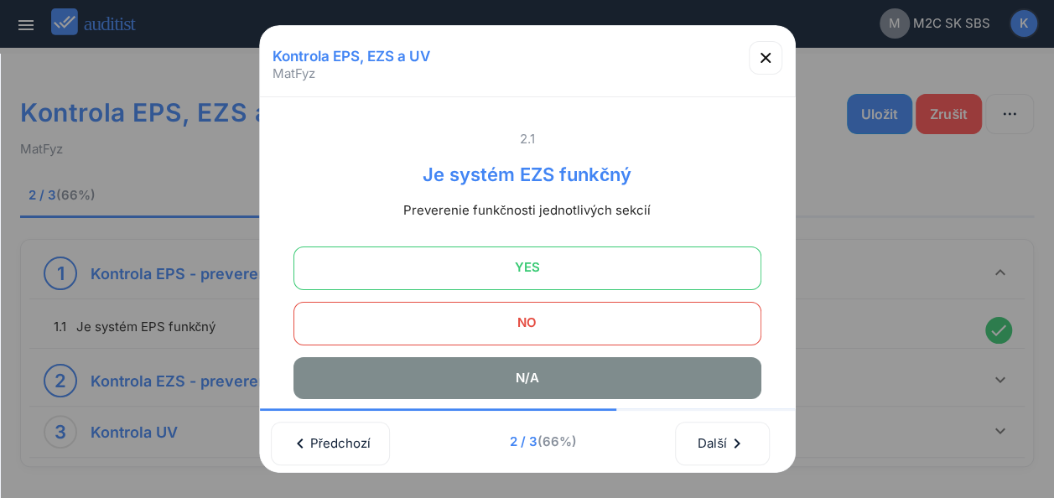
scroll to position [298, 0]
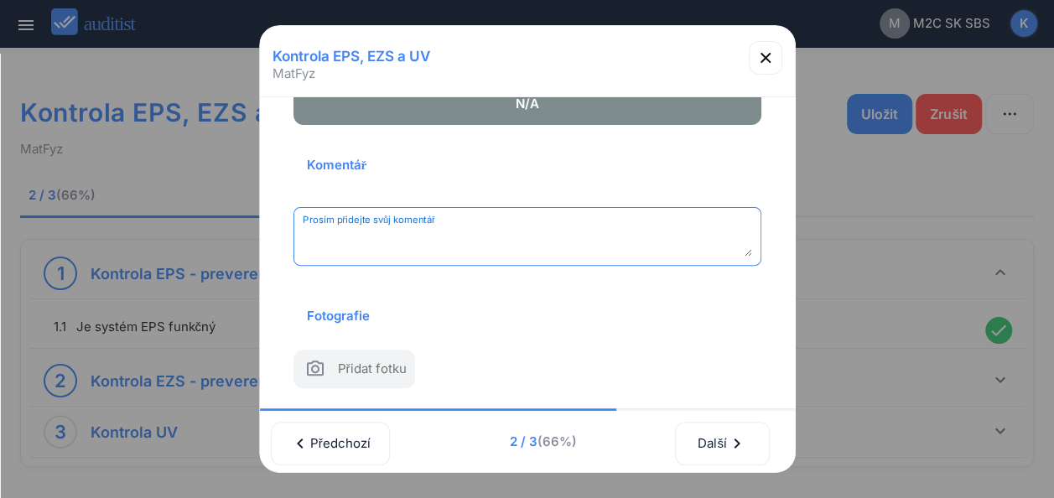
click at [449, 229] on textarea "Prosím přidejte svůj komentář" at bounding box center [528, 243] width 450 height 28
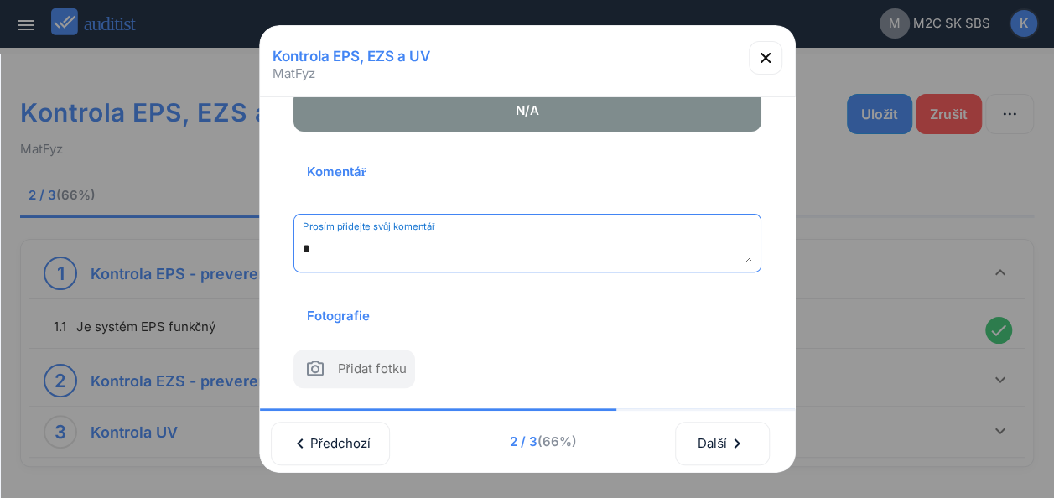
scroll to position [291, 0]
type textarea "*******"
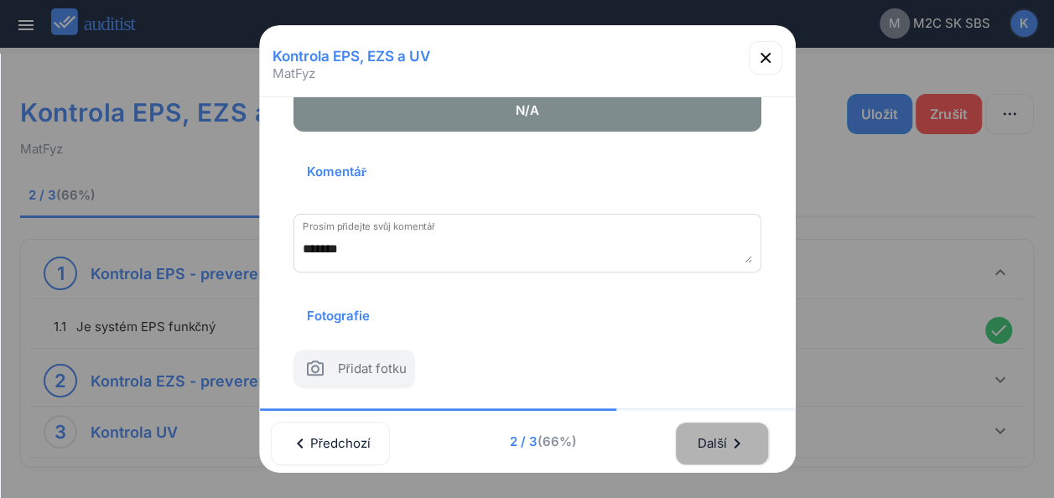
click at [740, 434] on icon "chevron_right" at bounding box center [737, 444] width 20 height 20
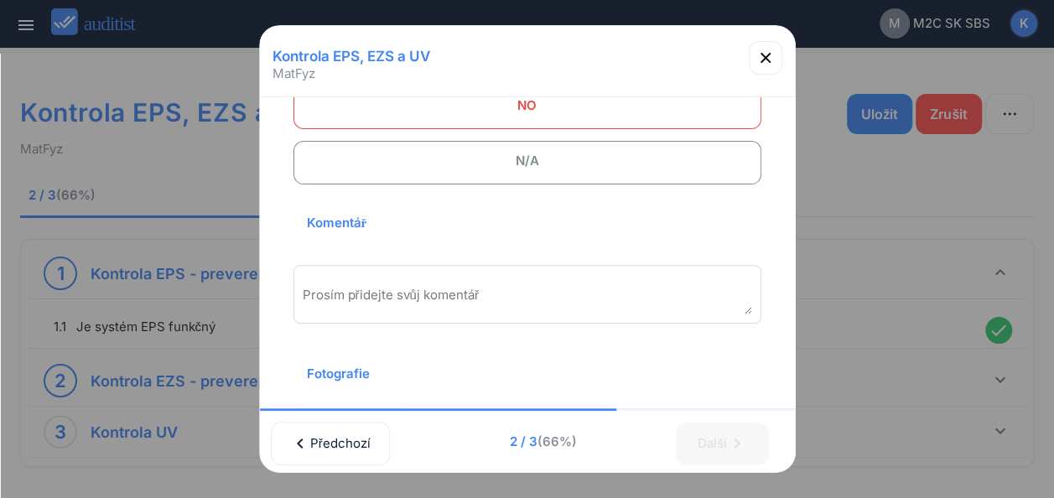
scroll to position [231, 0]
click at [490, 158] on span "N/A" at bounding box center [527, 165] width 426 height 34
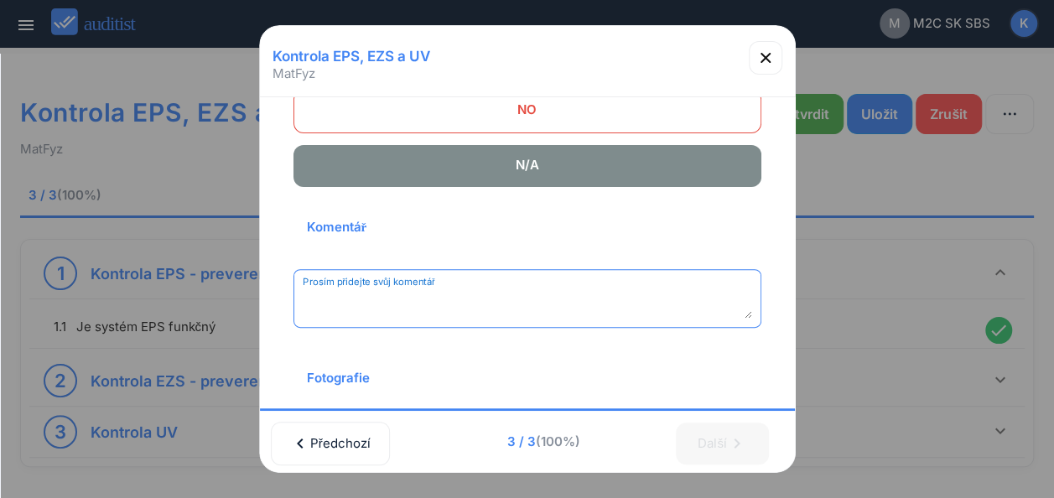
click at [465, 298] on textarea "Prosím přidejte svůj komentář" at bounding box center [528, 305] width 450 height 28
type textarea "*"
type textarea "**********"
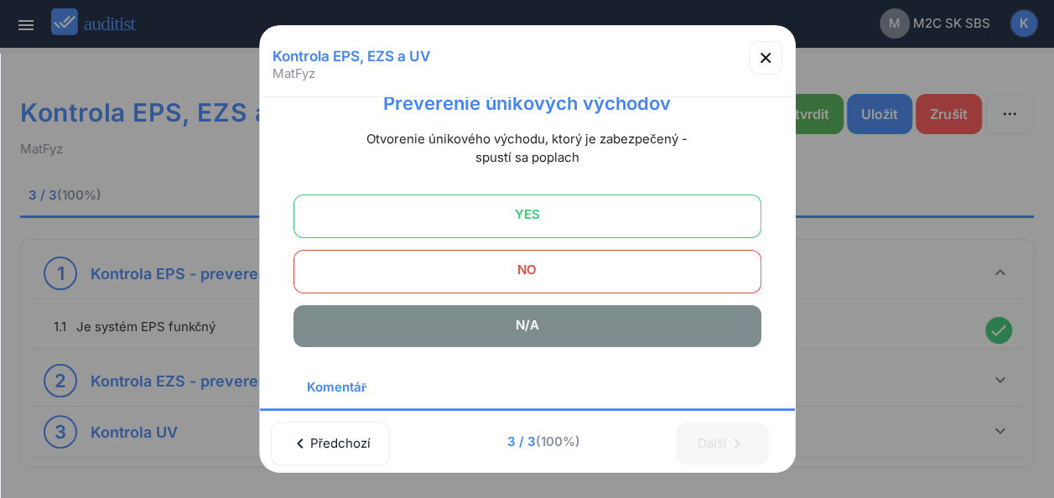
scroll to position [310, 0]
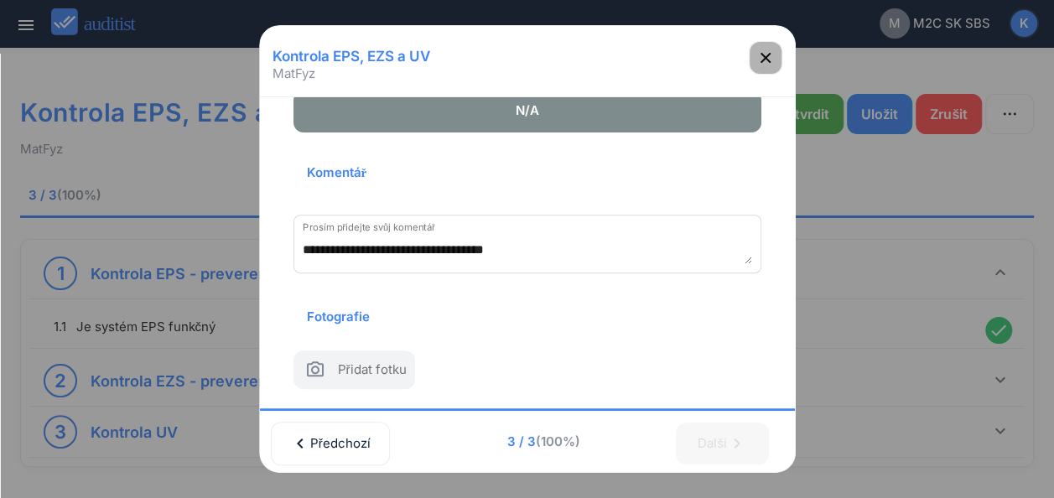
click at [775, 56] on icon "button" at bounding box center [766, 58] width 20 height 20
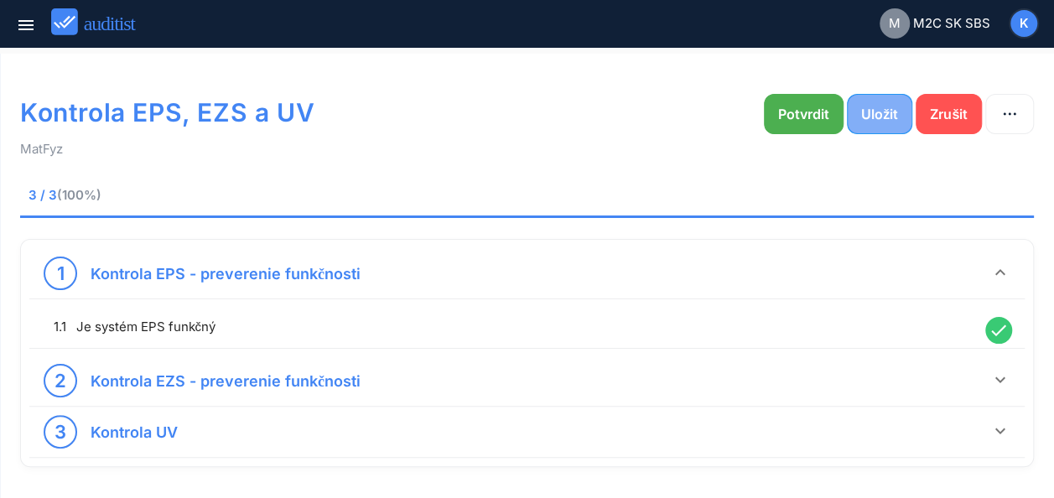
click at [878, 102] on button "Uložit" at bounding box center [879, 114] width 65 height 40
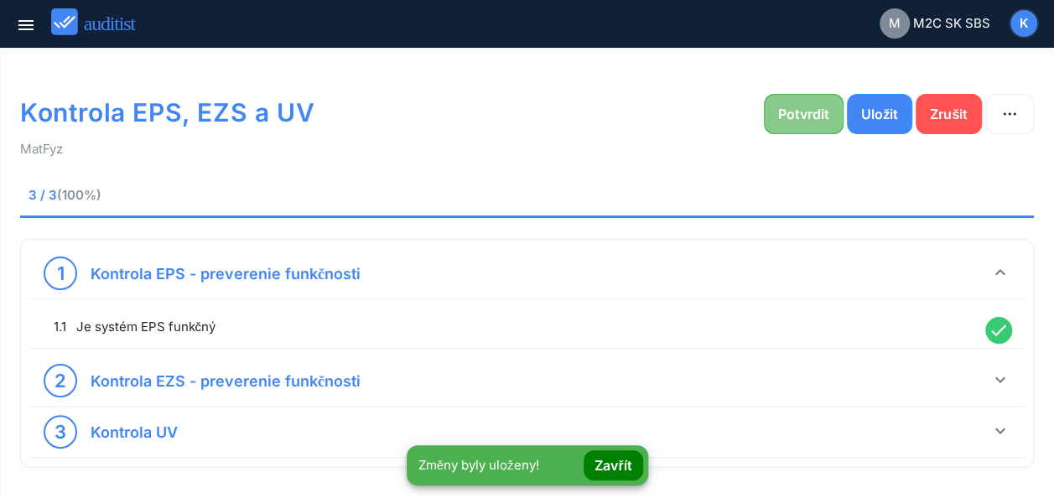
click at [797, 106] on div "Potvrdit" at bounding box center [803, 114] width 51 height 20
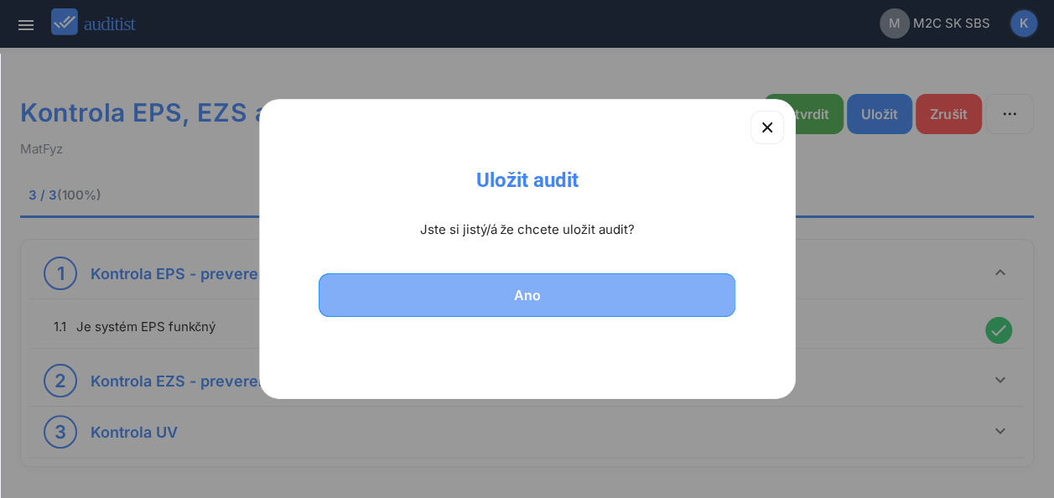
click at [508, 299] on div "Ano" at bounding box center [527, 295] width 374 height 20
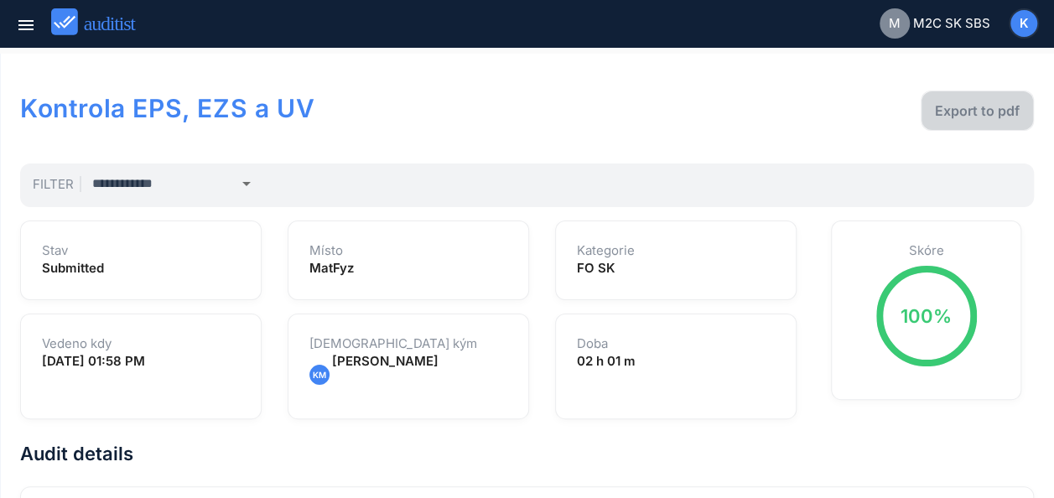
click at [995, 111] on div "Export to pdf" at bounding box center [977, 111] width 85 height 20
click at [16, 31] on icon "menu" at bounding box center [26, 25] width 20 height 20
